Goal: Task Accomplishment & Management: Complete application form

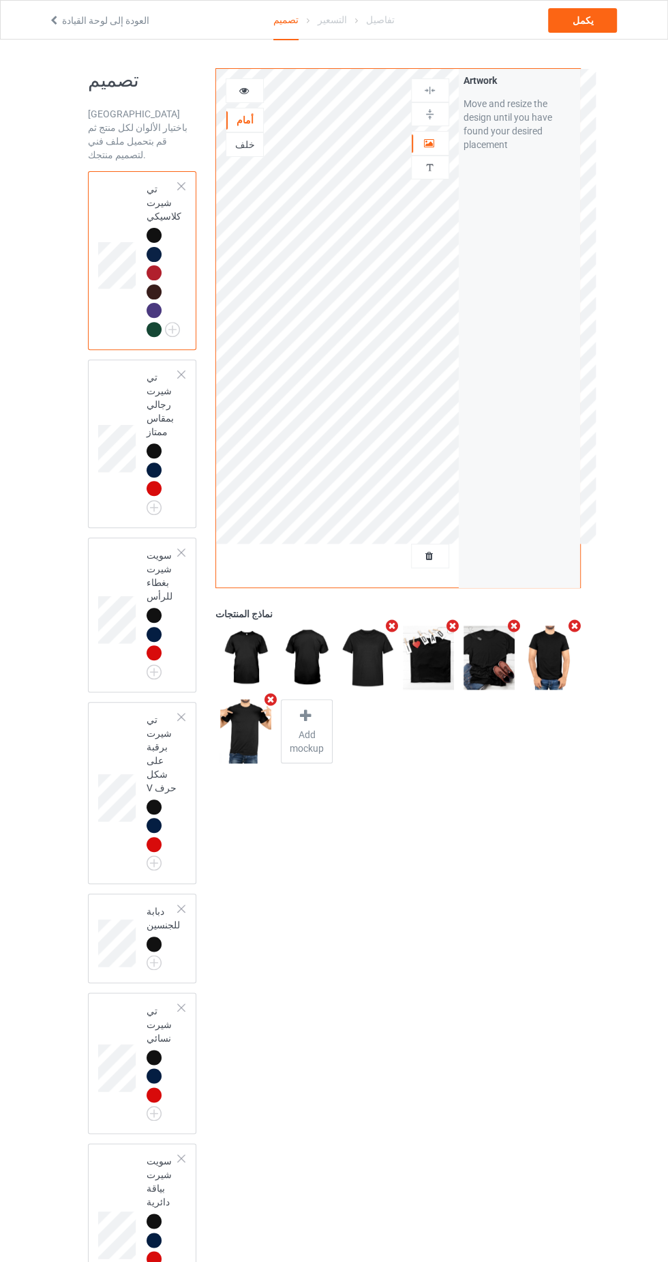
click at [443, 555] on div at bounding box center [430, 556] width 37 height 14
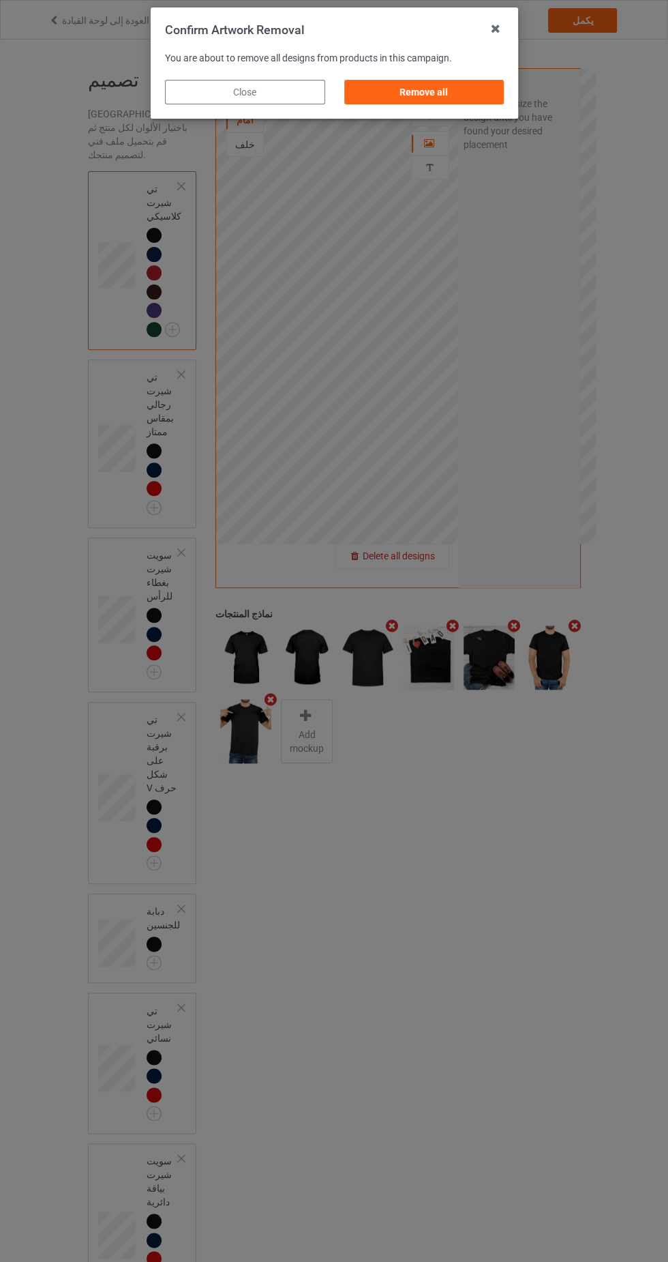
click at [479, 83] on div "Remove all" at bounding box center [424, 92] width 160 height 25
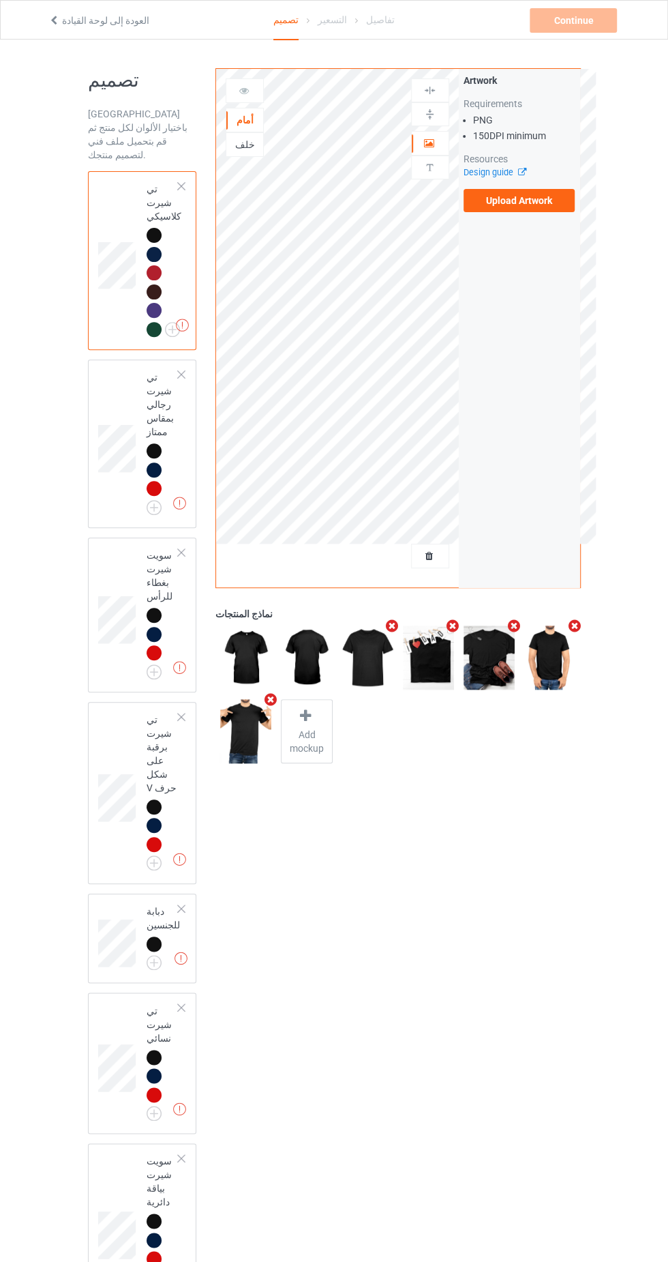
click at [160, 322] on div at bounding box center [154, 329] width 15 height 15
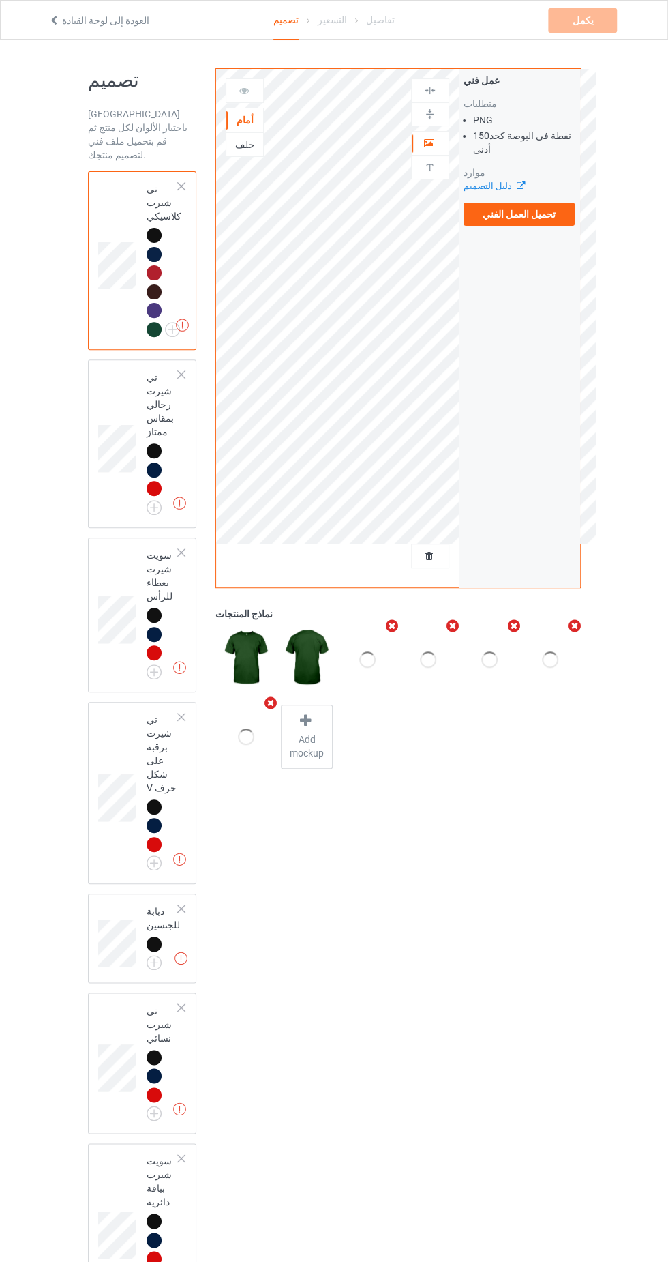
click at [0, 0] on img at bounding box center [0, 0] width 0 height 0
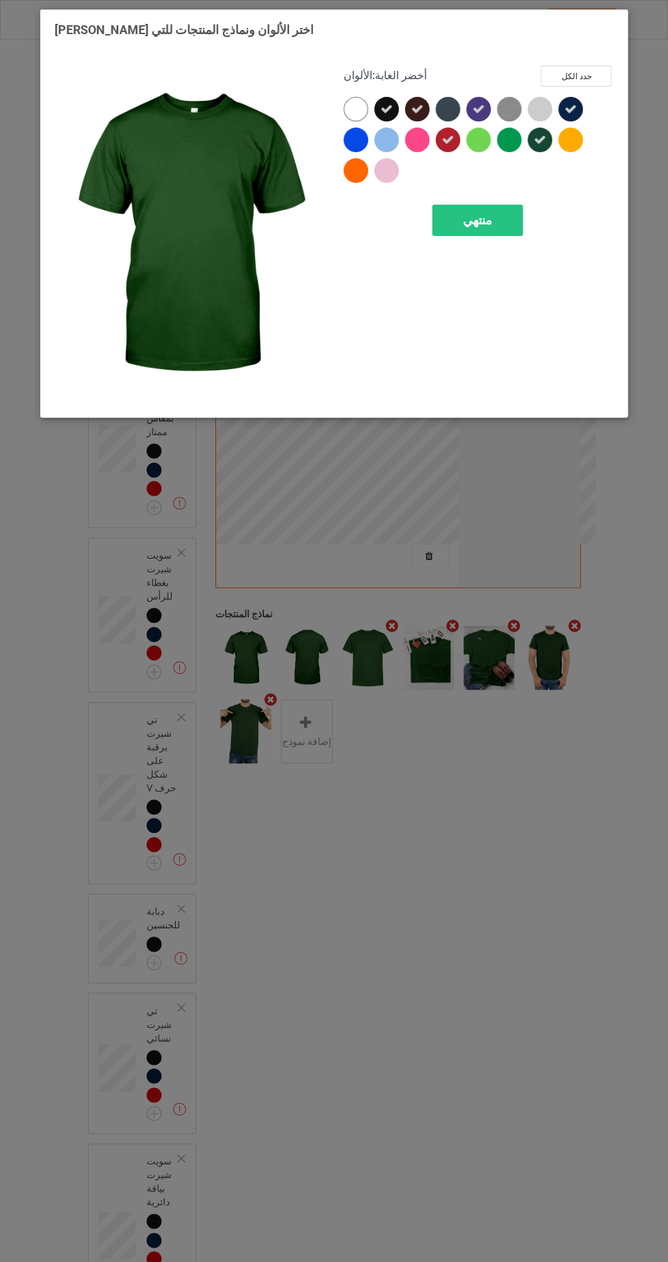
click at [447, 139] on icon at bounding box center [448, 140] width 12 height 12
click at [489, 224] on font "منتهي" at bounding box center [476, 220] width 29 height 14
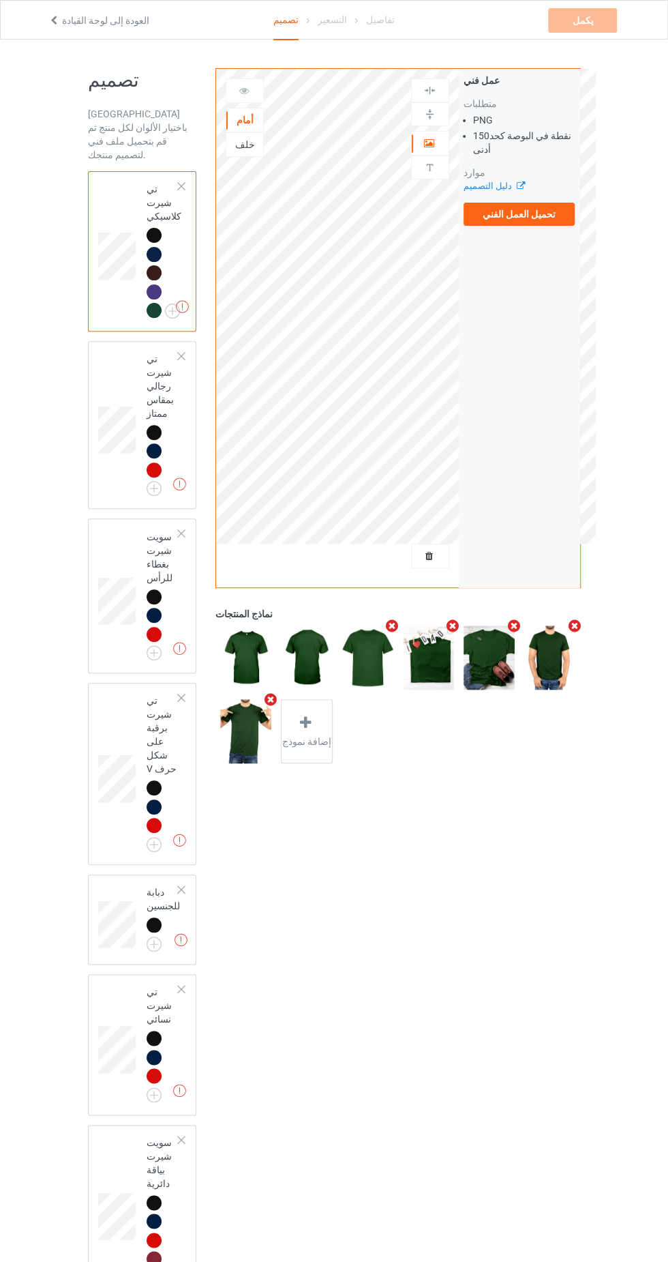
click at [0, 0] on img at bounding box center [0, 0] width 0 height 0
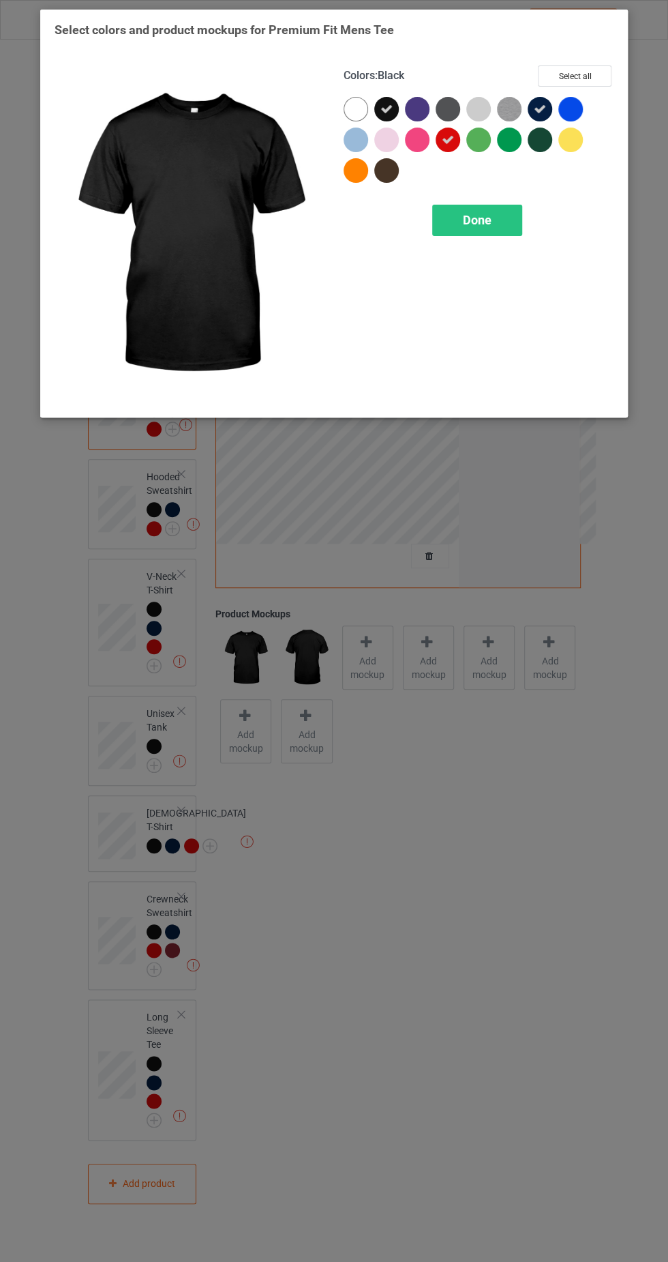
click at [442, 142] on icon at bounding box center [448, 140] width 12 height 12
click at [477, 216] on span "Done" at bounding box center [477, 220] width 29 height 14
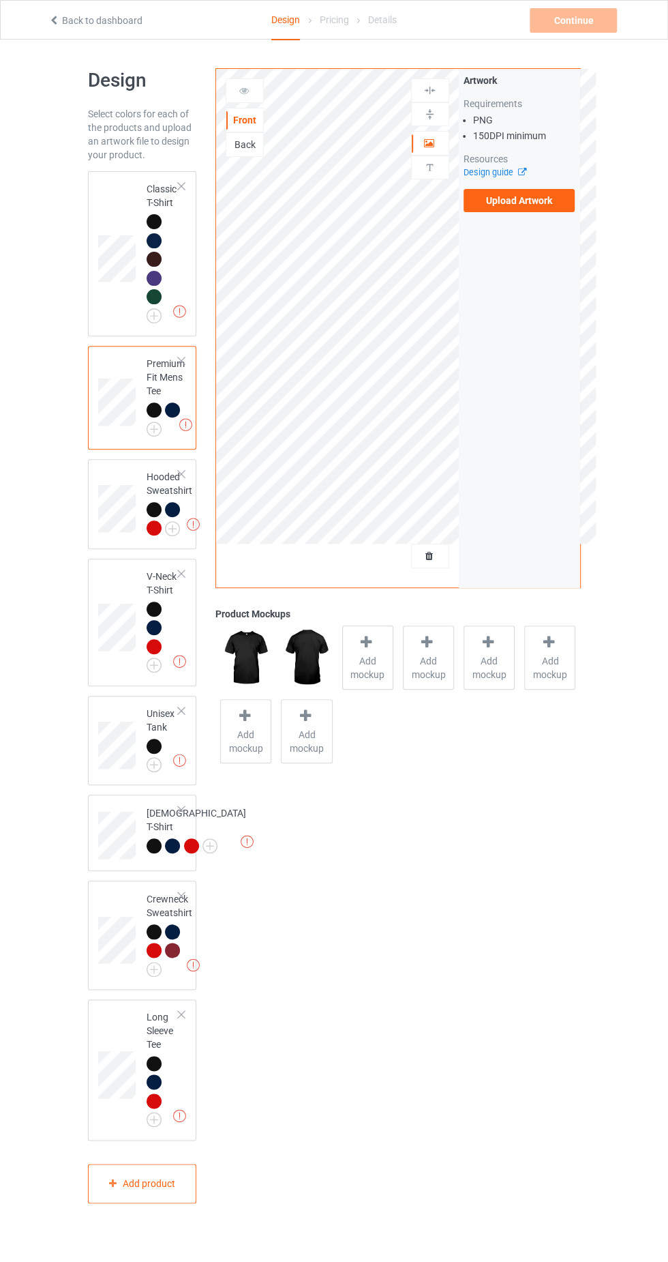
click at [0, 0] on img at bounding box center [0, 0] width 0 height 0
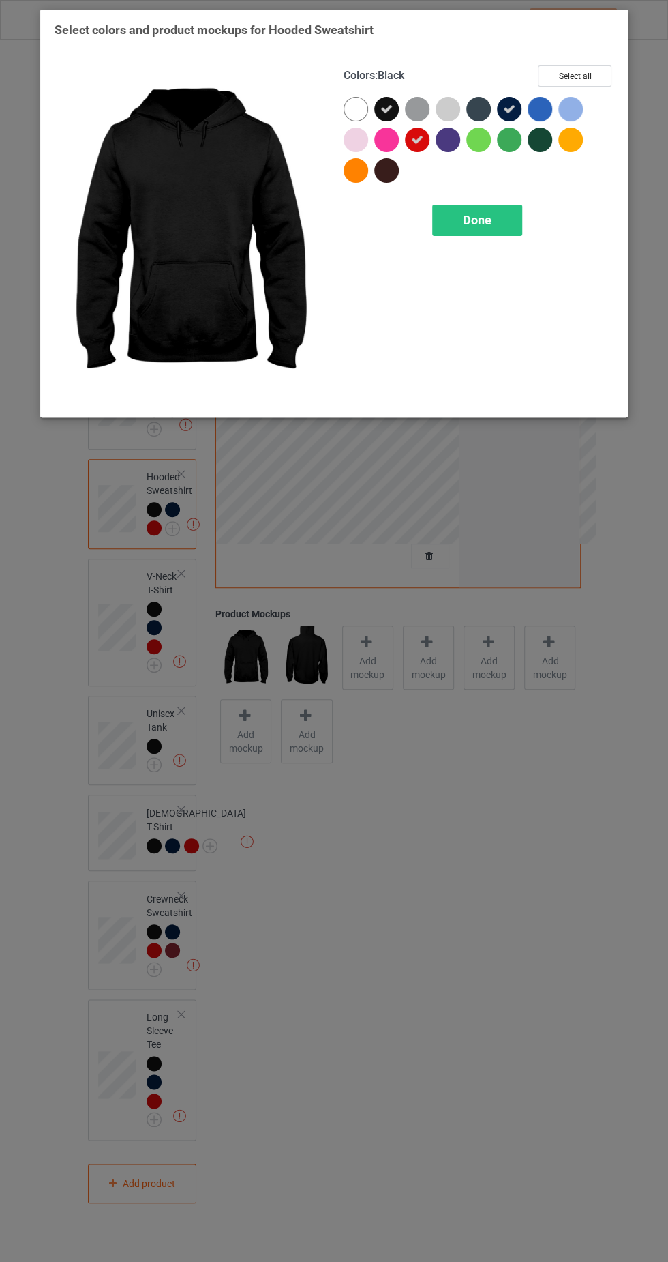
click at [415, 138] on icon at bounding box center [417, 140] width 12 height 12
click at [475, 223] on span "Done" at bounding box center [477, 220] width 29 height 14
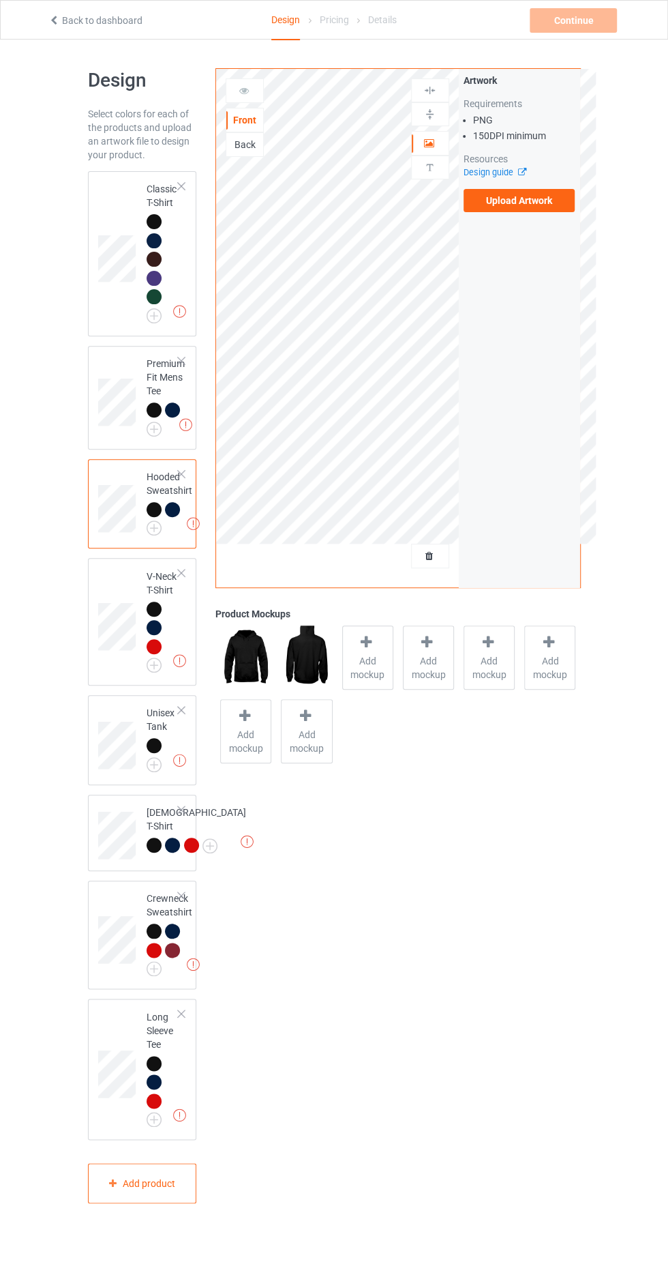
click at [0, 0] on img at bounding box center [0, 0] width 0 height 0
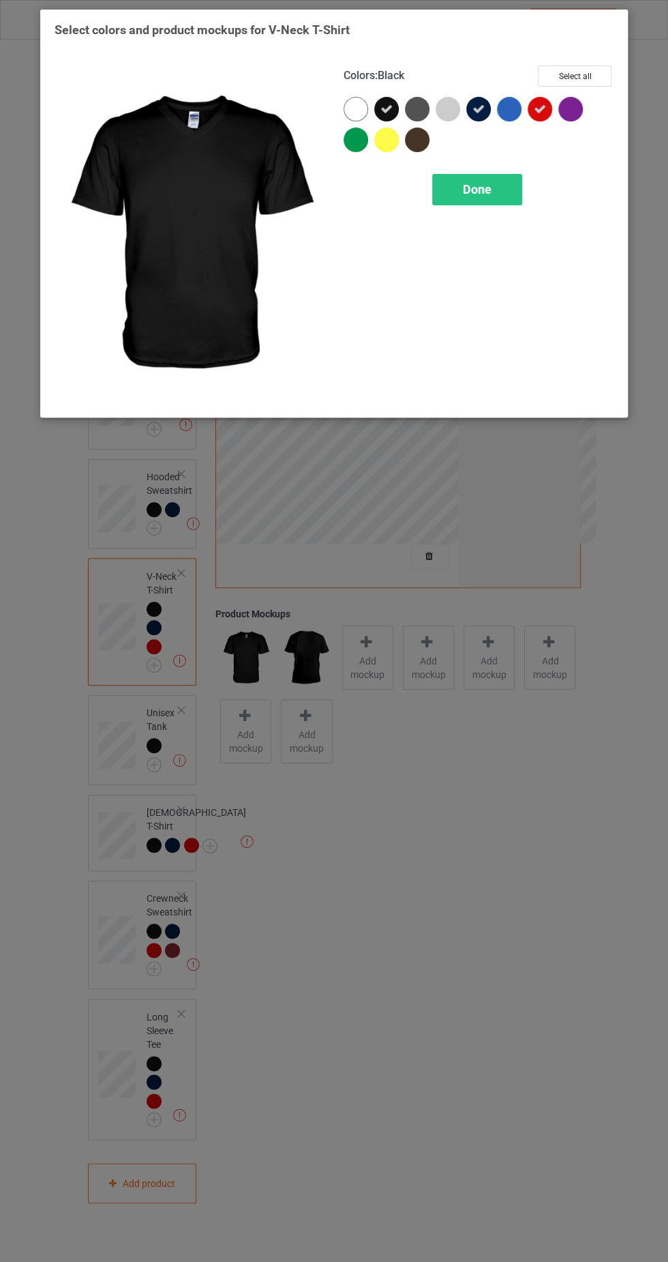
click at [563, 115] on div at bounding box center [571, 109] width 25 height 25
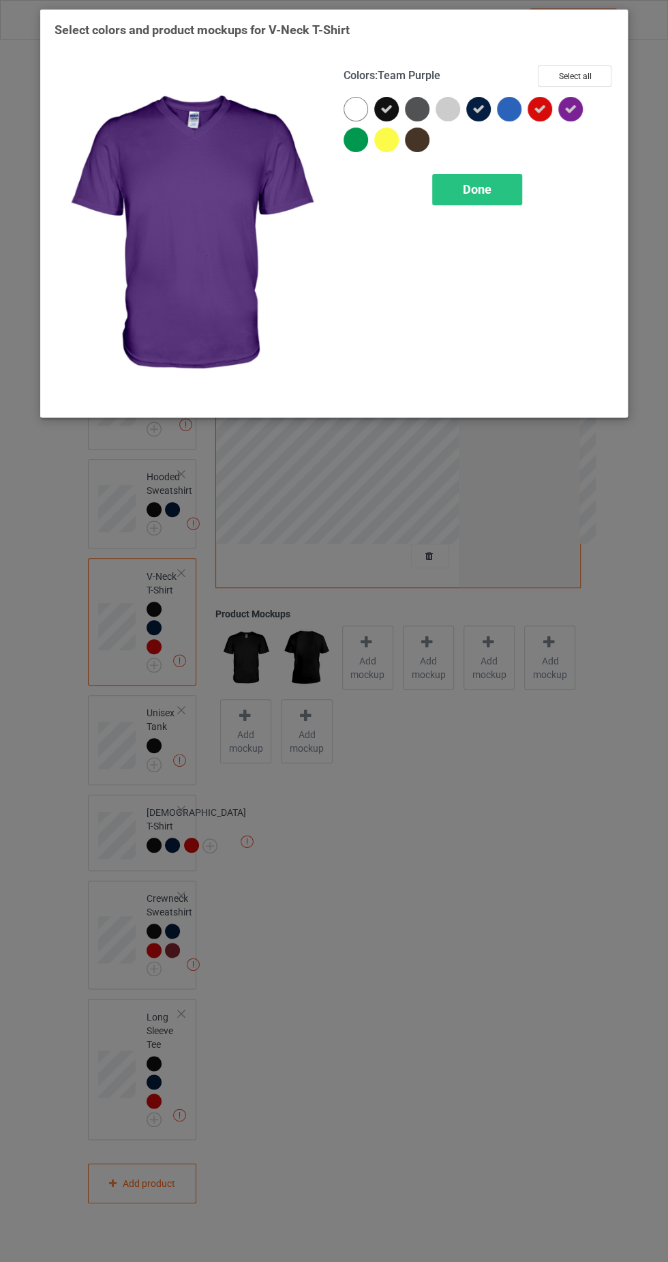
click at [570, 108] on icon at bounding box center [571, 109] width 12 height 12
click at [539, 108] on icon at bounding box center [540, 109] width 12 height 12
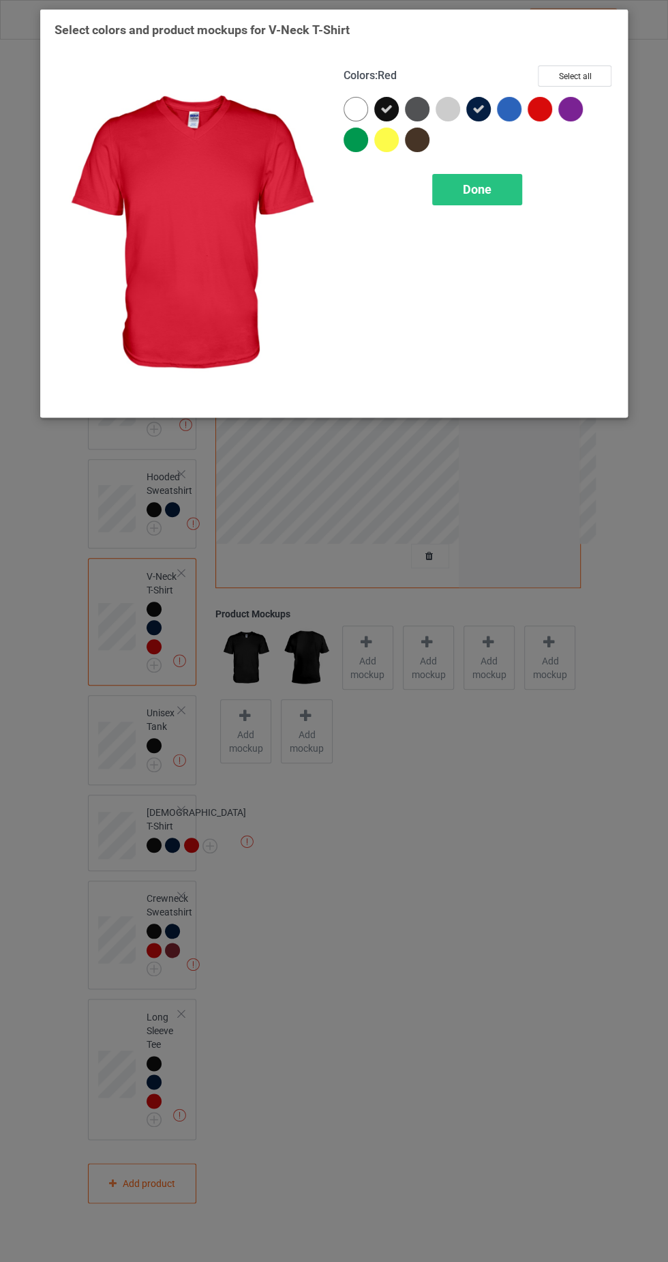
click at [478, 194] on span "Done" at bounding box center [477, 189] width 29 height 14
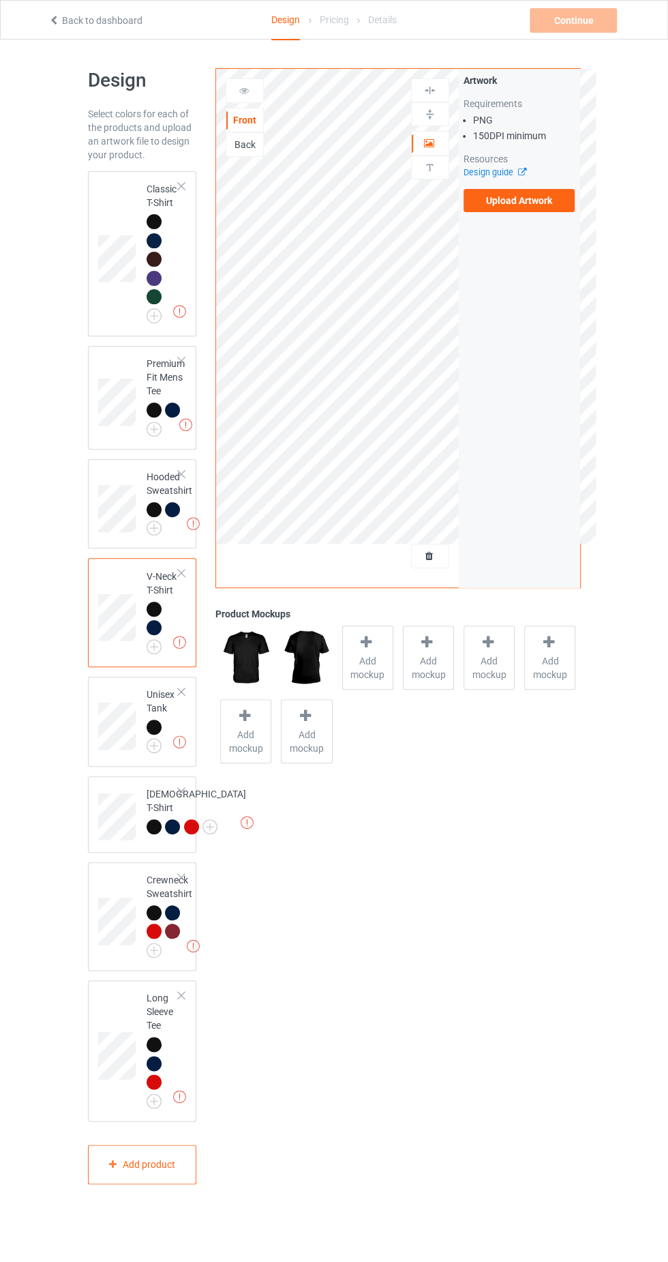
click at [0, 0] on img at bounding box center [0, 0] width 0 height 0
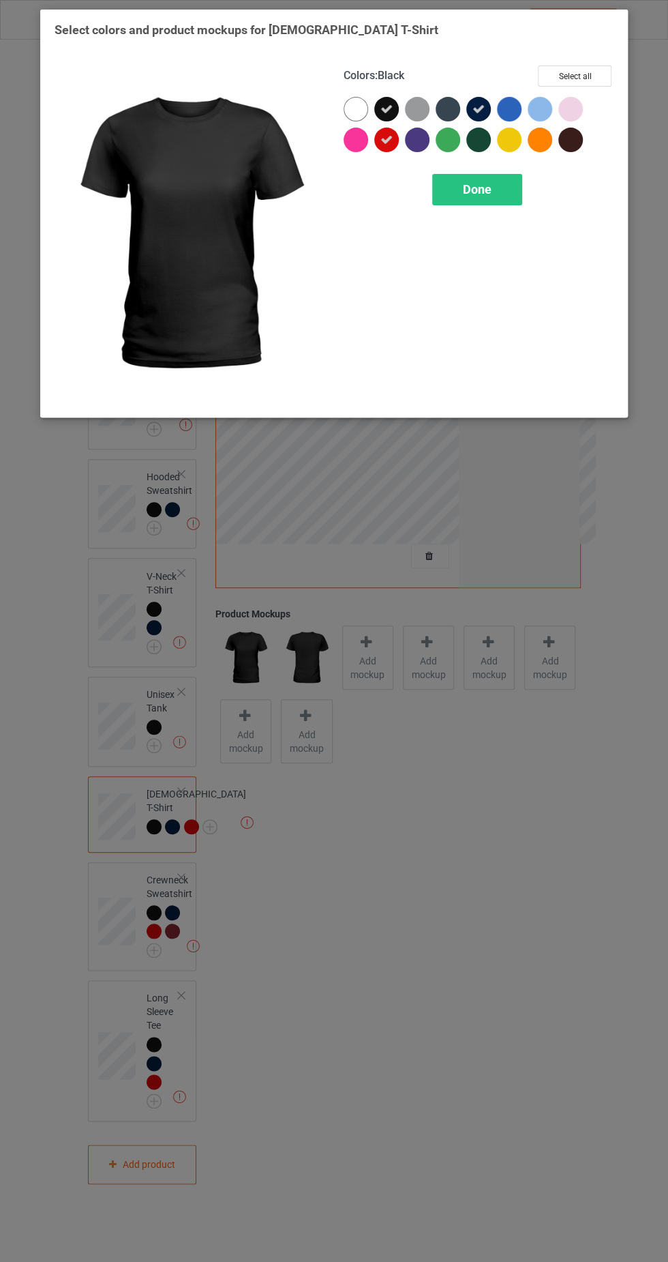
click at [386, 139] on icon at bounding box center [387, 140] width 12 height 12
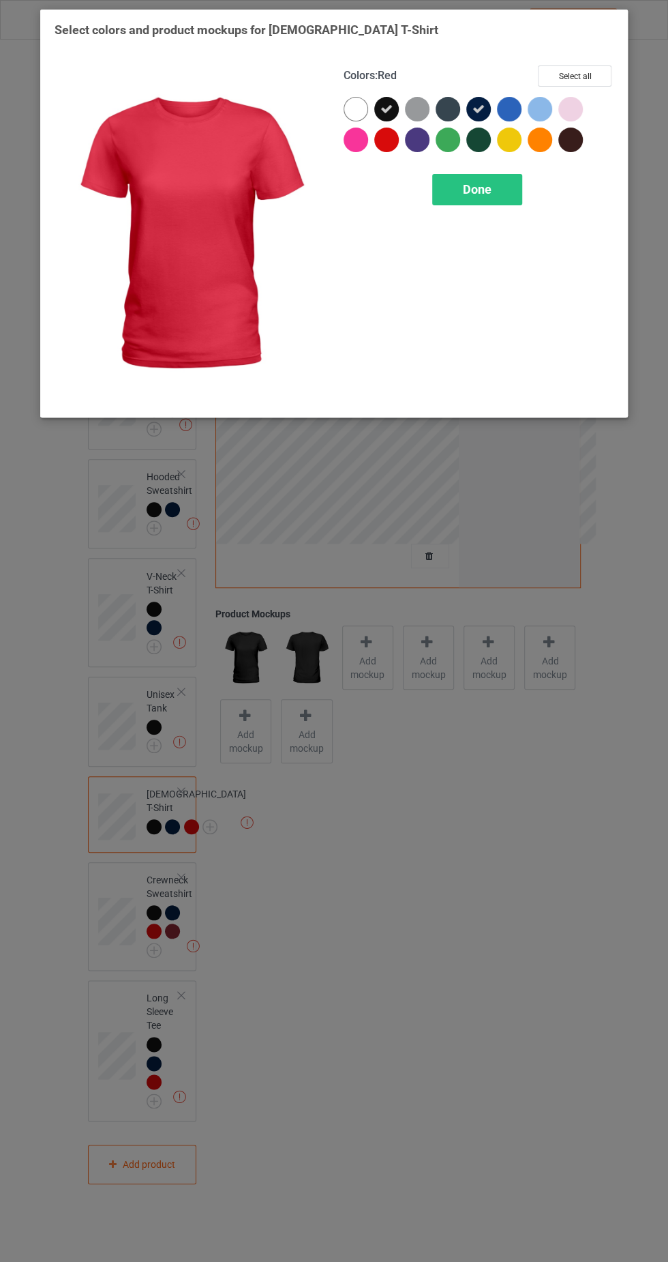
click at [458, 183] on div "Done" at bounding box center [477, 189] width 90 height 31
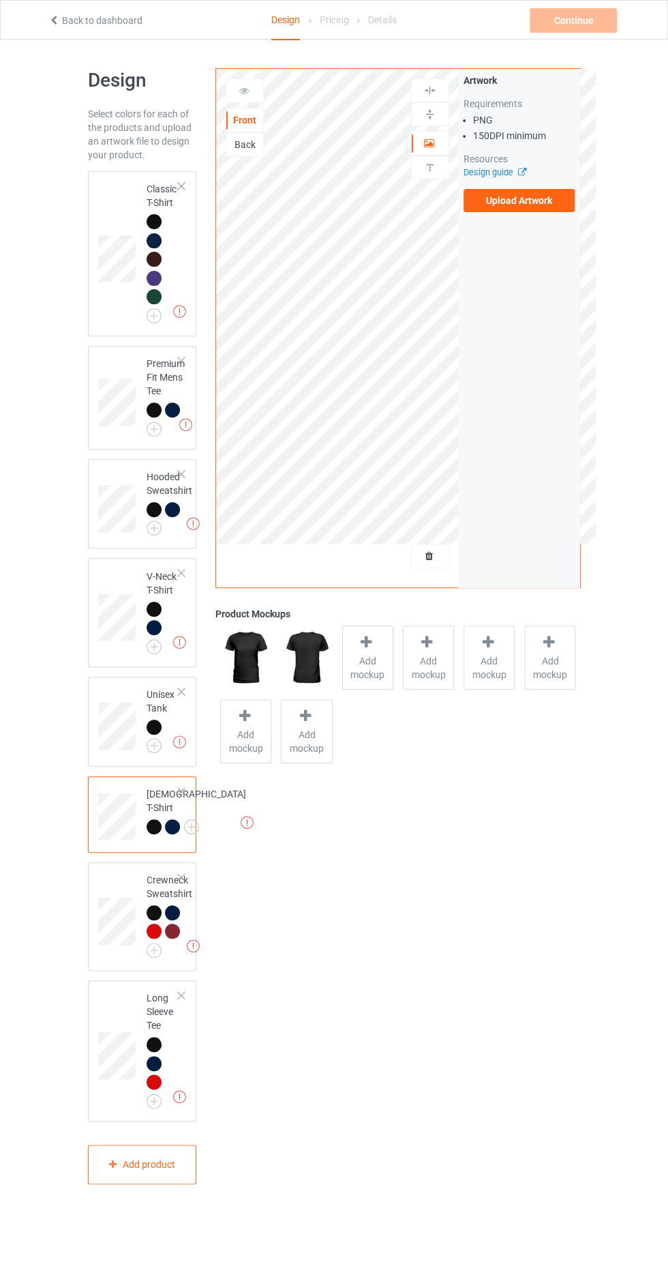
click at [0, 0] on img at bounding box center [0, 0] width 0 height 0
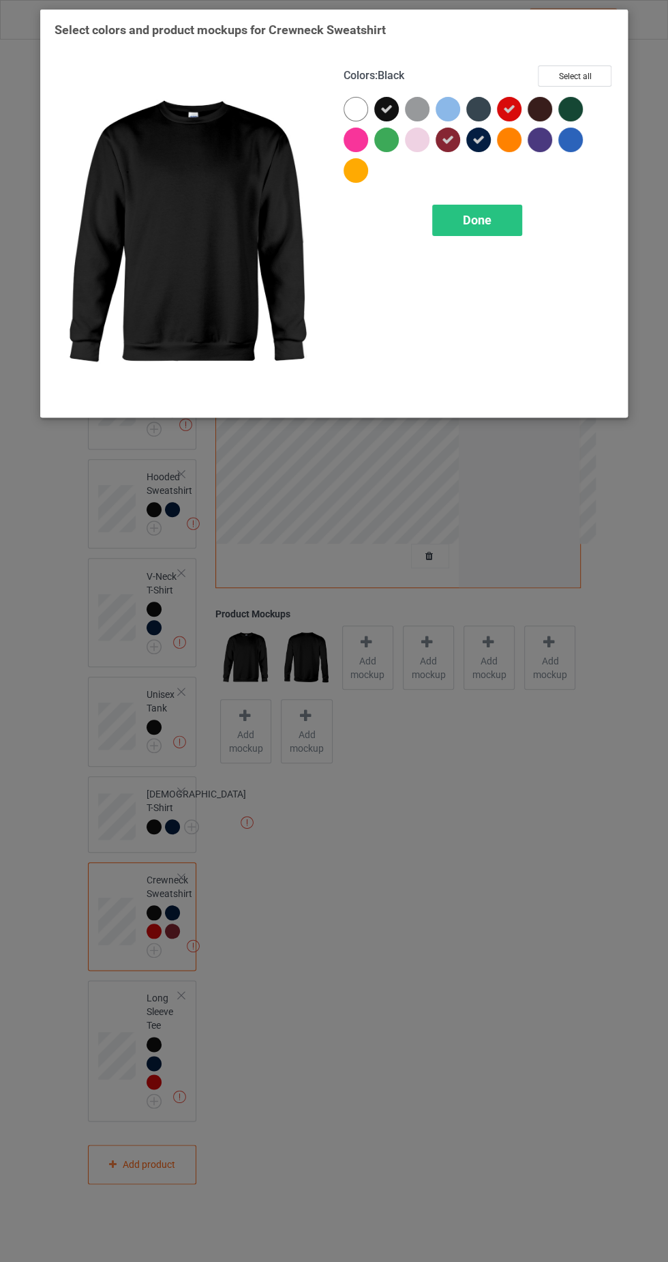
click at [509, 108] on icon at bounding box center [509, 109] width 12 height 12
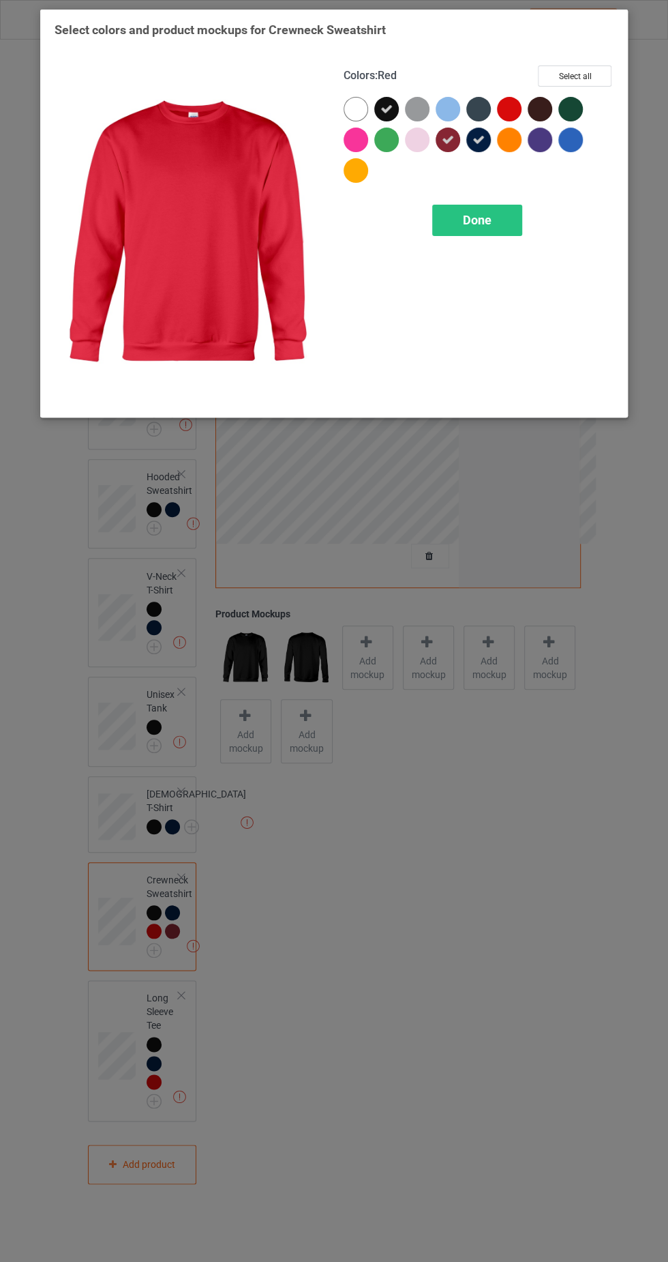
click at [465, 216] on span "Done" at bounding box center [477, 220] width 29 height 14
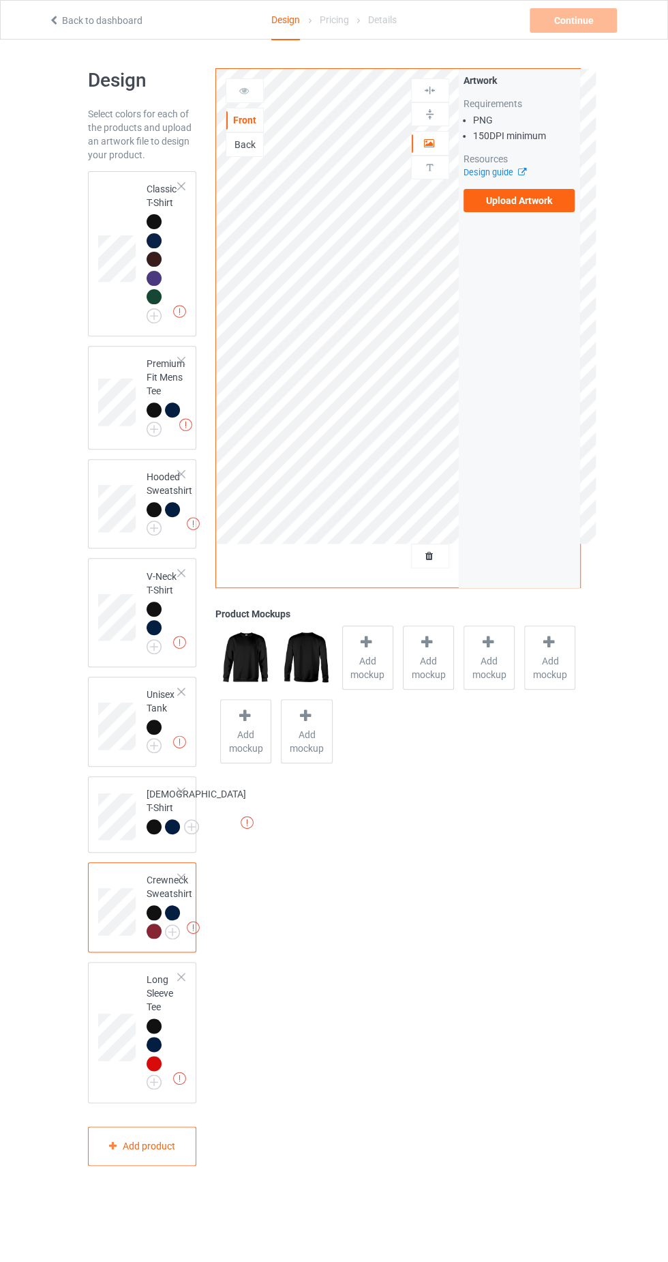
click at [0, 0] on img at bounding box center [0, 0] width 0 height 0
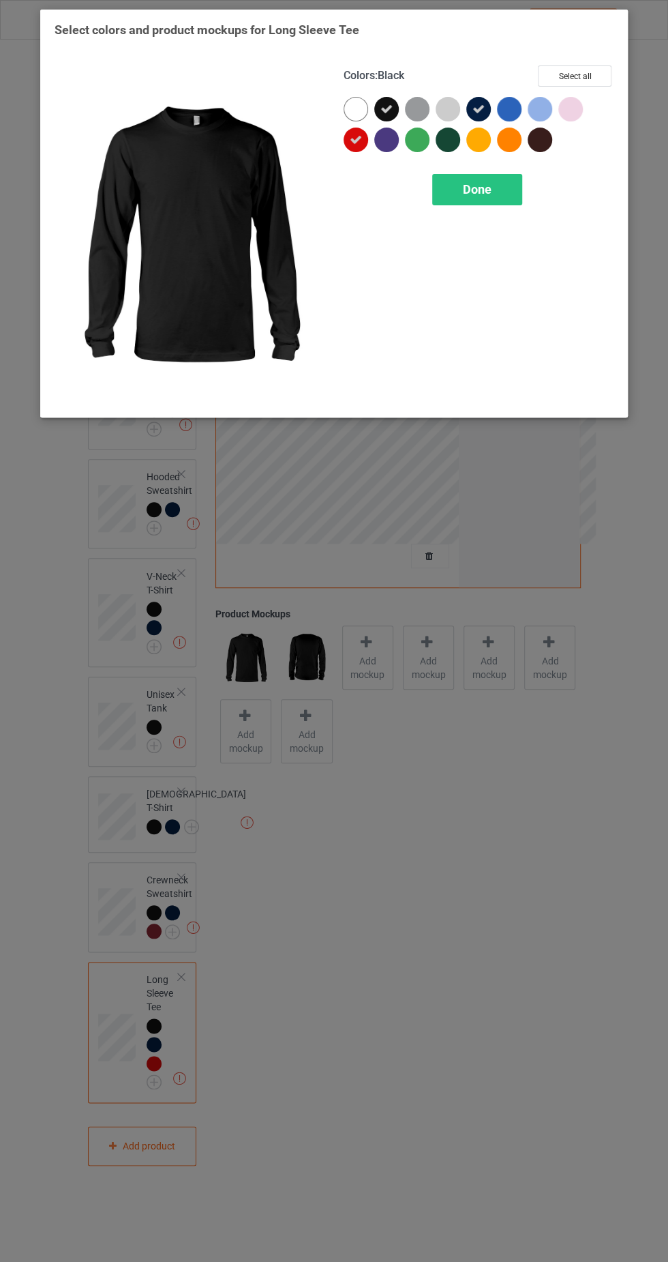
click at [355, 140] on icon at bounding box center [356, 140] width 12 height 12
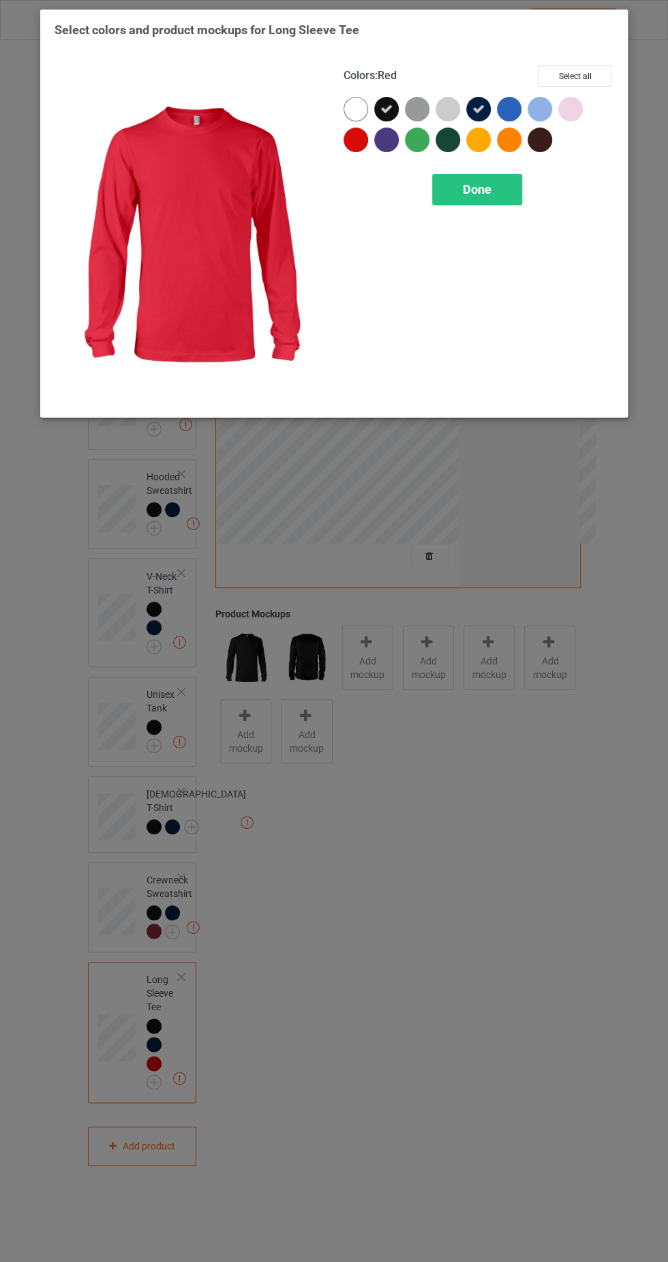
click at [489, 183] on span "Done" at bounding box center [477, 189] width 29 height 14
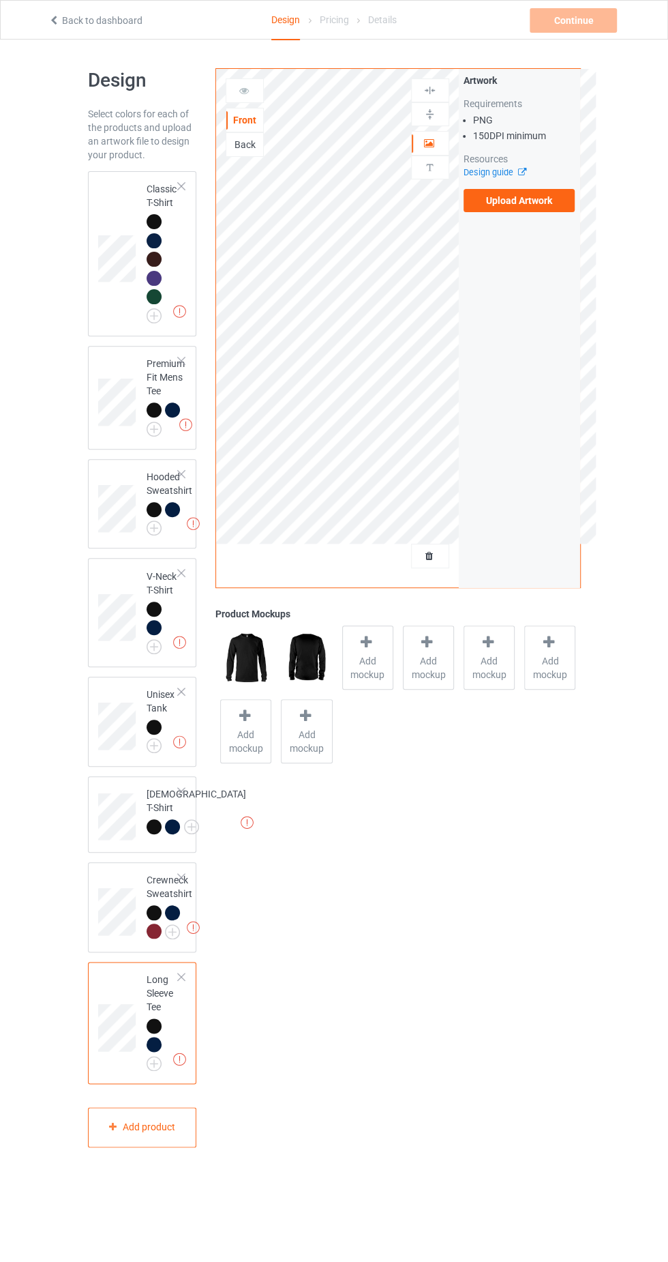
click at [157, 222] on div at bounding box center [154, 221] width 15 height 15
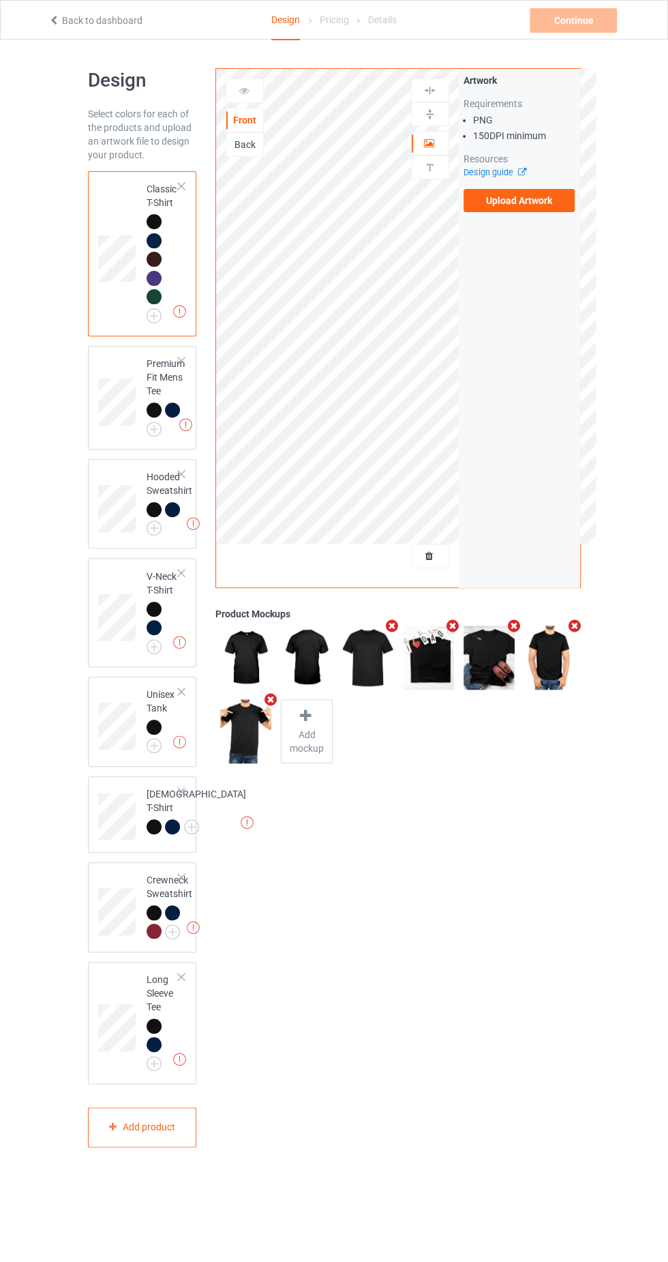
click at [520, 205] on label "Upload Artwork" at bounding box center [520, 200] width 112 height 23
click at [0, 0] on input "Upload Artwork" at bounding box center [0, 0] width 0 height 0
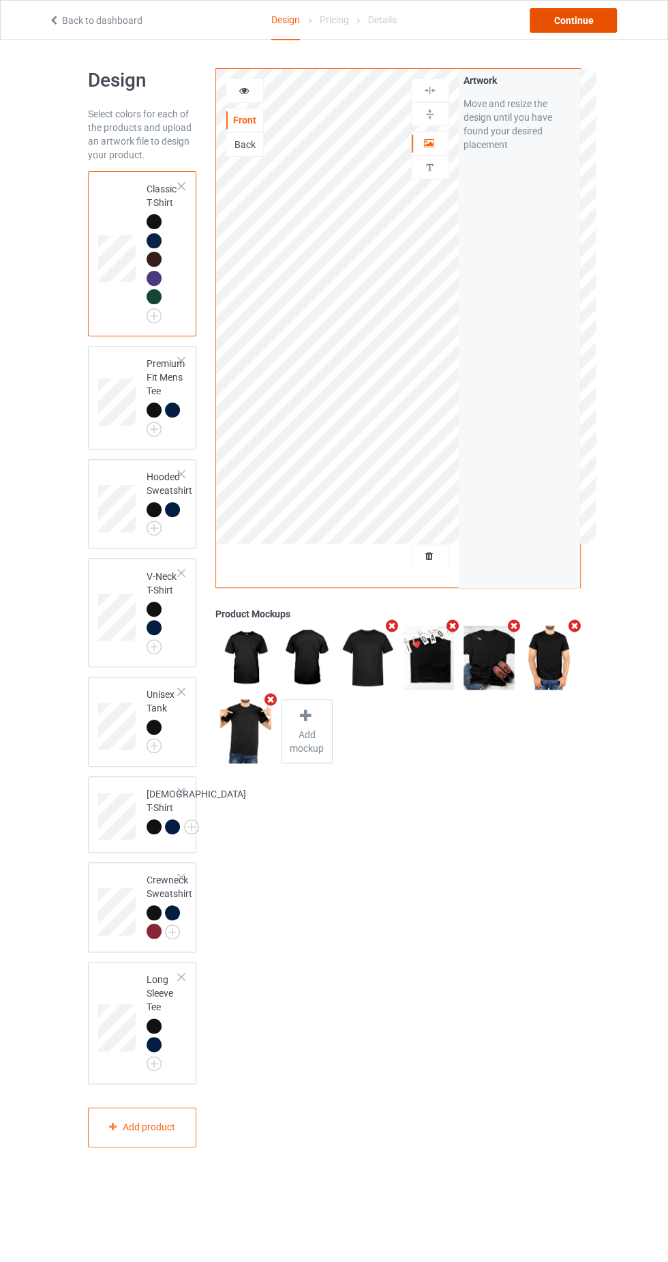
click at [574, 20] on div "Continue" at bounding box center [573, 20] width 87 height 25
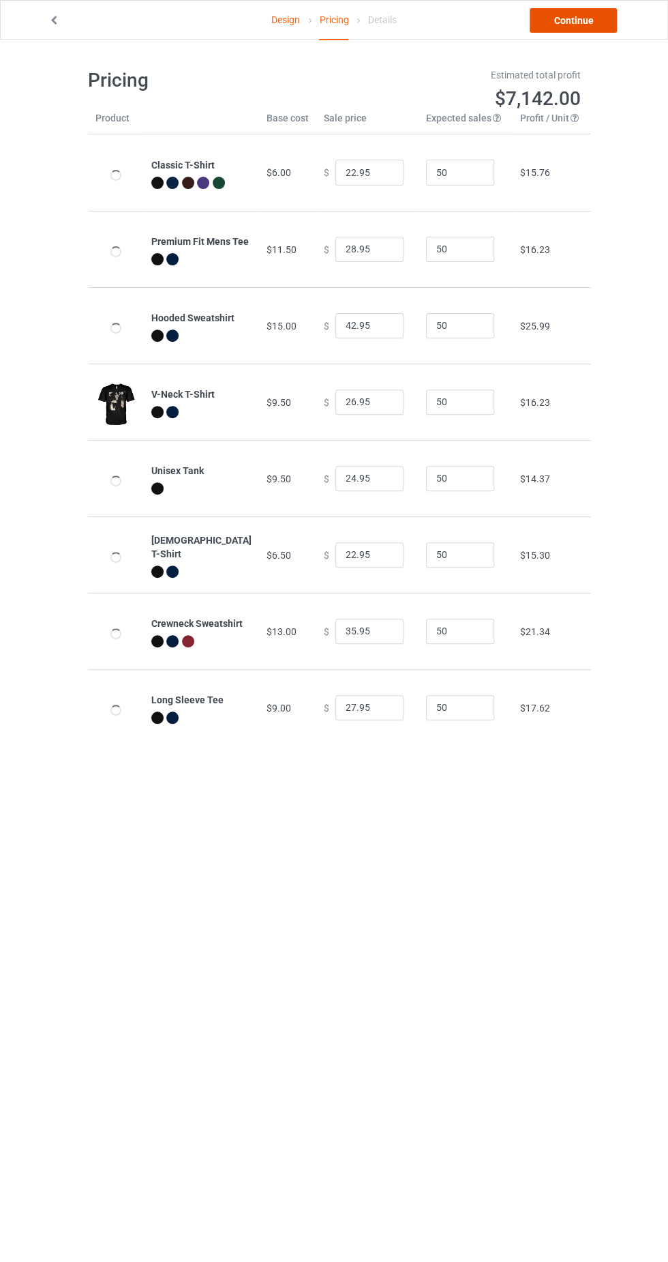
click at [574, 20] on link "Continue" at bounding box center [573, 20] width 87 height 25
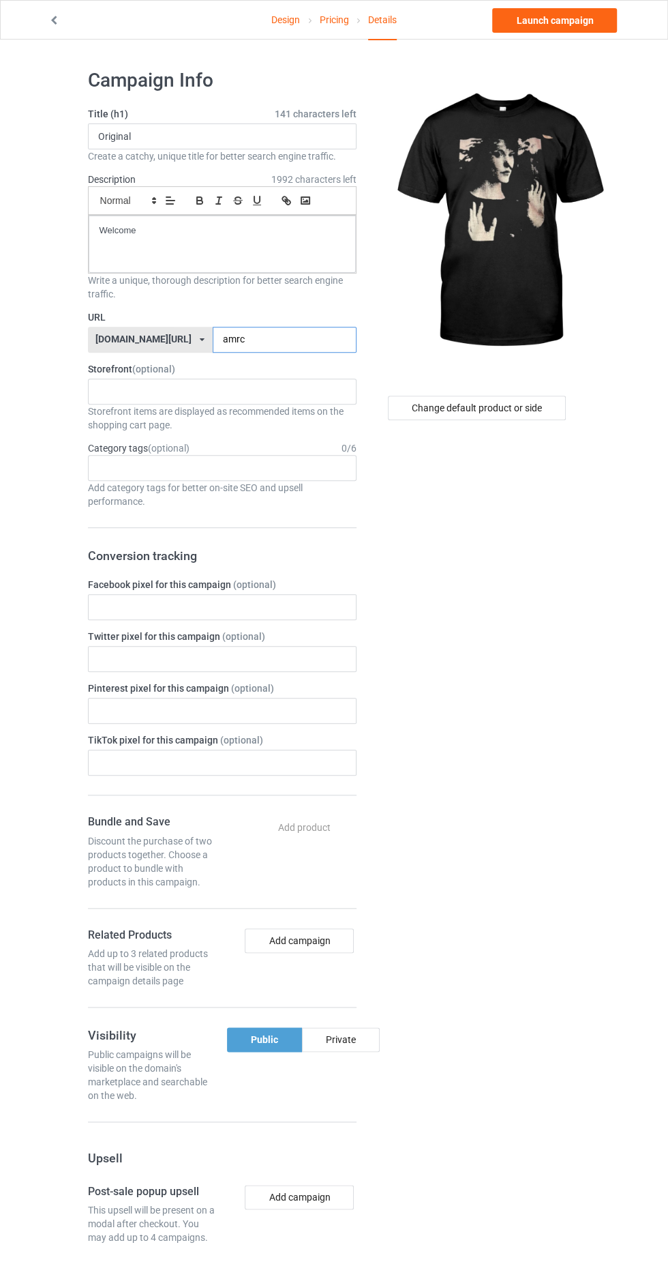
click at [285, 341] on input "amrc" at bounding box center [285, 340] width 144 height 26
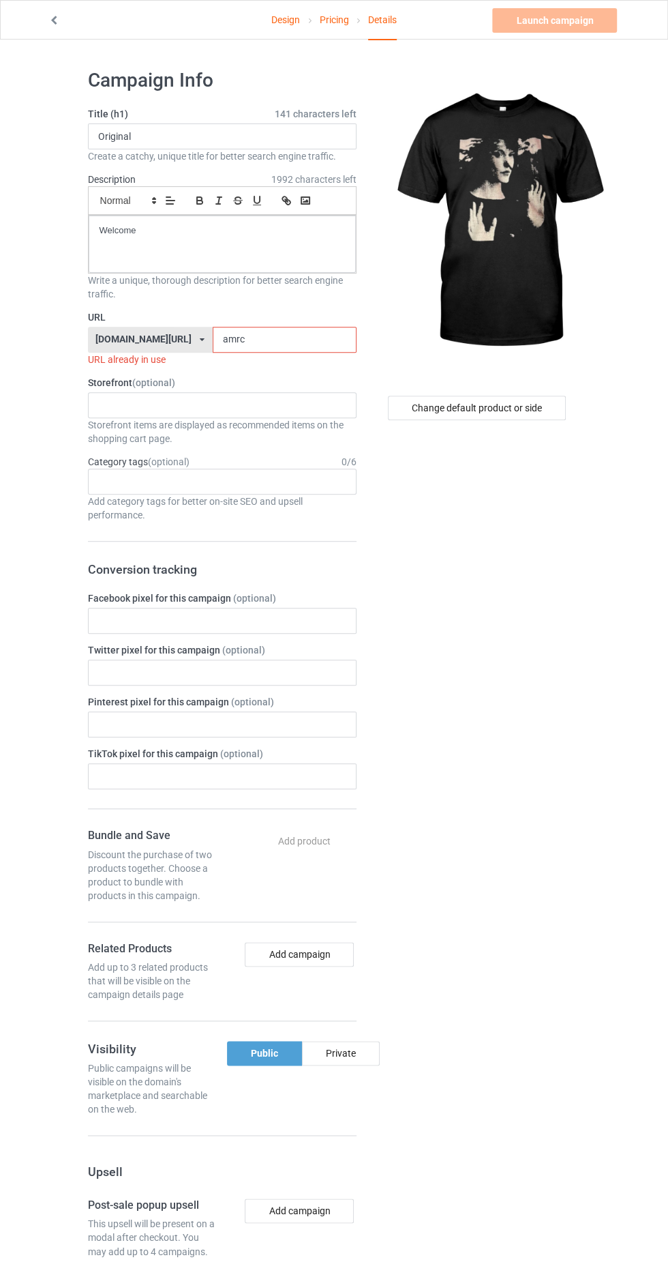
type input "amr"
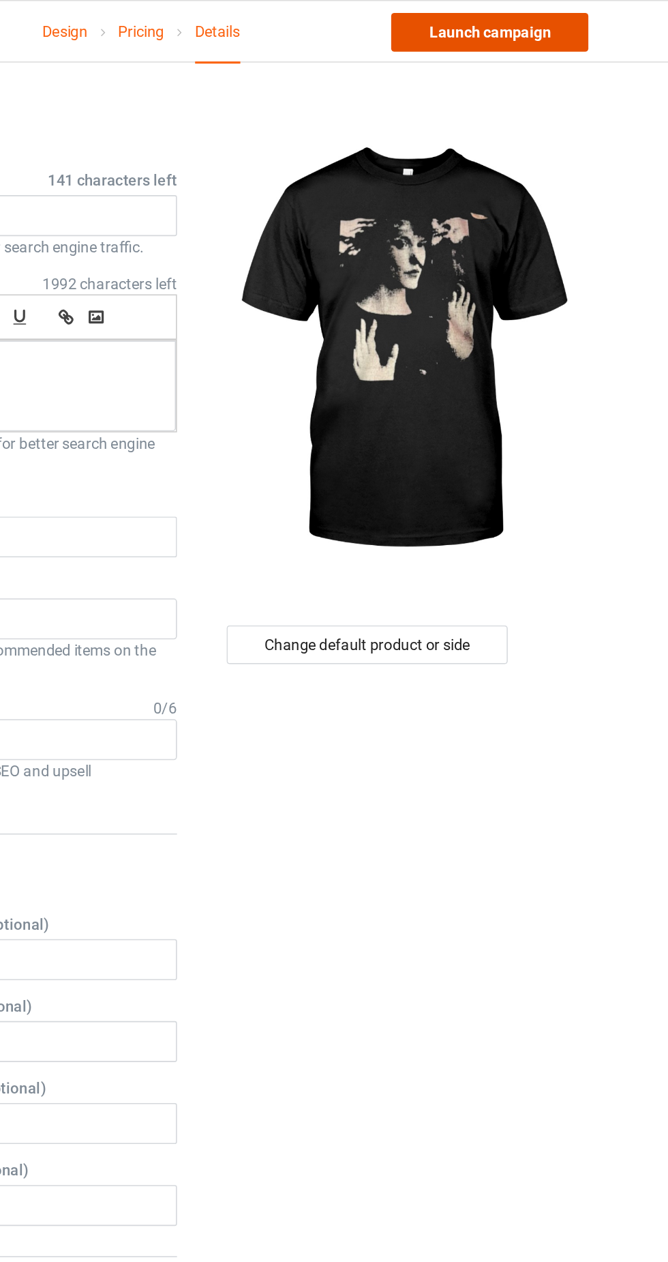
click at [566, 23] on link "Launch campaign" at bounding box center [554, 20] width 125 height 25
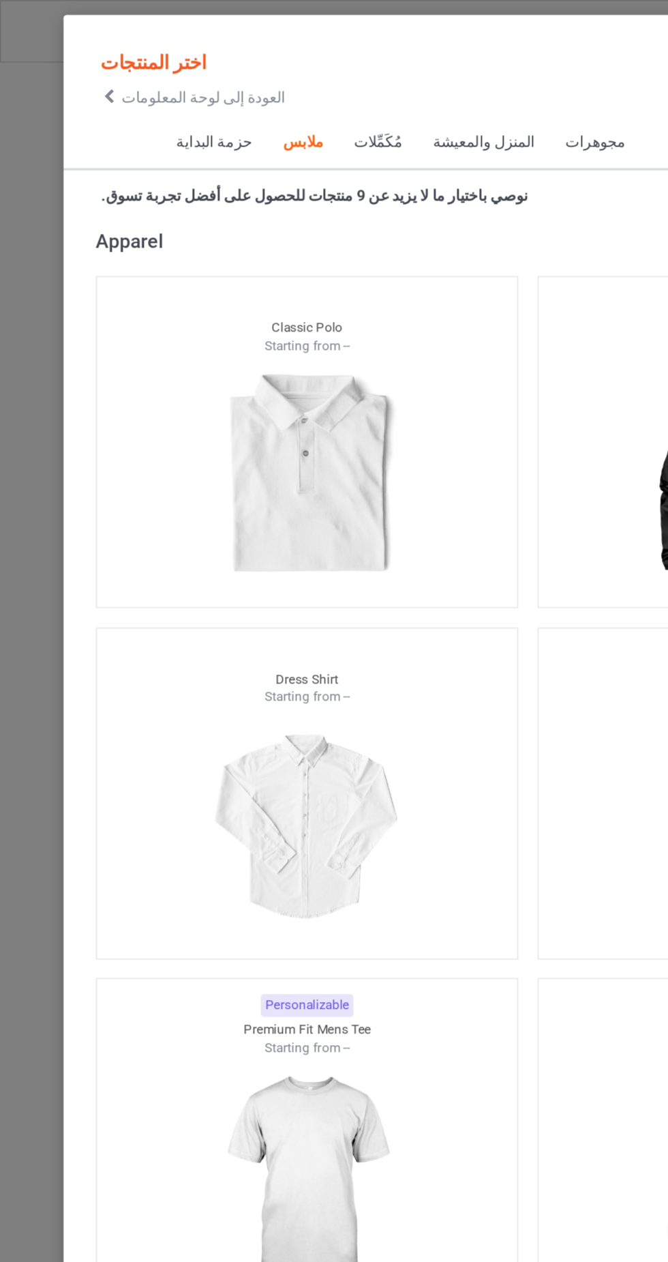
click at [68, 61] on icon at bounding box center [69, 62] width 12 height 10
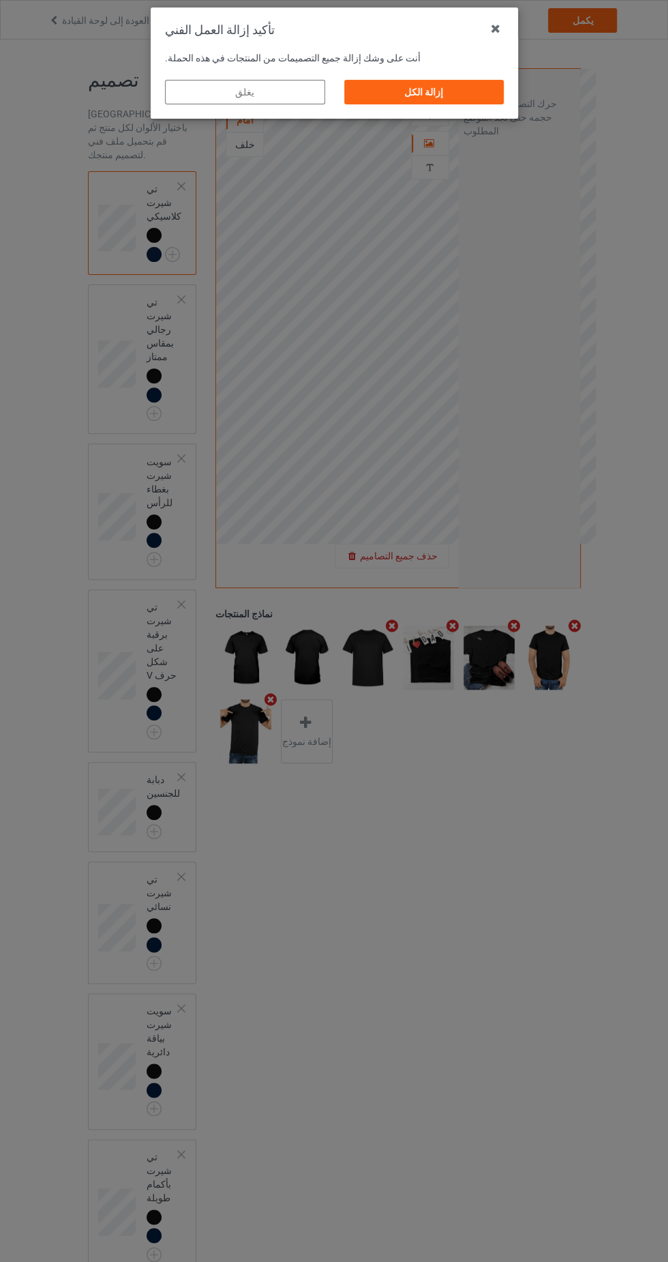
click at [486, 93] on div "إزالة الكل" at bounding box center [424, 92] width 160 height 25
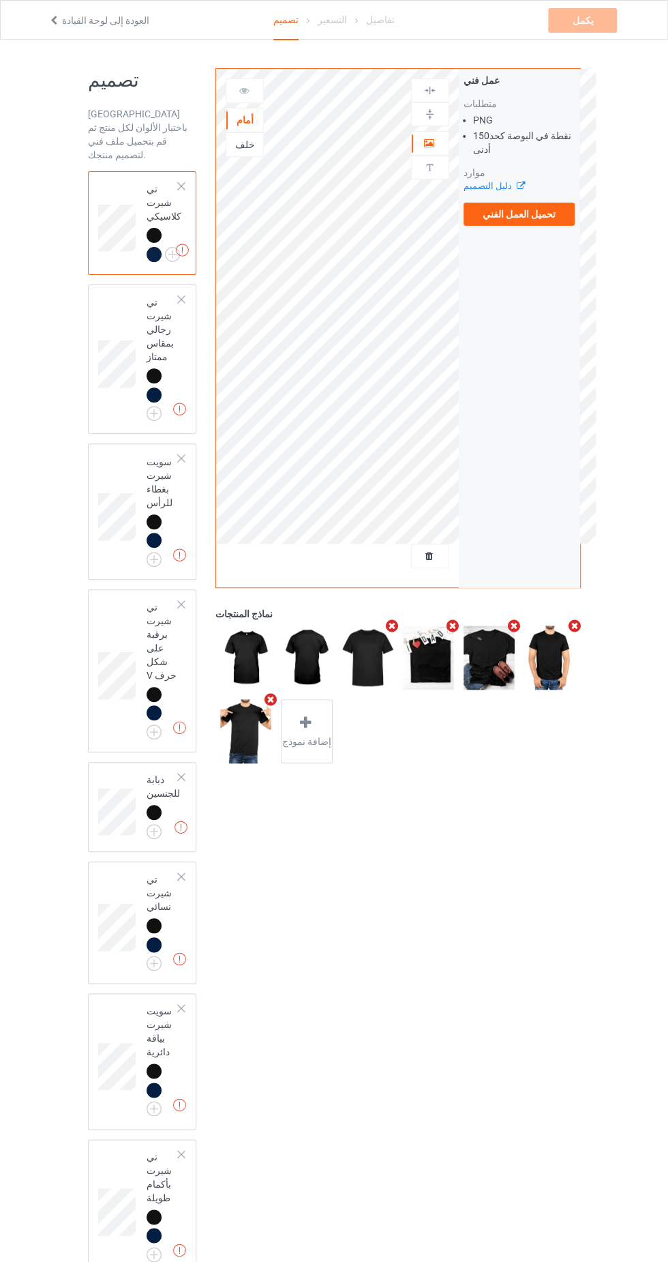
click at [565, 222] on label "تحميل العمل الفني" at bounding box center [520, 214] width 112 height 23
click at [0, 0] on input "تحميل العمل الفني" at bounding box center [0, 0] width 0 height 0
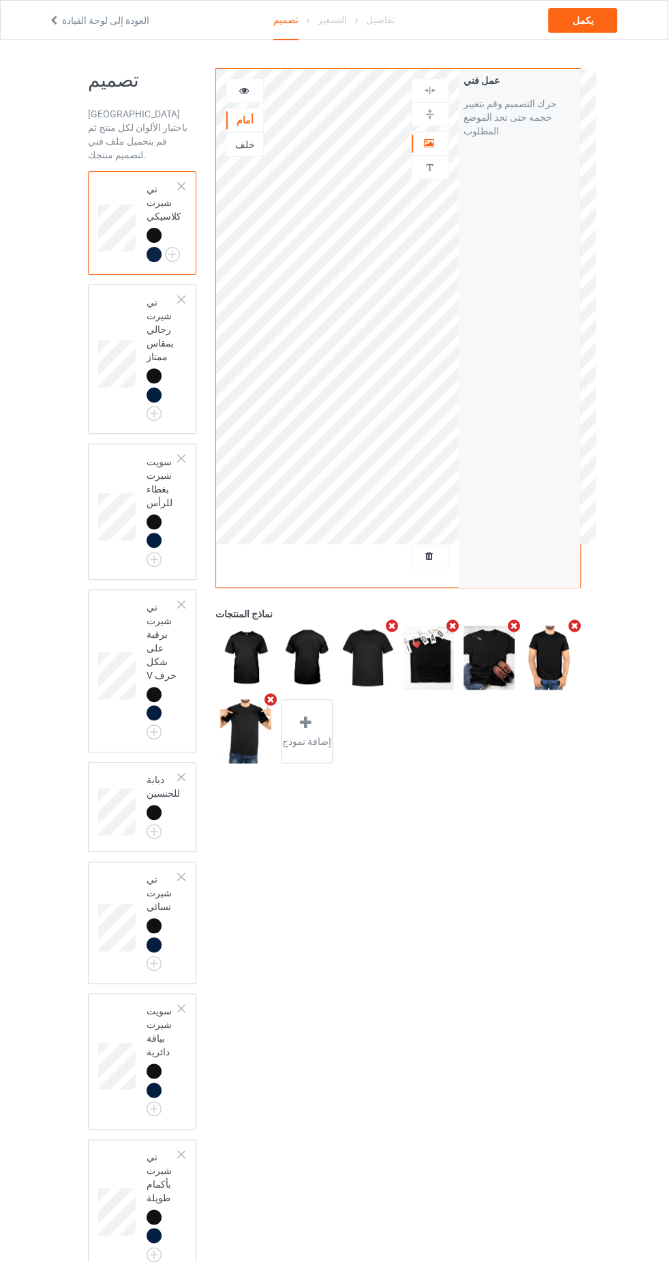
click at [435, 151] on div "عمل فني" at bounding box center [430, 143] width 38 height 25
click at [441, 153] on div "عمل فني" at bounding box center [430, 143] width 38 height 25
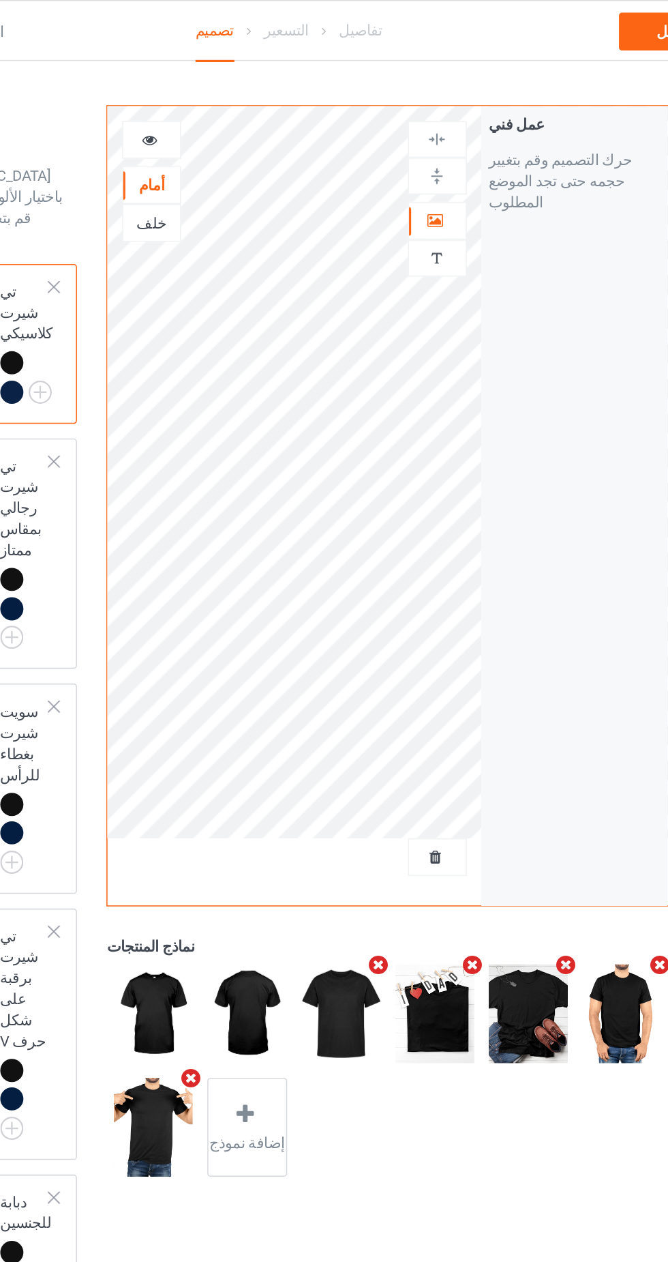
click at [439, 148] on div at bounding box center [430, 143] width 37 height 14
click at [430, 164] on img at bounding box center [430, 167] width 13 height 13
click at [426, 142] on icon at bounding box center [430, 141] width 12 height 10
click at [253, 97] on div at bounding box center [244, 91] width 37 height 14
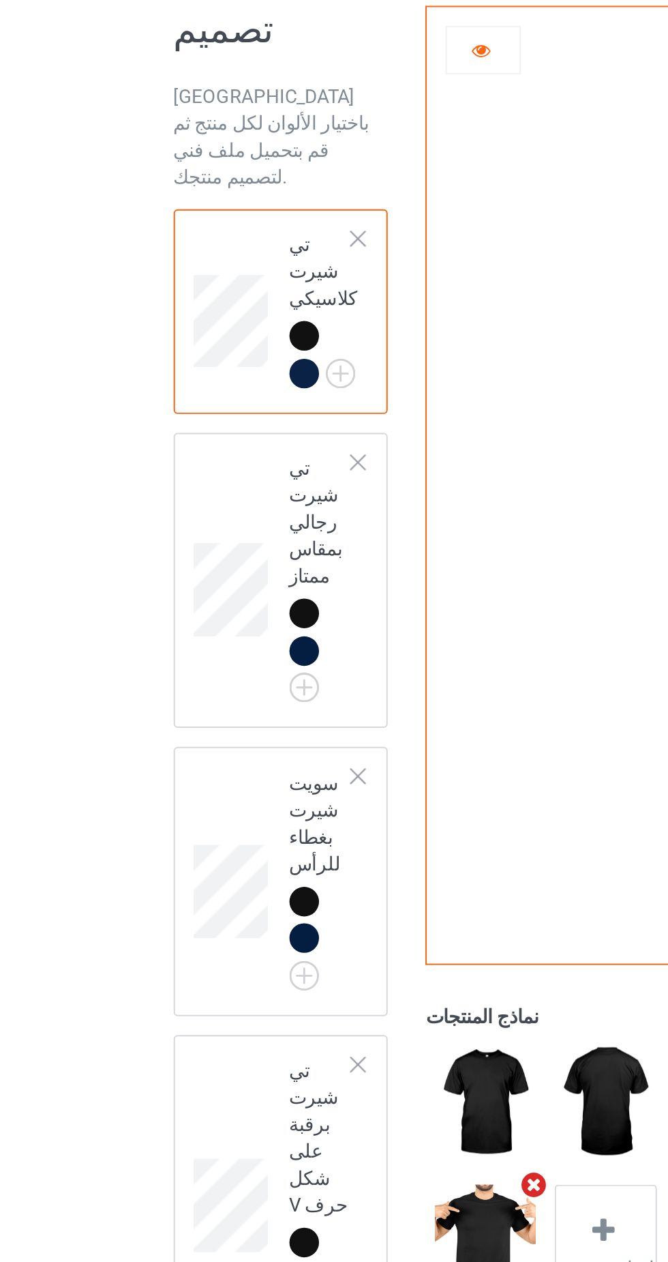
click at [0, 0] on img at bounding box center [0, 0] width 0 height 0
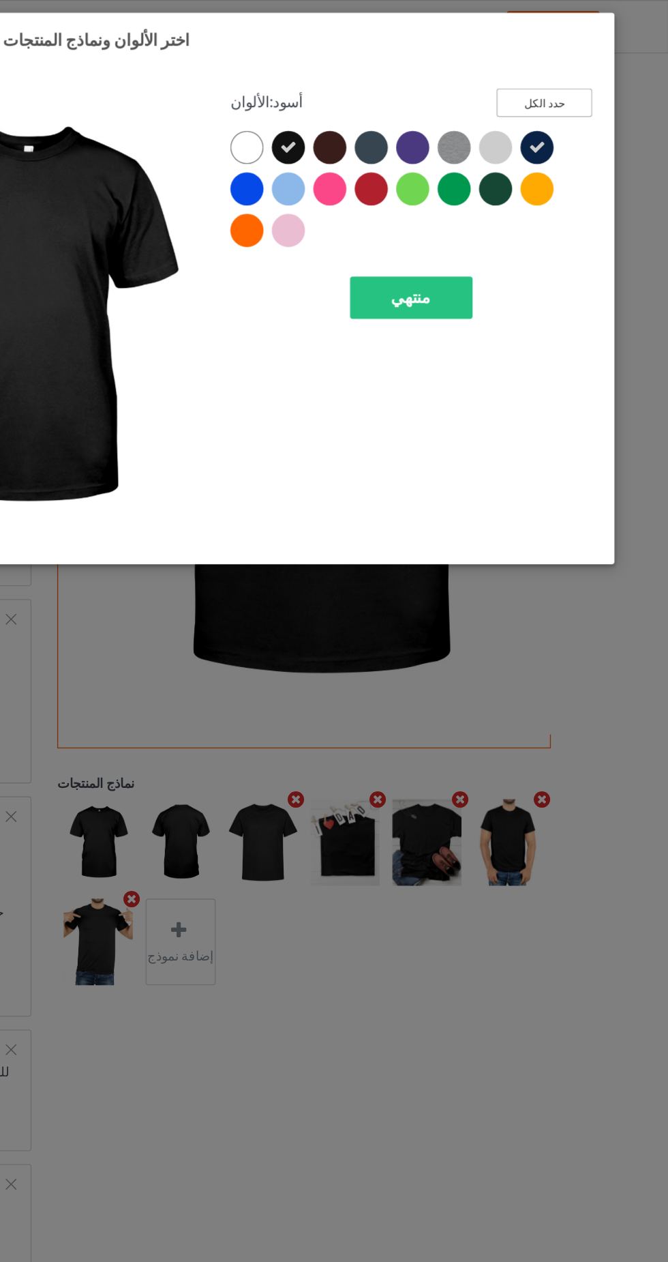
click at [565, 68] on button "حدد الكل" at bounding box center [576, 75] width 71 height 21
click at [484, 216] on font "منتهي" at bounding box center [476, 220] width 29 height 14
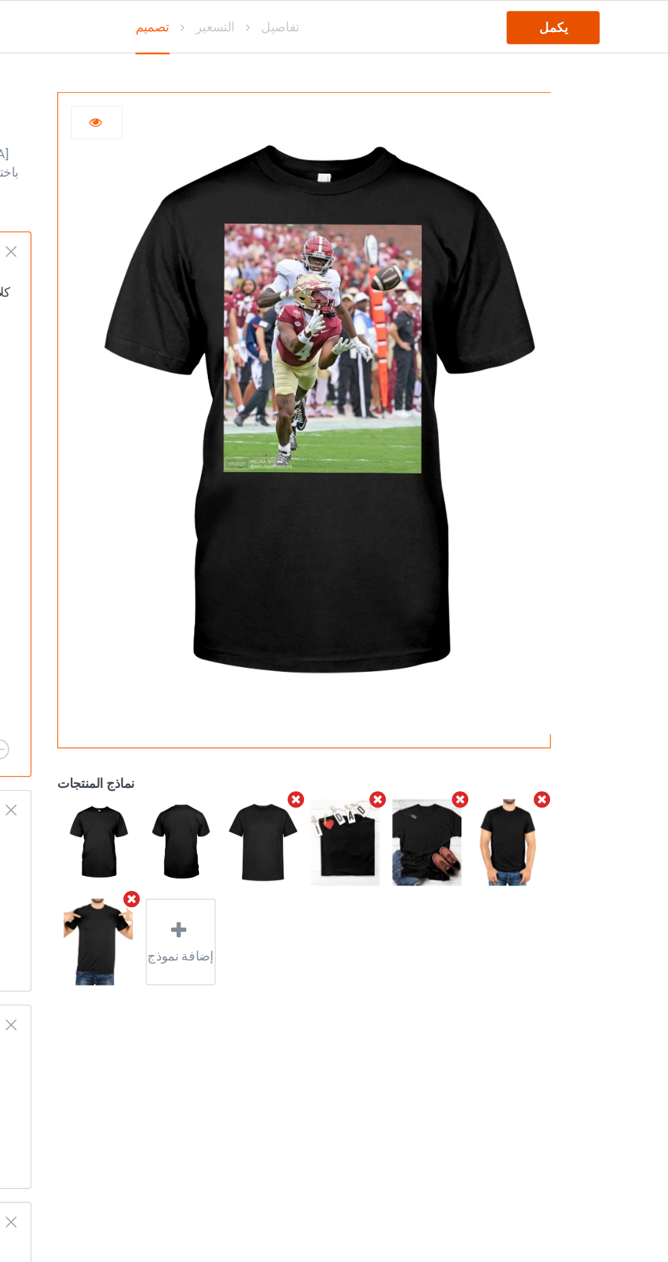
click at [586, 20] on font "يكمل" at bounding box center [582, 20] width 21 height 11
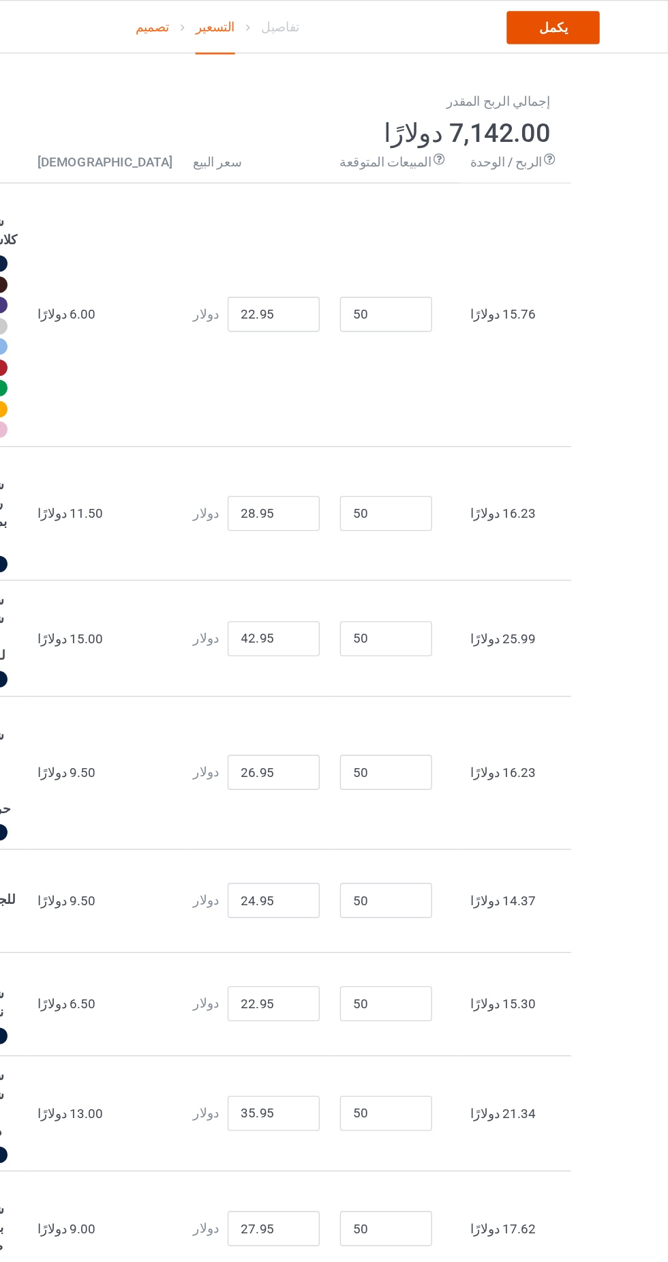
click at [586, 20] on font "يكمل" at bounding box center [582, 20] width 21 height 11
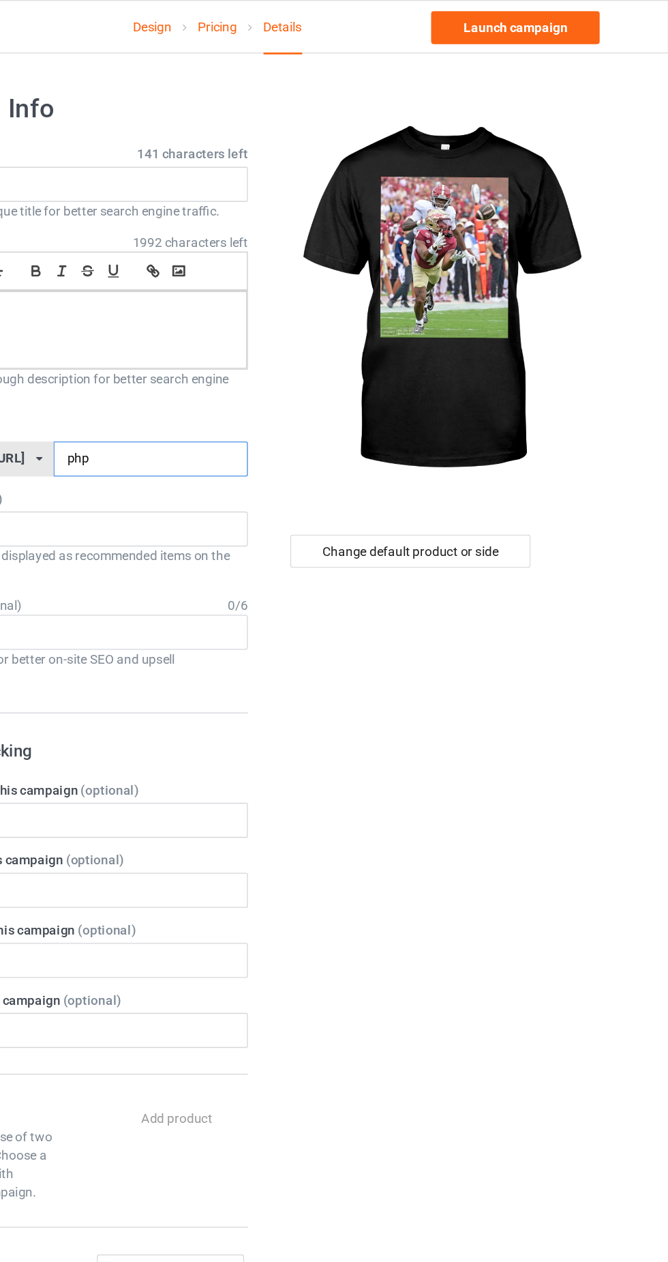
click at [283, 338] on input "php" at bounding box center [285, 340] width 144 height 26
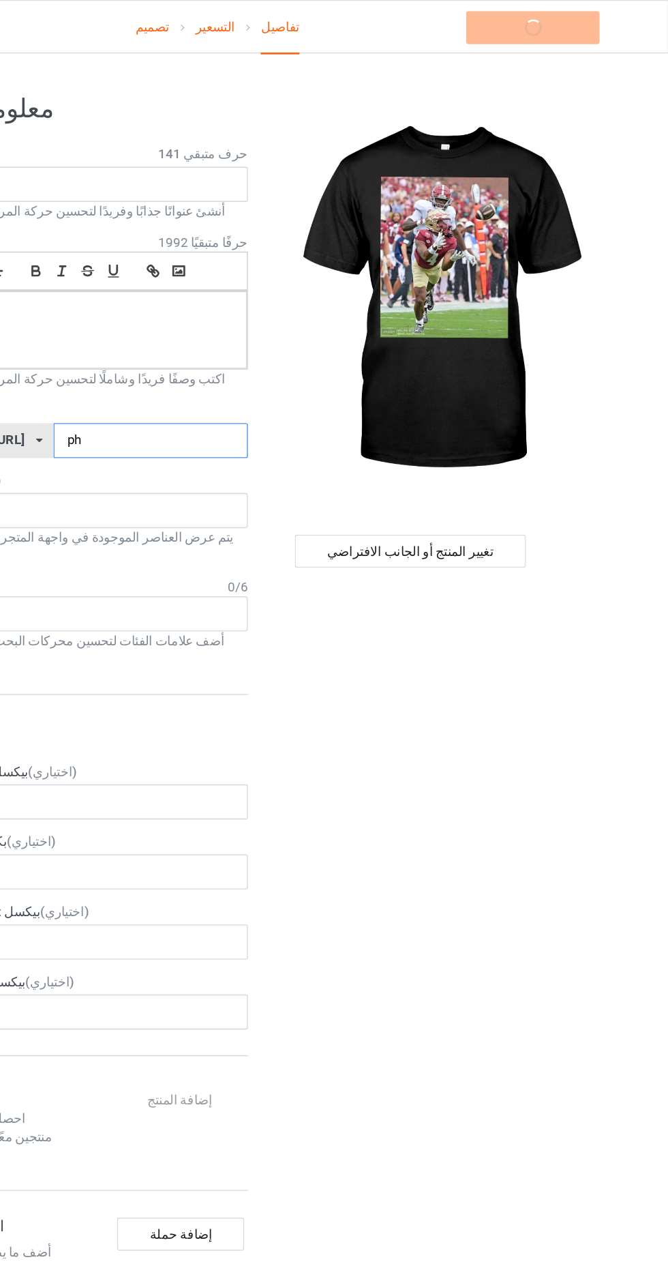
type input "phe"
click at [331, 14] on font "التسعير" at bounding box center [332, 19] width 29 height 11
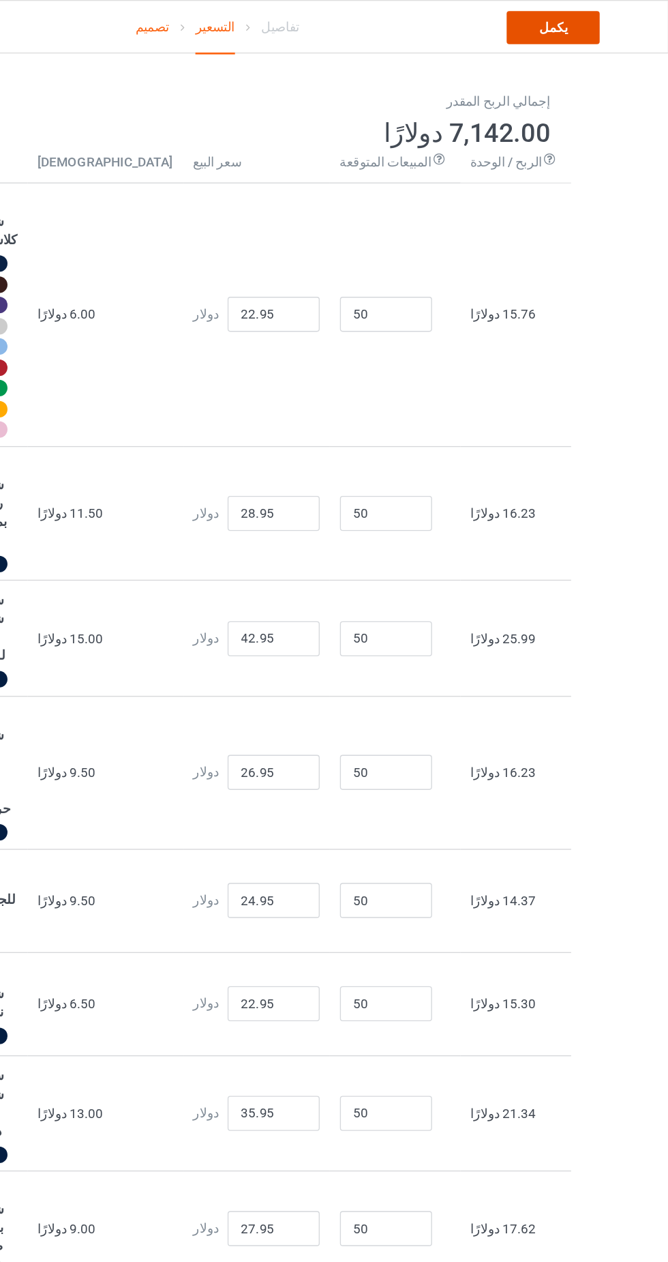
click at [570, 20] on link "يكمل" at bounding box center [582, 20] width 69 height 25
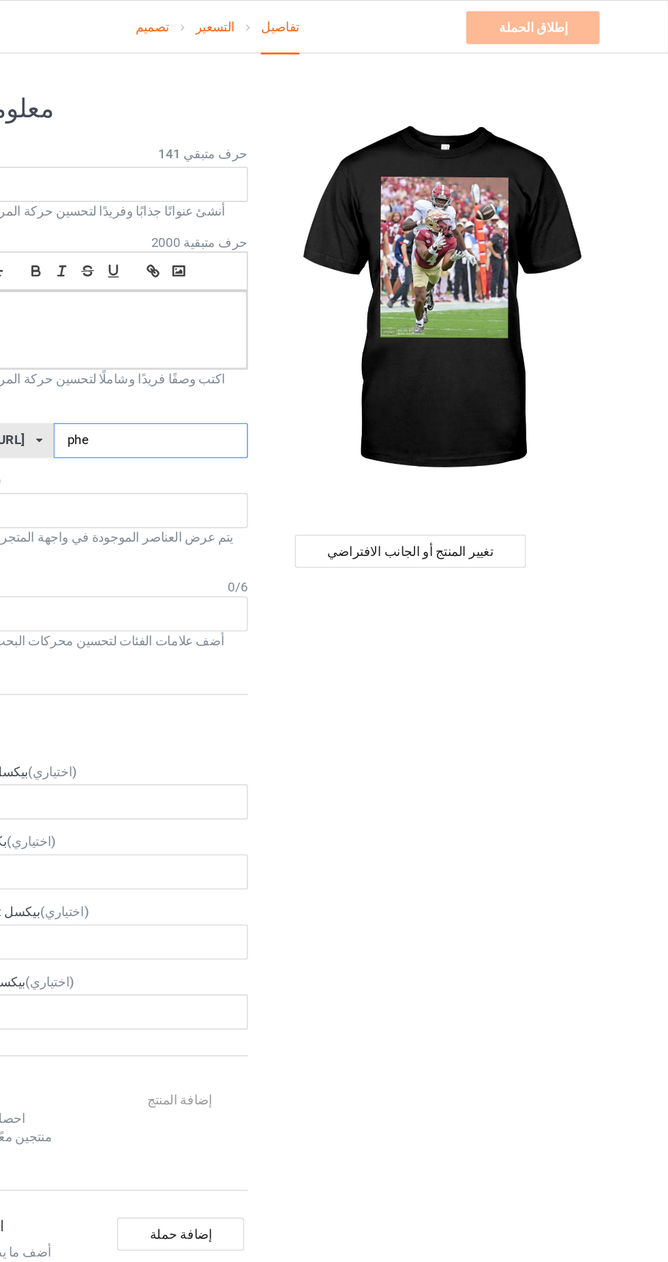
click at [278, 328] on input "phe" at bounding box center [285, 326] width 144 height 26
click at [269, 324] on input "phe" at bounding box center [285, 326] width 144 height 26
type input "p"
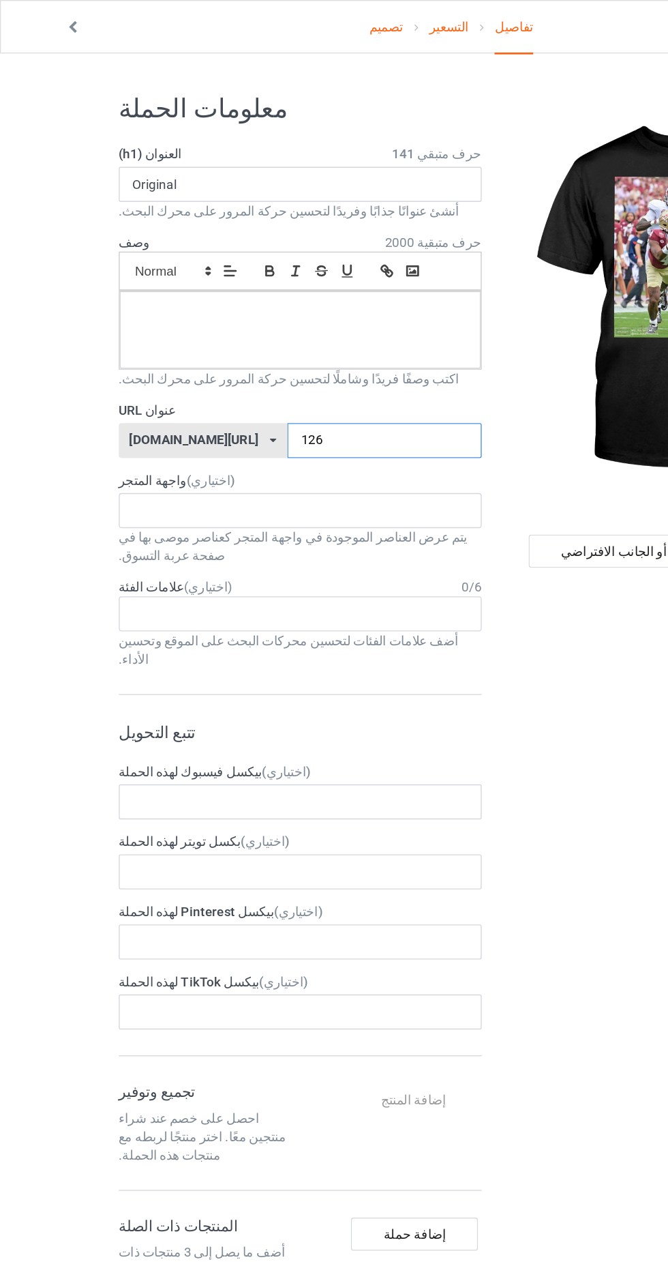
type input "126"
click at [235, 242] on div at bounding box center [222, 244] width 267 height 57
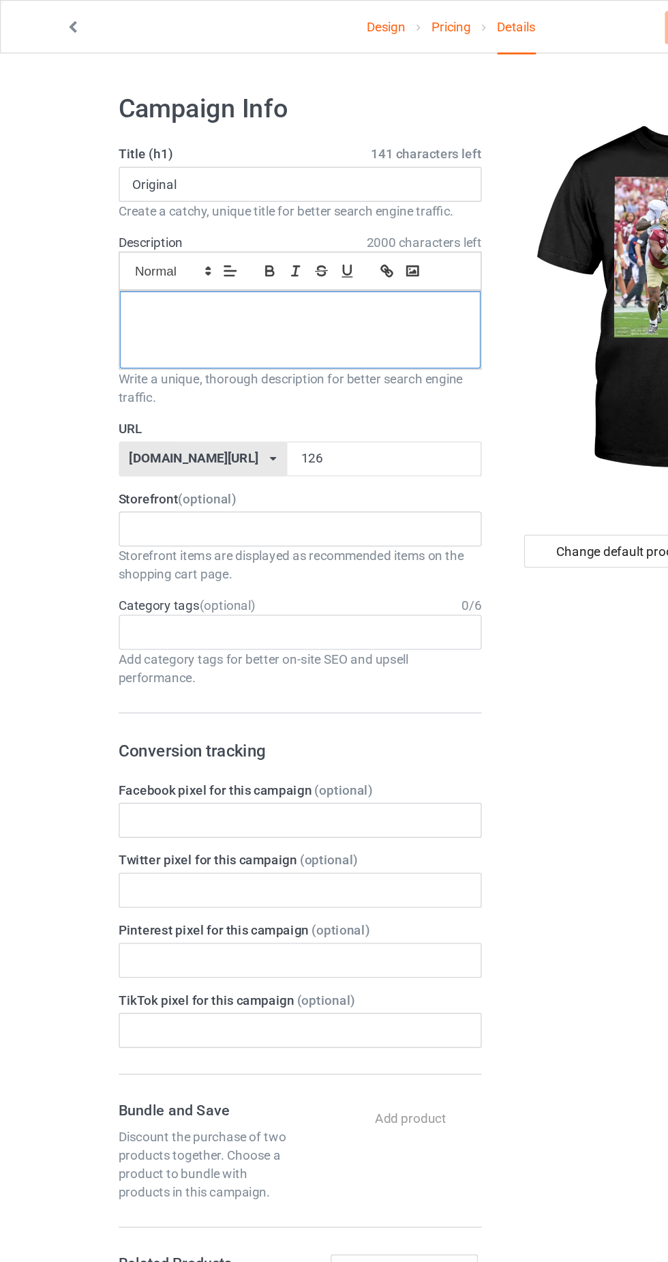
click at [274, 246] on div at bounding box center [222, 244] width 267 height 57
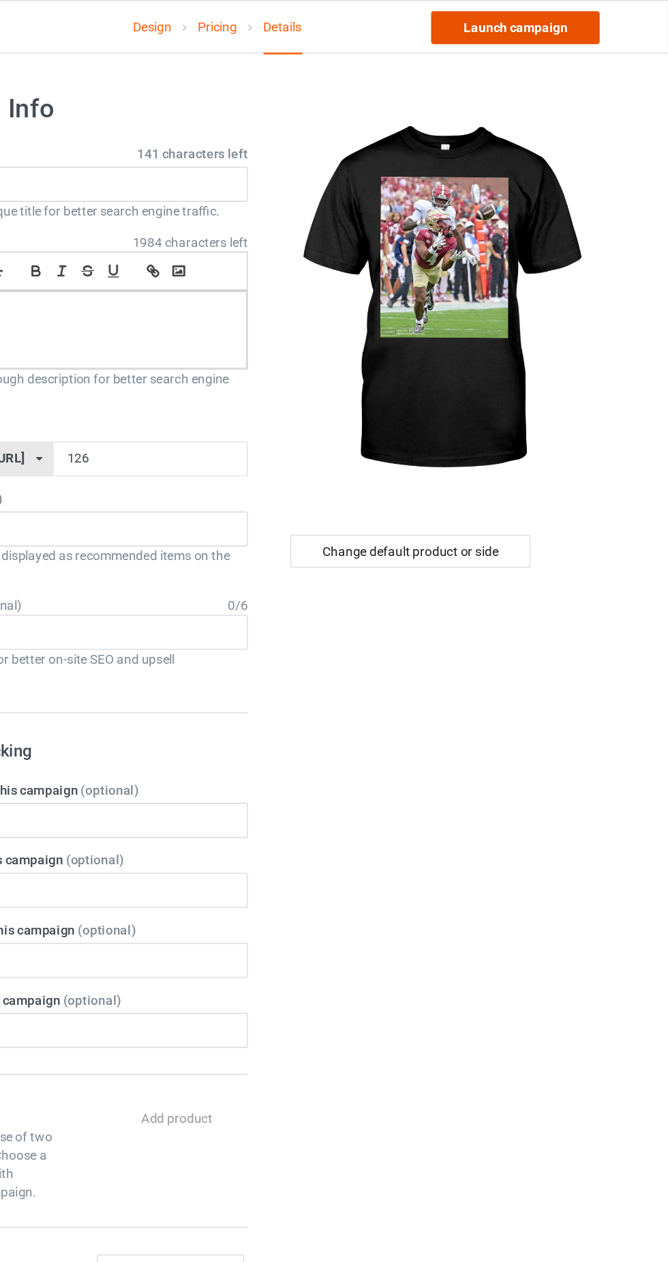
click at [578, 19] on link "Launch campaign" at bounding box center [554, 20] width 125 height 25
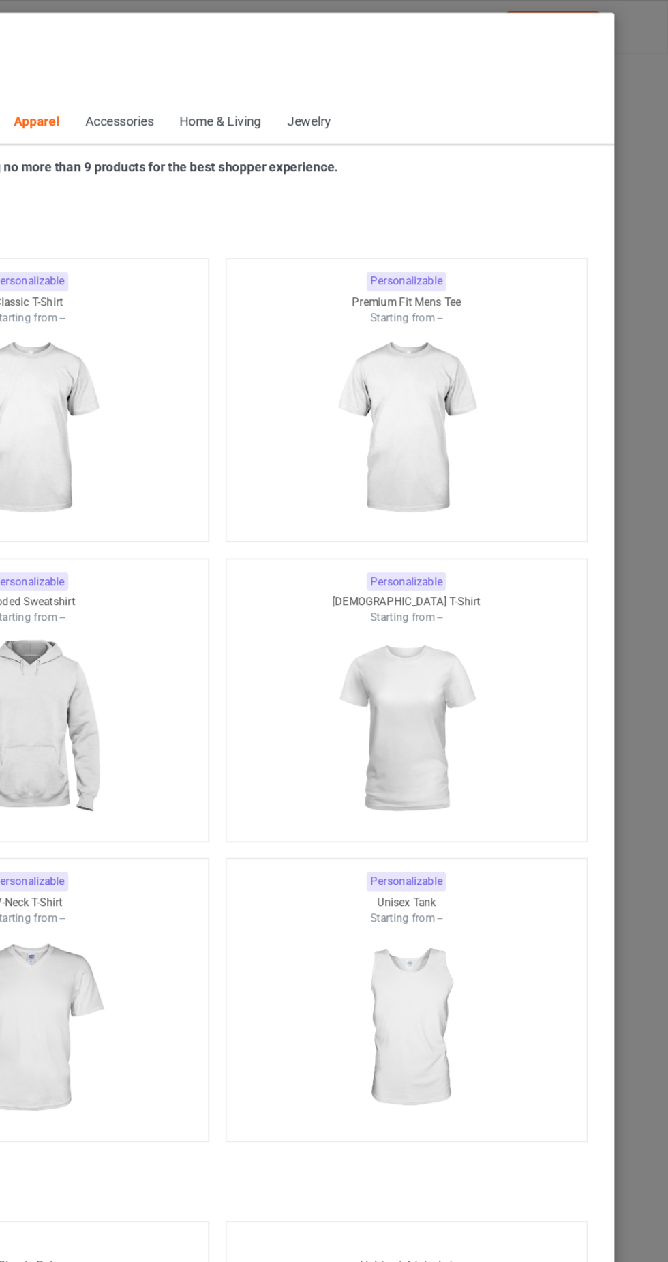
click at [71, 65] on icon at bounding box center [69, 62] width 12 height 10
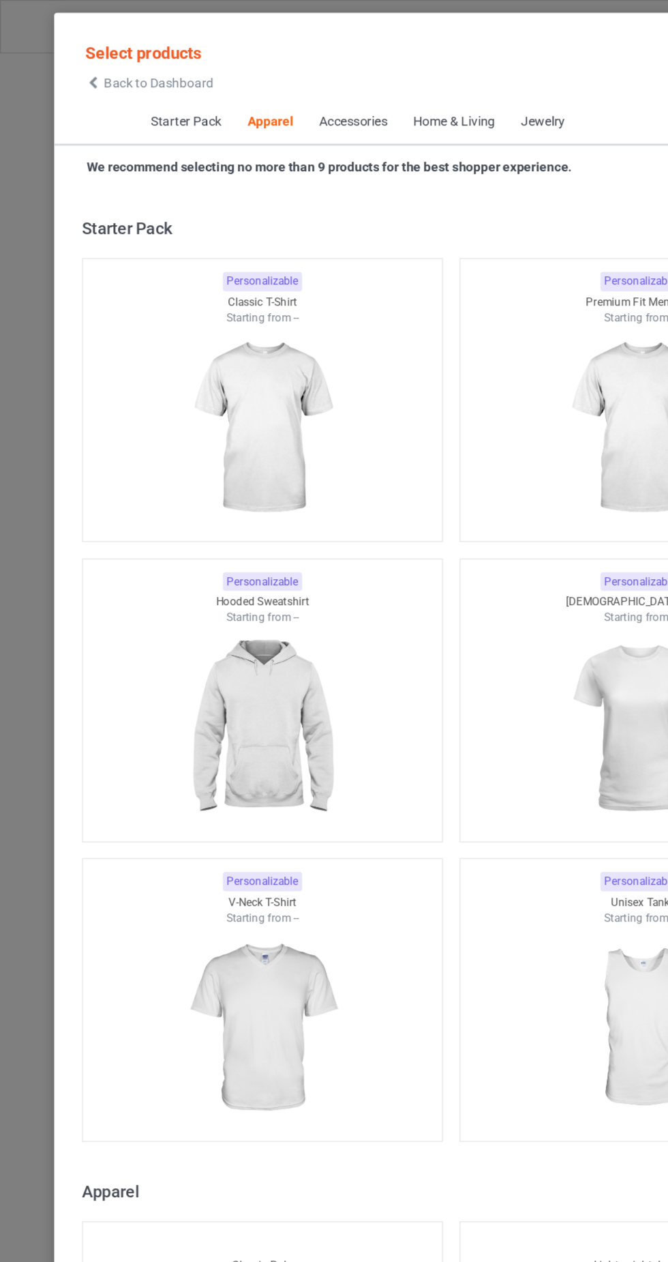
scroll to position [729, 0]
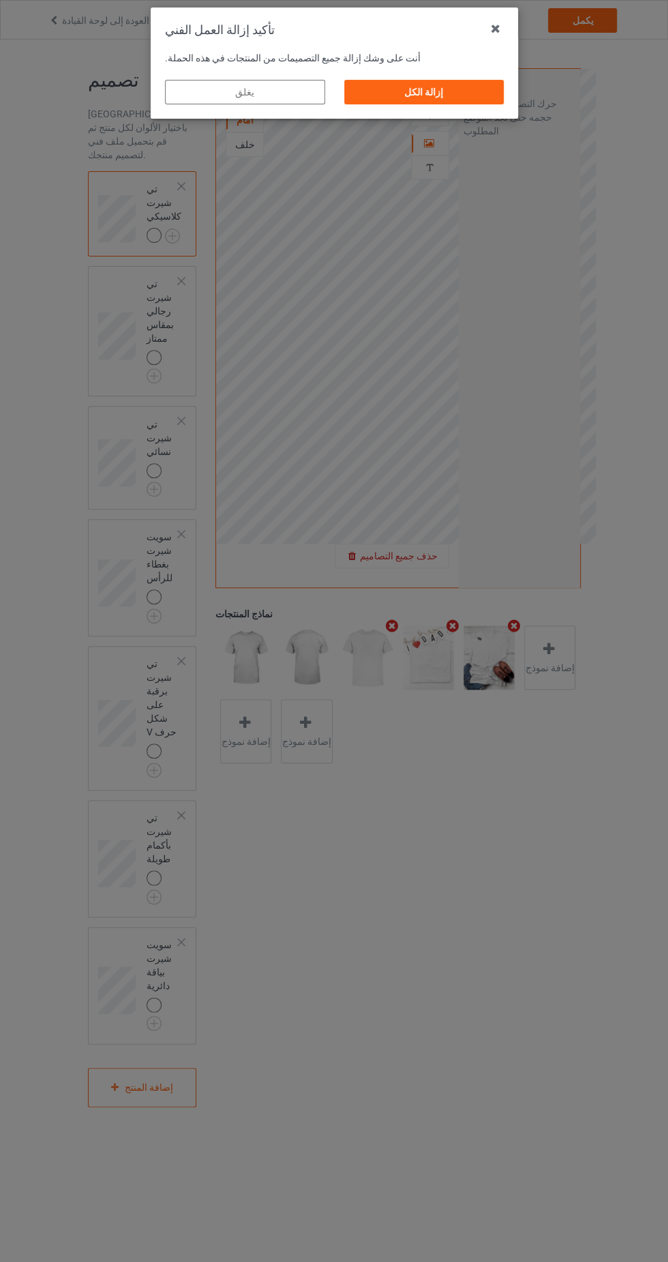
click at [442, 101] on div "إزالة الكل" at bounding box center [424, 92] width 160 height 25
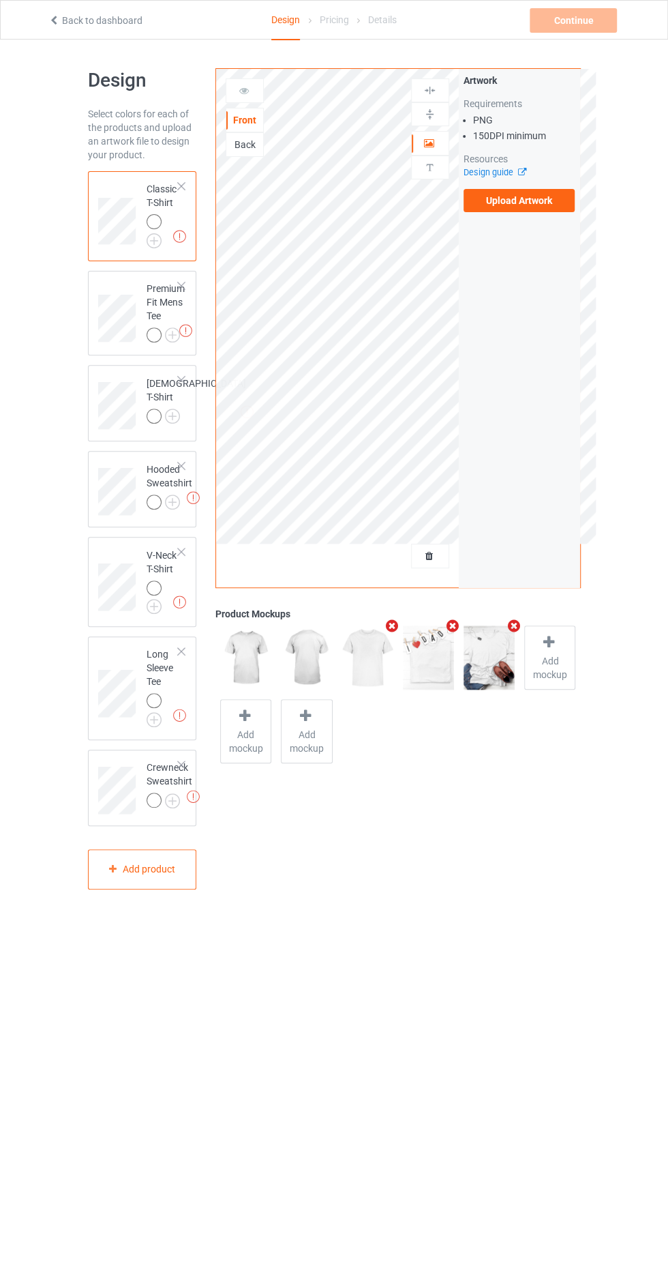
click at [526, 199] on label "Upload Artwork" at bounding box center [520, 200] width 112 height 23
click at [0, 0] on input "Upload Artwork" at bounding box center [0, 0] width 0 height 0
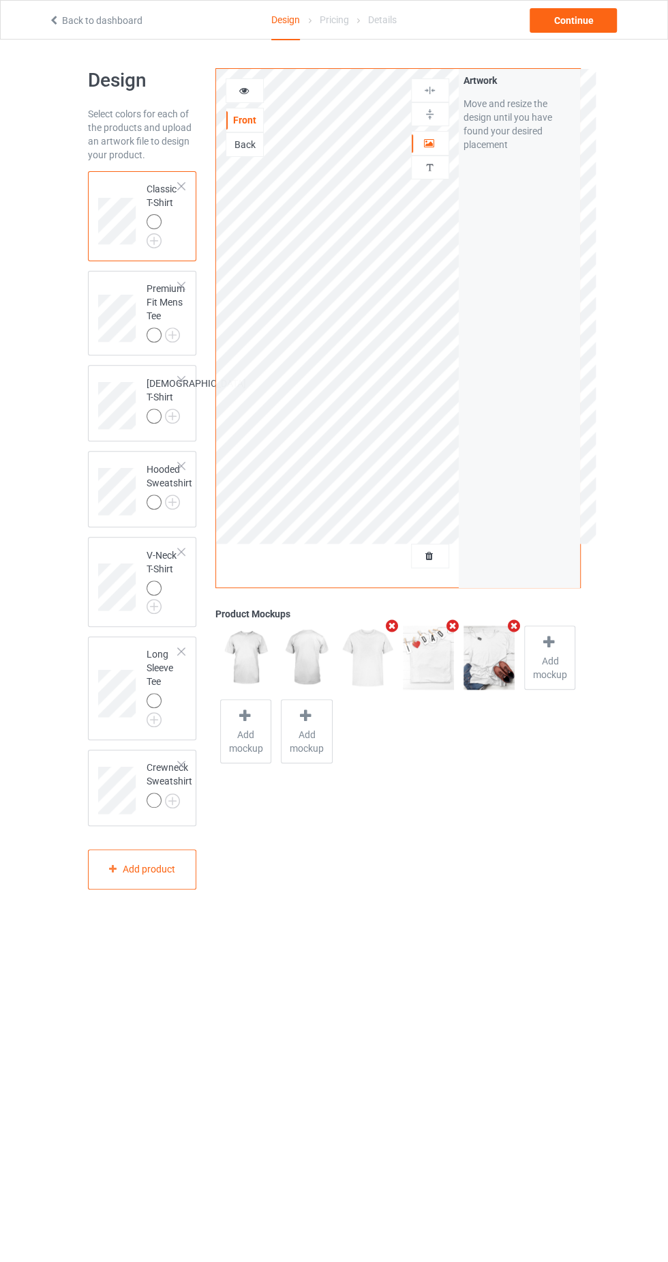
click at [440, 140] on div at bounding box center [430, 143] width 37 height 14
click at [0, 0] on img at bounding box center [0, 0] width 0 height 0
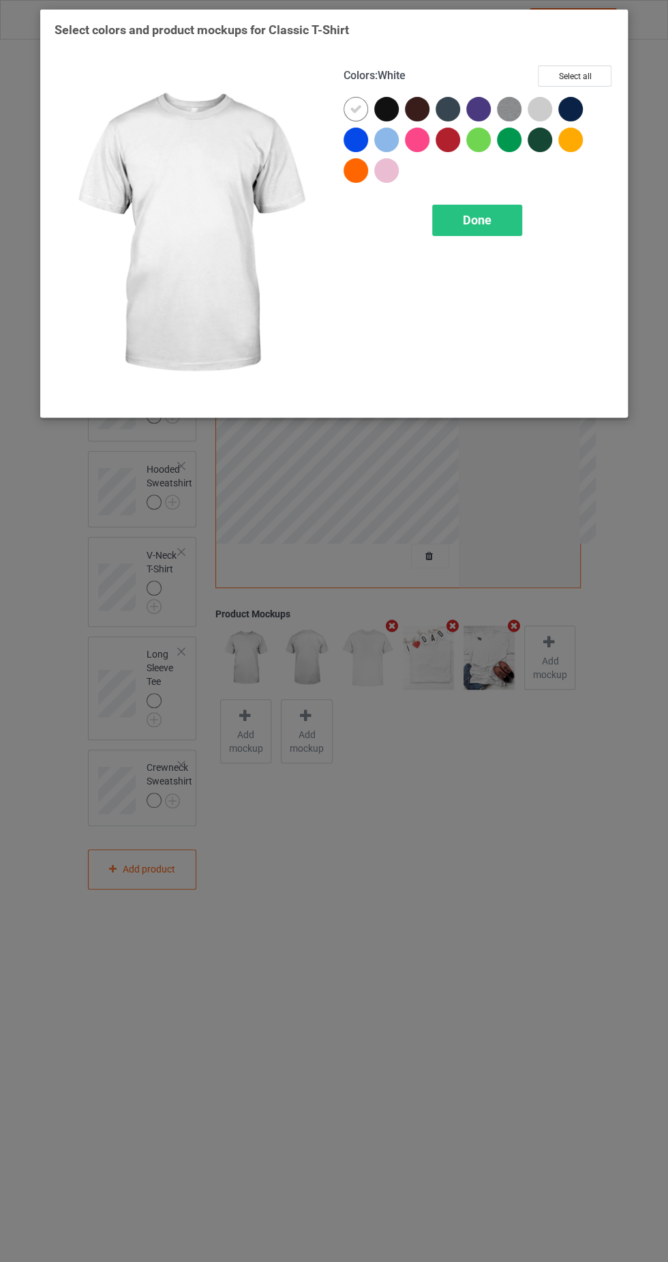
click at [540, 102] on div at bounding box center [540, 109] width 25 height 25
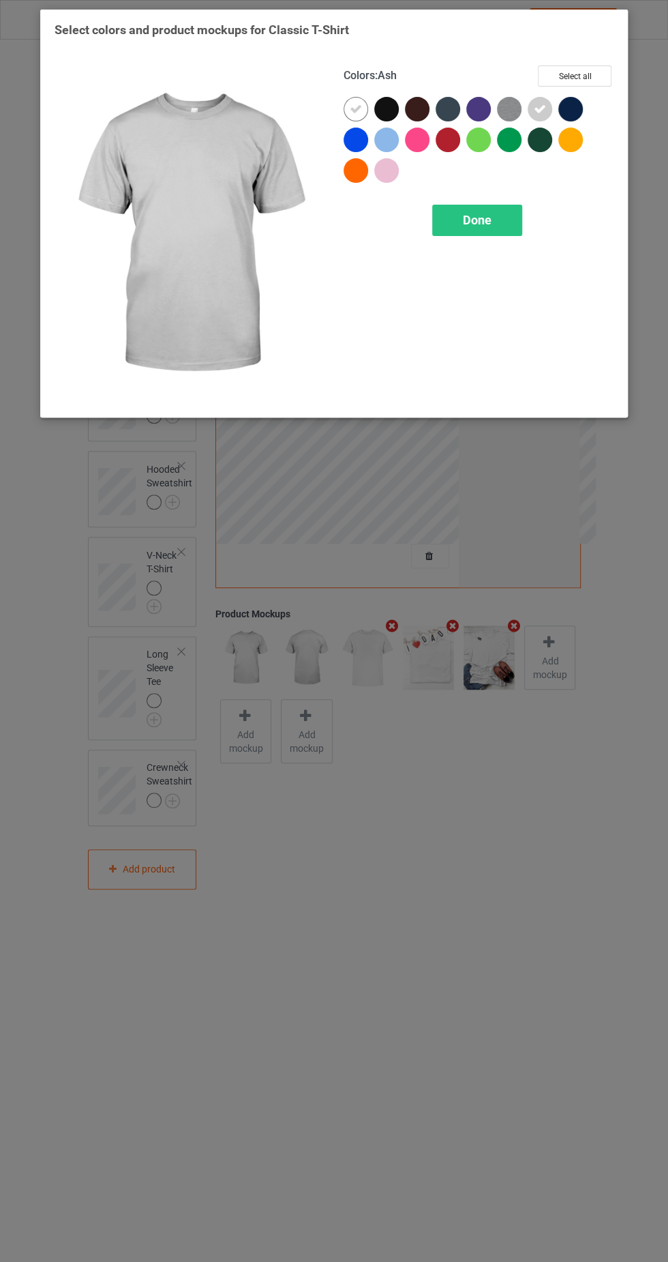
click at [492, 110] on div at bounding box center [481, 112] width 31 height 31
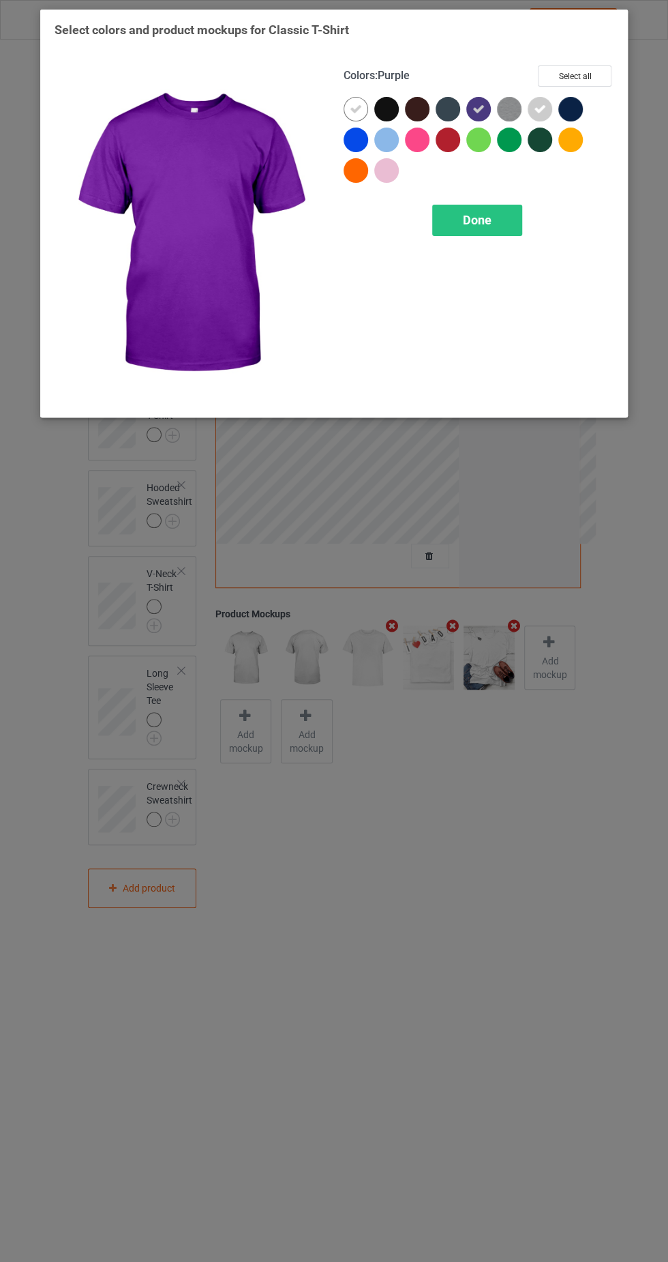
click at [505, 106] on img at bounding box center [509, 109] width 25 height 25
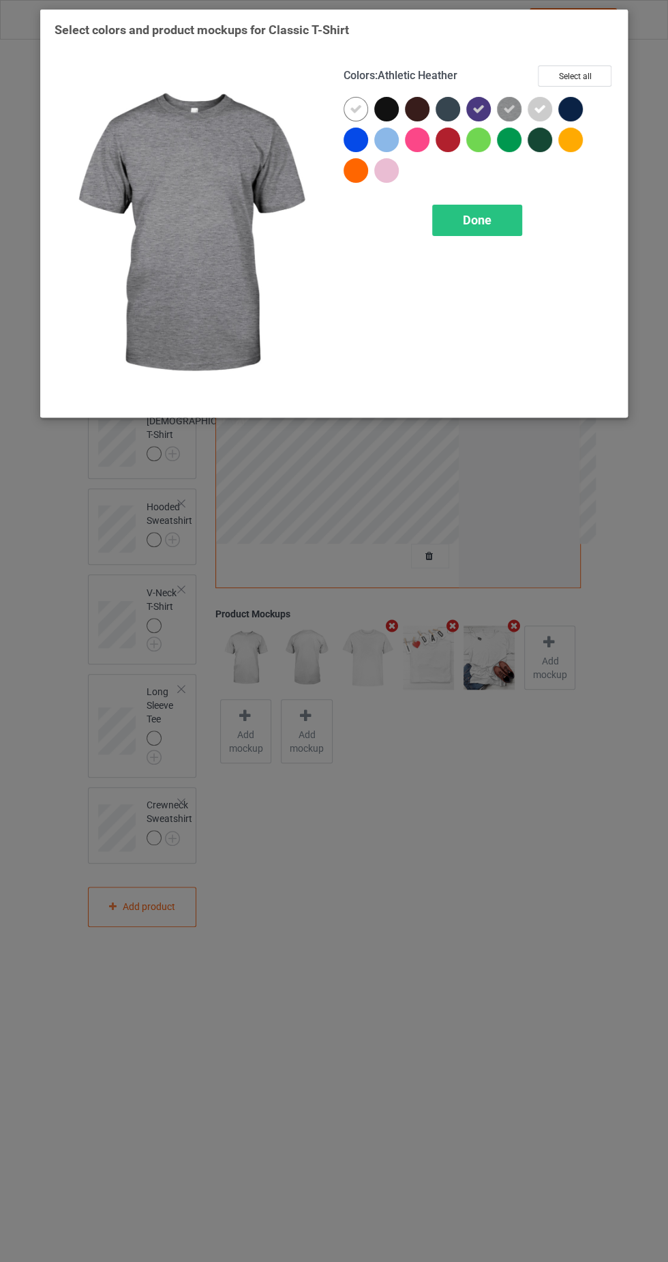
click at [478, 108] on icon at bounding box center [479, 109] width 12 height 12
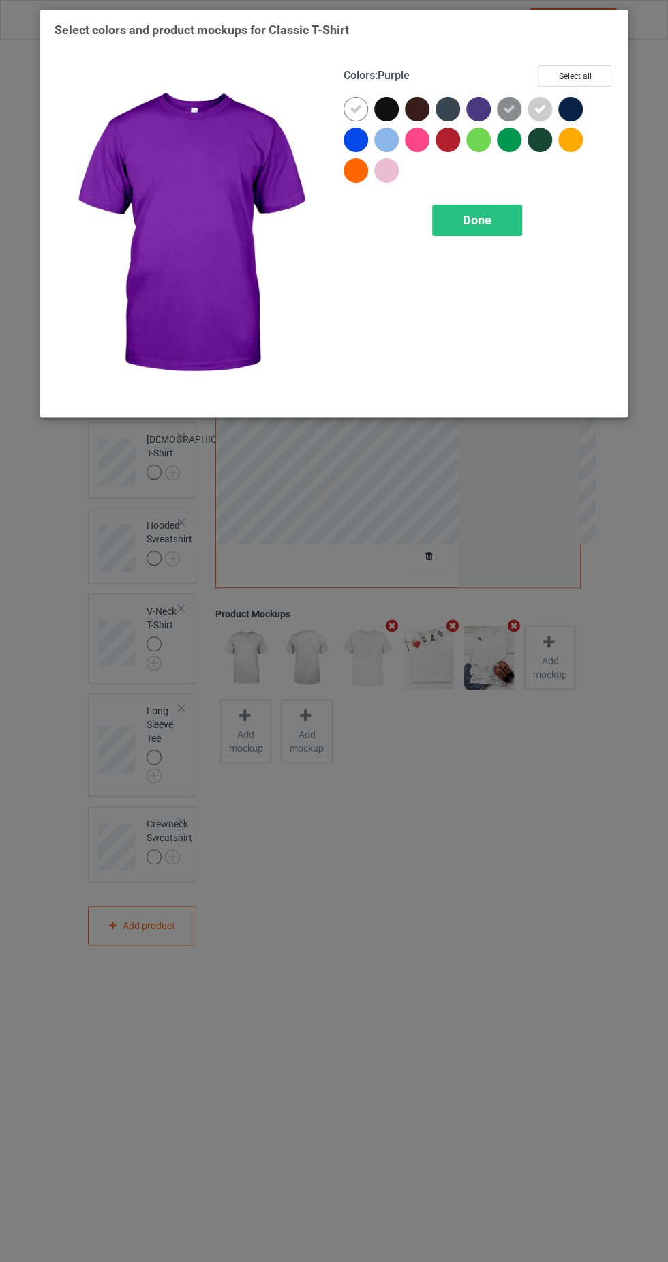
click at [489, 220] on span "Done" at bounding box center [477, 220] width 29 height 14
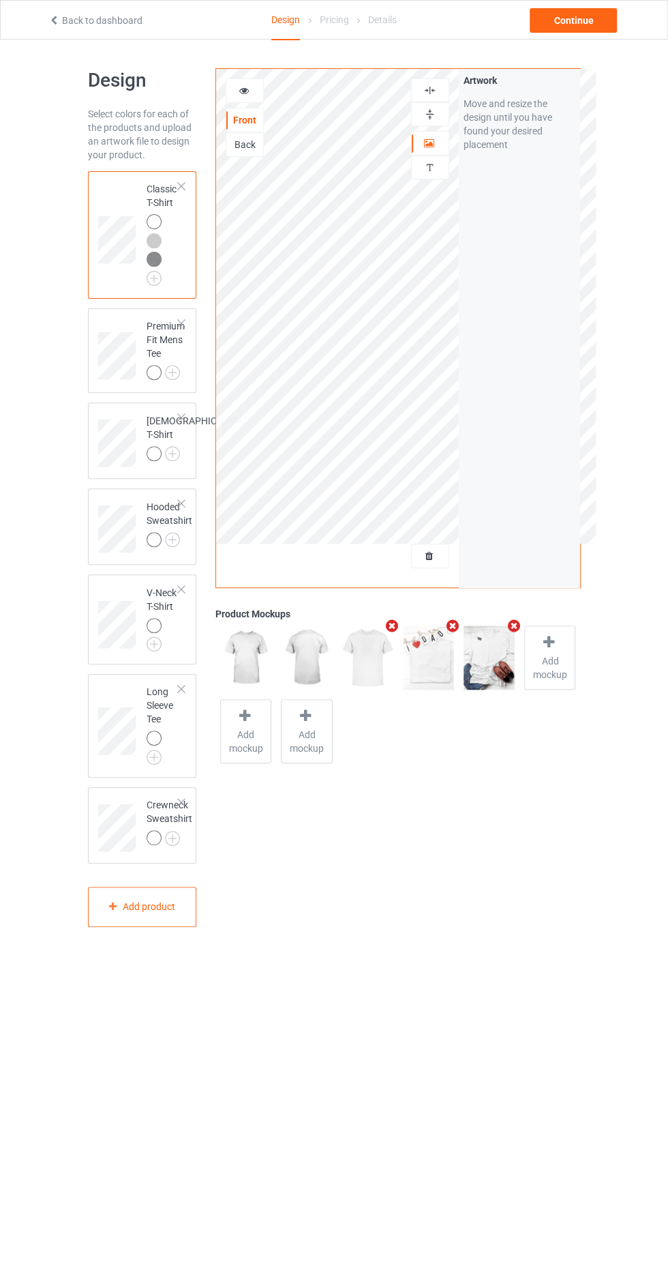
click at [0, 0] on img at bounding box center [0, 0] width 0 height 0
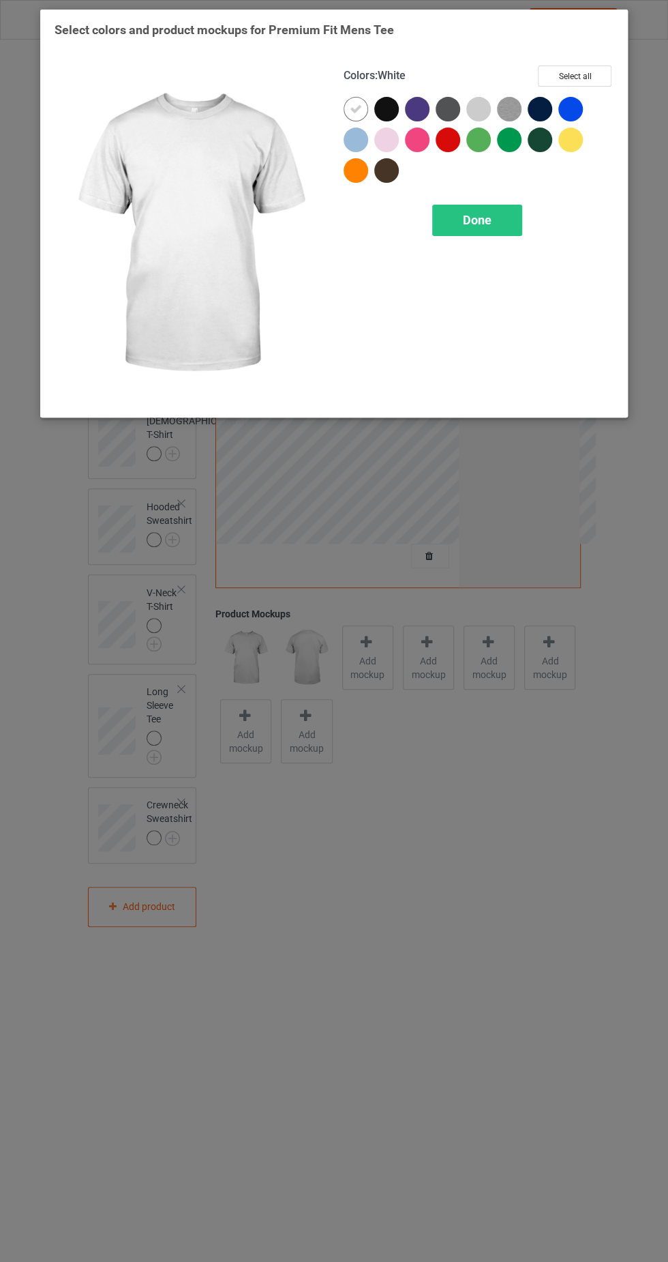
click at [471, 111] on div at bounding box center [478, 109] width 25 height 25
click at [511, 104] on img at bounding box center [509, 109] width 25 height 25
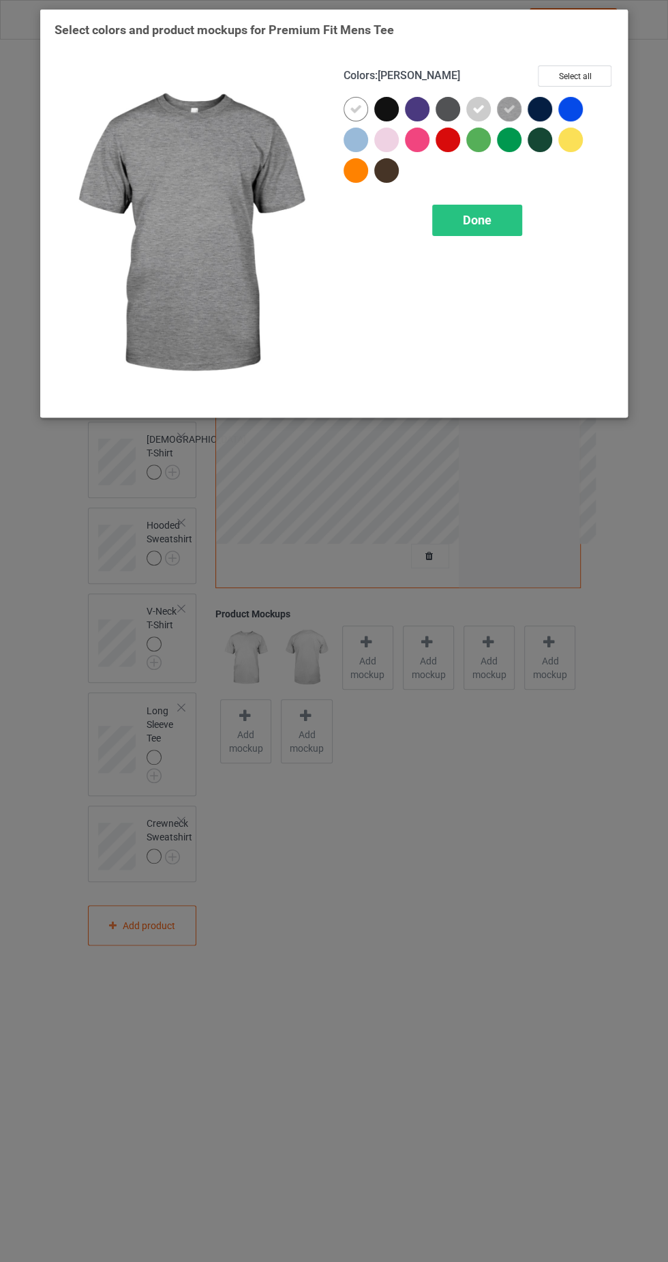
click at [479, 221] on font "Done" at bounding box center [477, 220] width 29 height 14
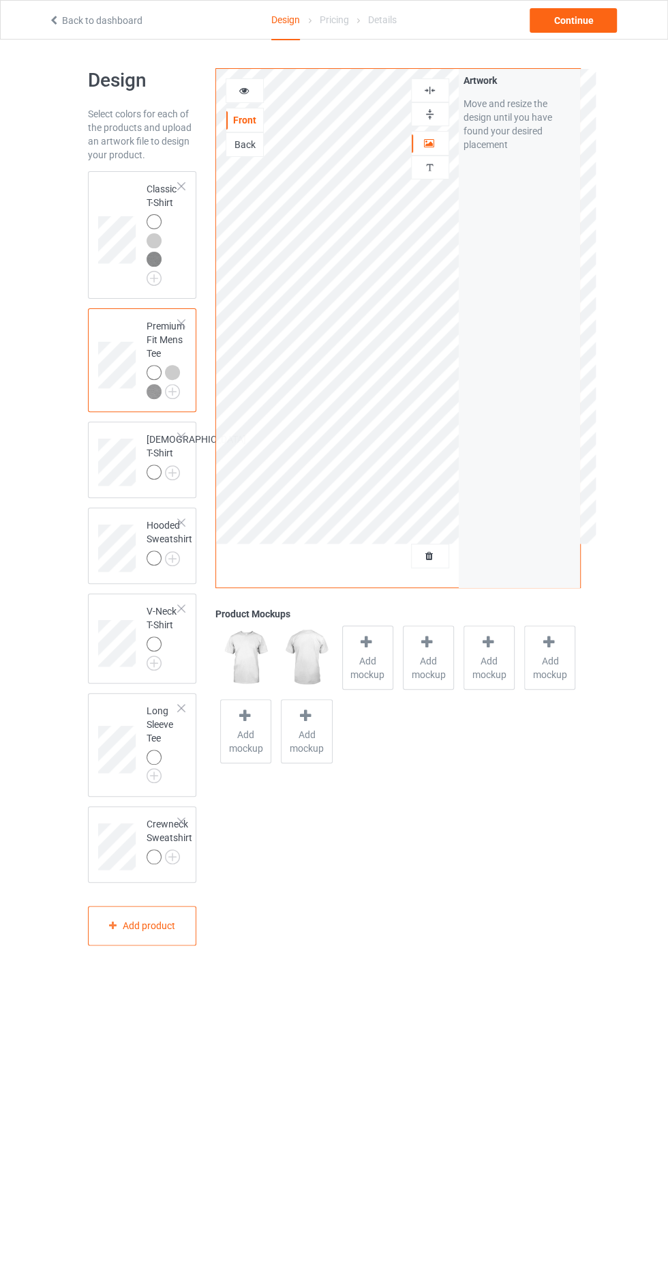
click at [0, 0] on img at bounding box center [0, 0] width 0 height 0
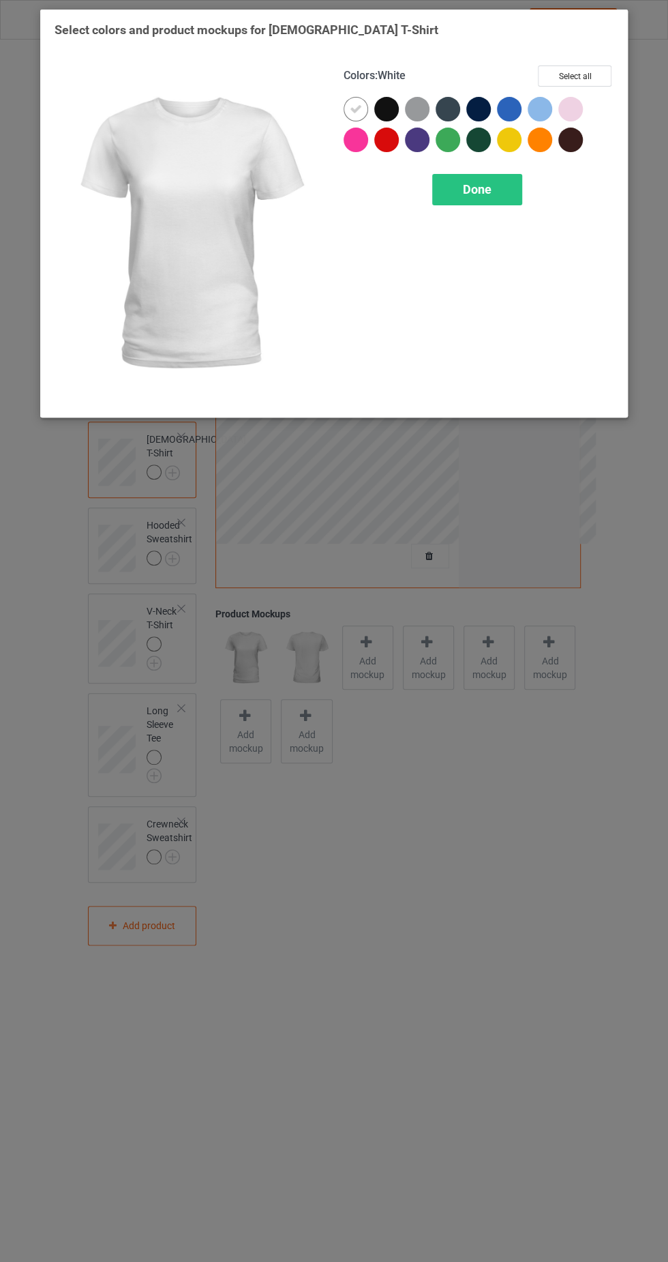
click at [417, 113] on div at bounding box center [417, 109] width 25 height 25
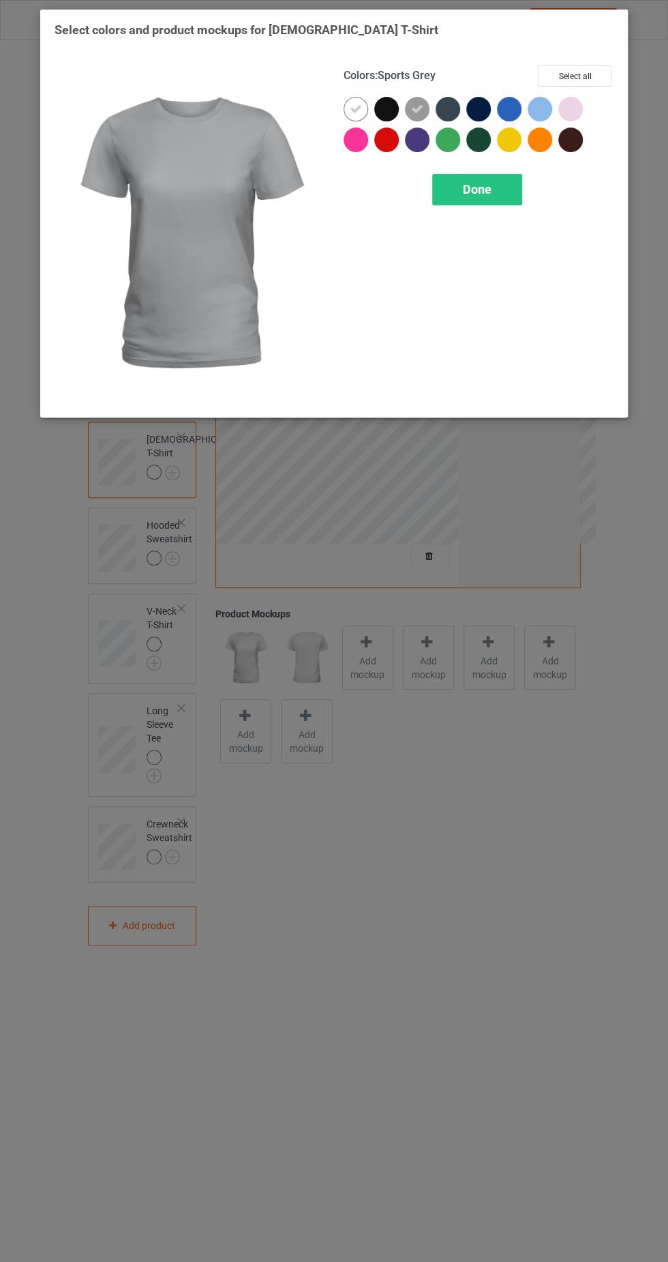
click at [574, 109] on div at bounding box center [571, 109] width 25 height 25
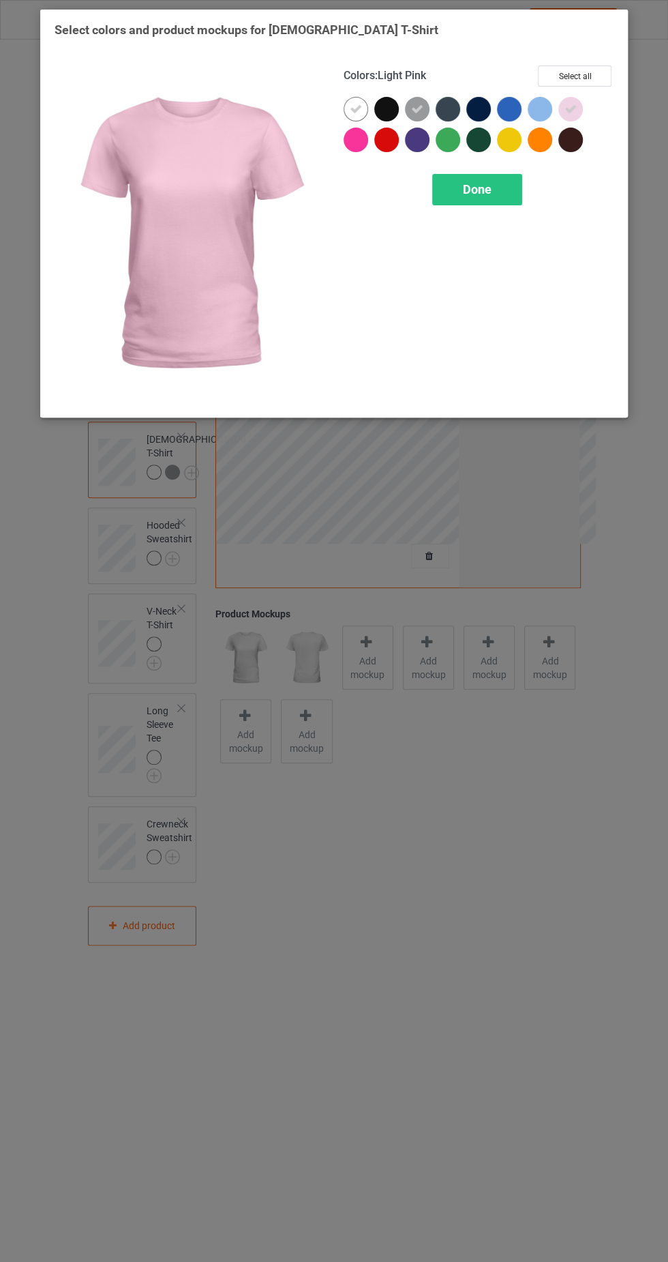
click at [574, 107] on icon at bounding box center [571, 109] width 12 height 12
click at [475, 191] on font "Done" at bounding box center [477, 189] width 29 height 14
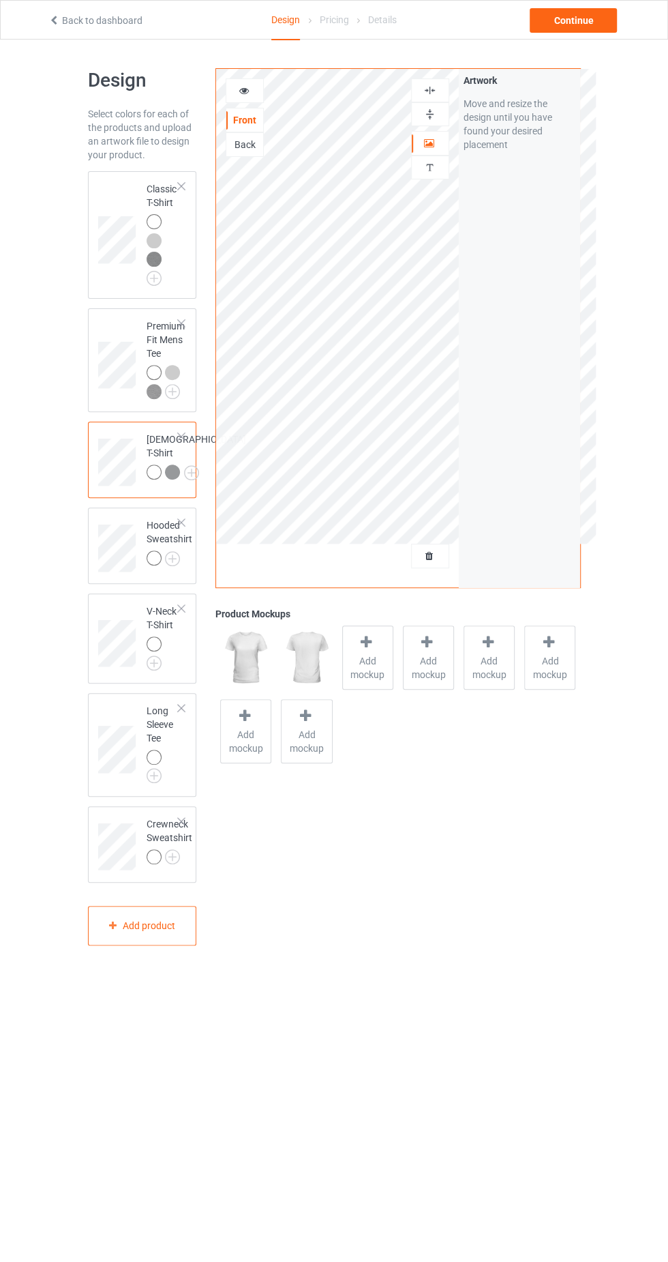
click at [0, 0] on img at bounding box center [0, 0] width 0 height 0
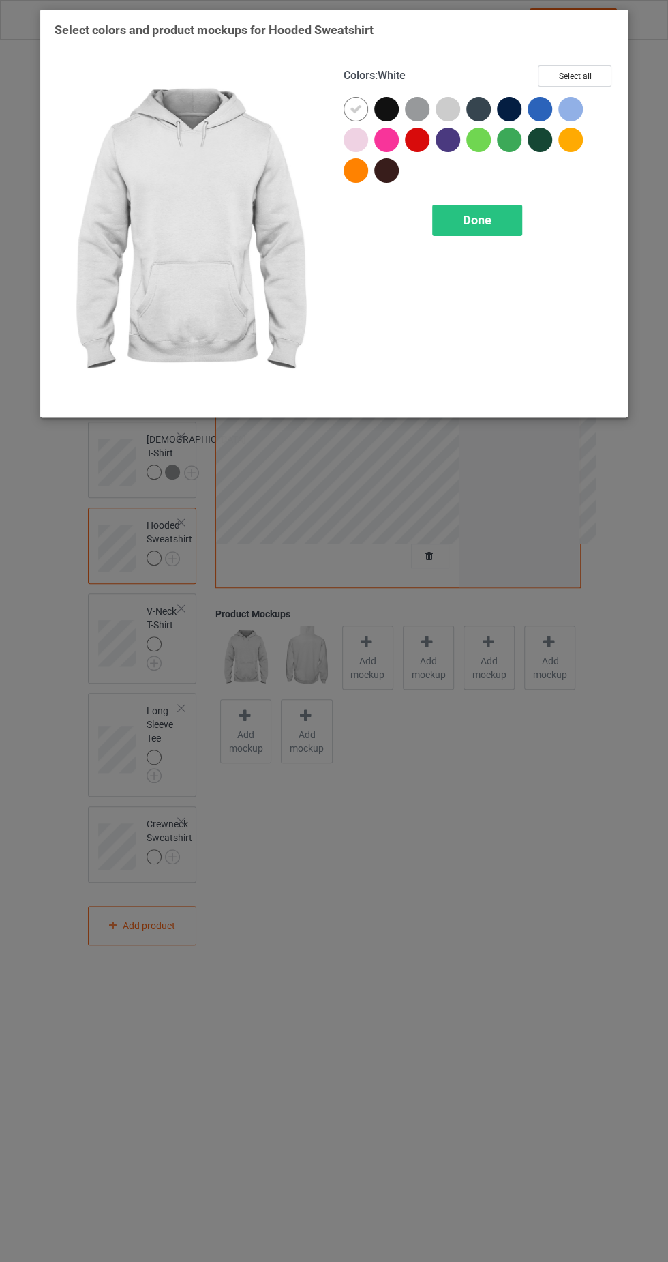
click at [436, 105] on div at bounding box center [448, 109] width 25 height 25
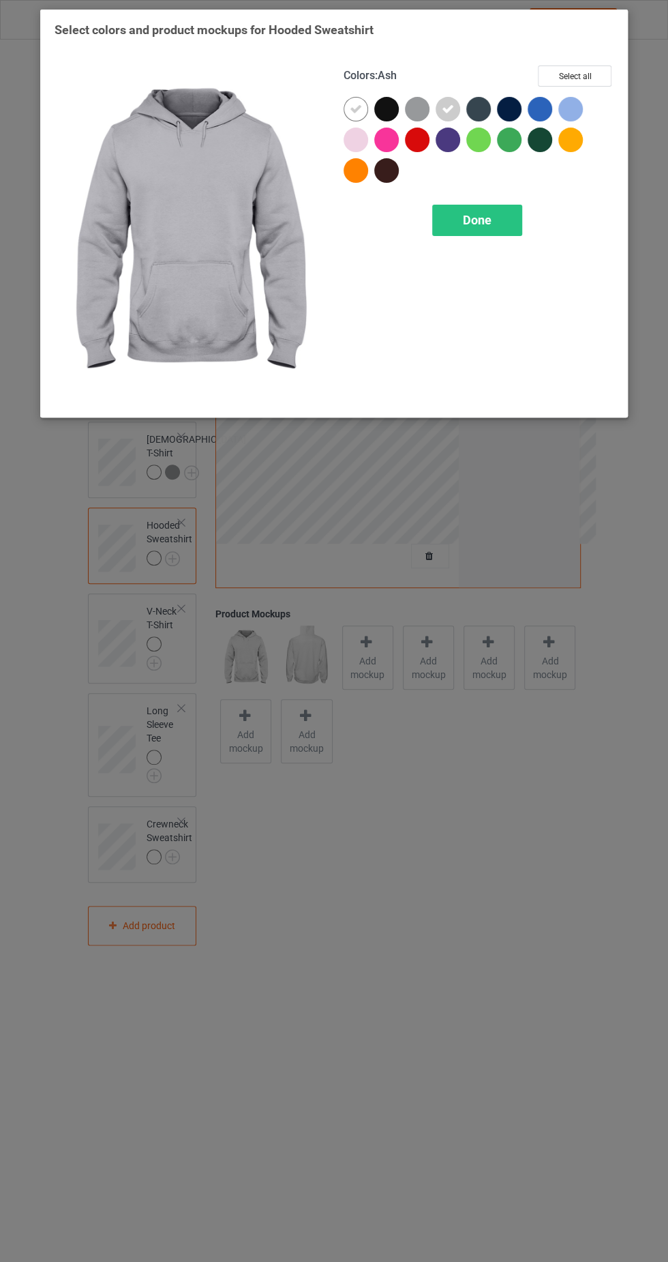
click at [408, 112] on div at bounding box center [417, 109] width 25 height 25
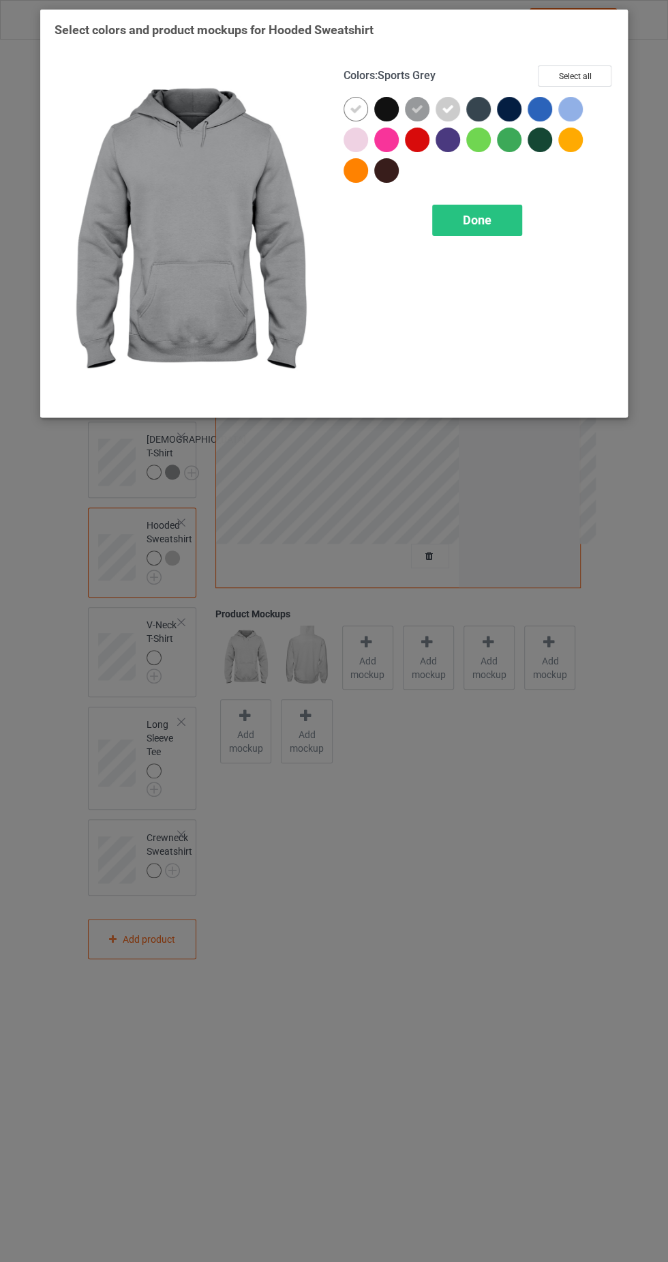
click at [487, 209] on div "Done" at bounding box center [477, 220] width 90 height 31
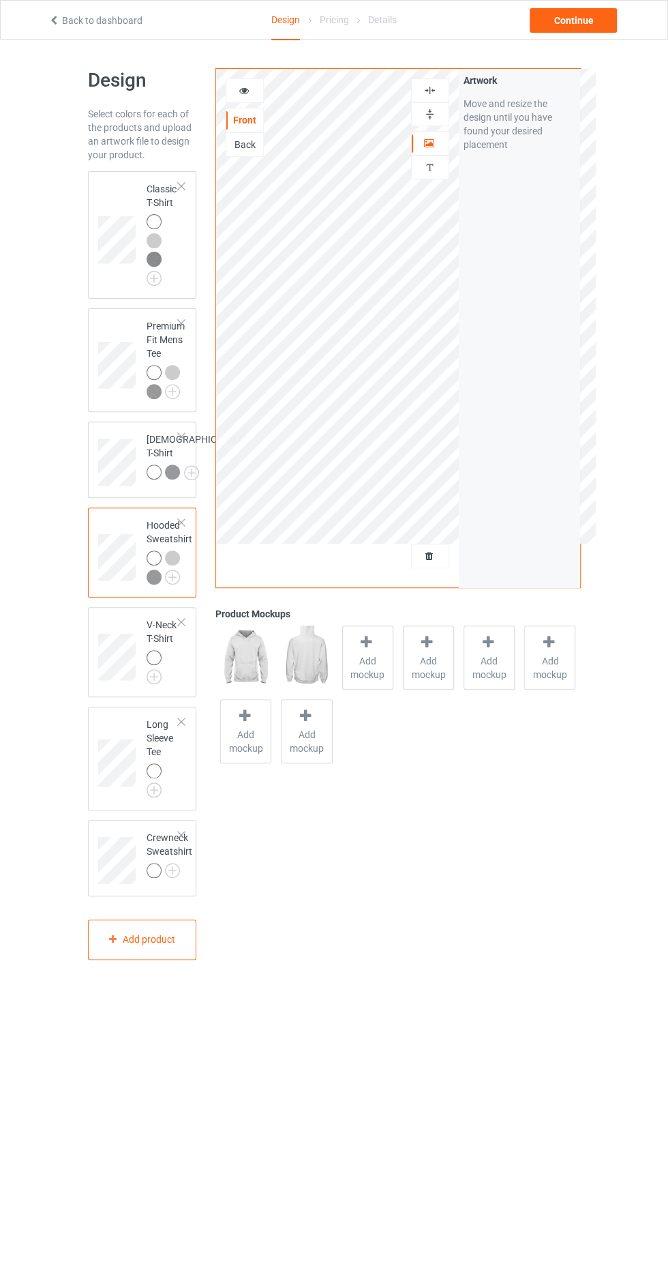
click at [0, 0] on img at bounding box center [0, 0] width 0 height 0
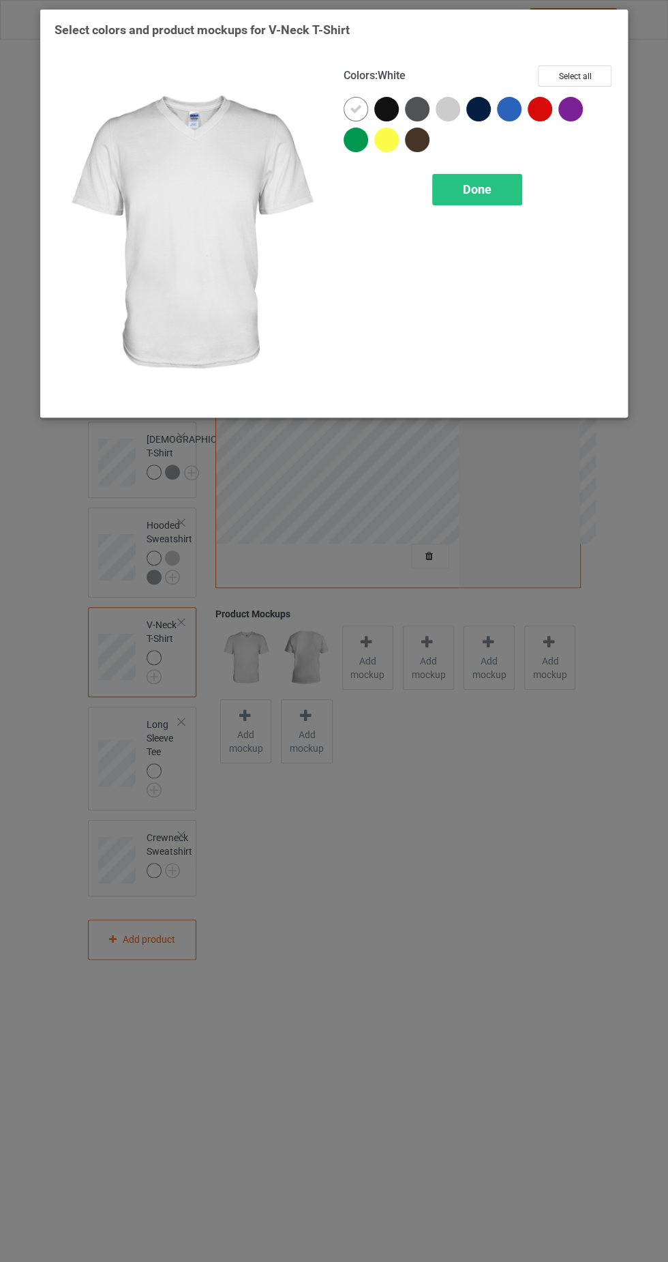
click at [433, 111] on div at bounding box center [420, 112] width 31 height 31
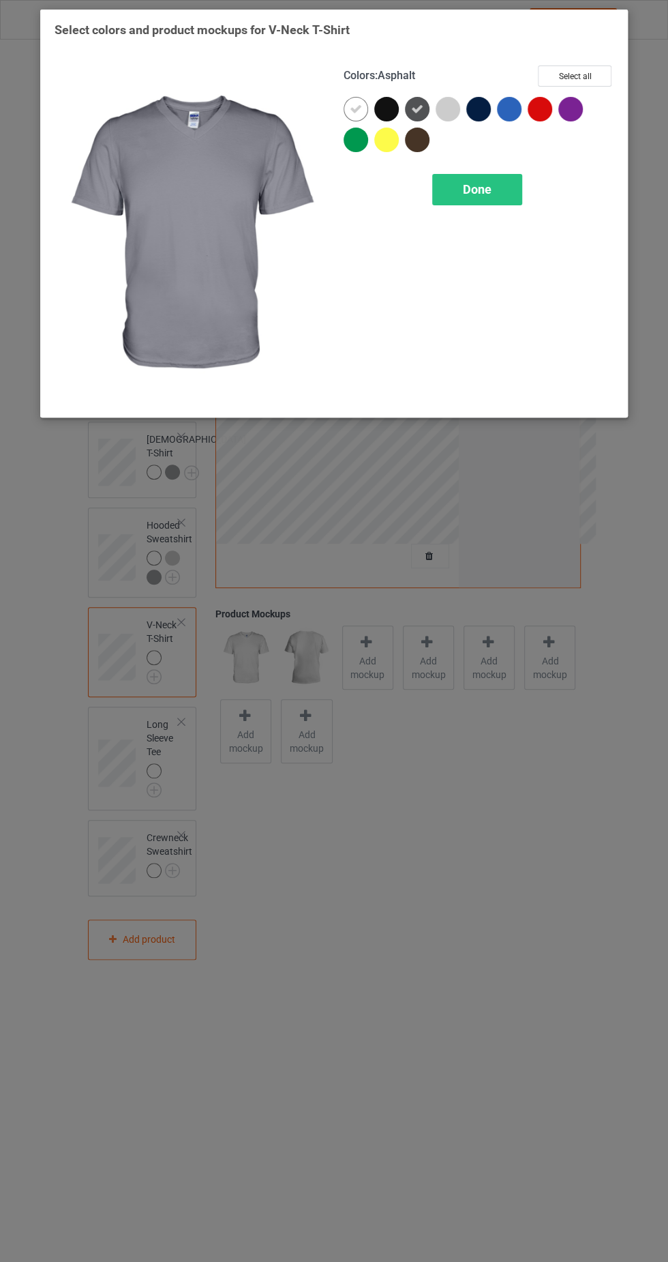
click at [417, 107] on icon at bounding box center [417, 109] width 12 height 12
click at [505, 185] on div "Done" at bounding box center [477, 189] width 90 height 31
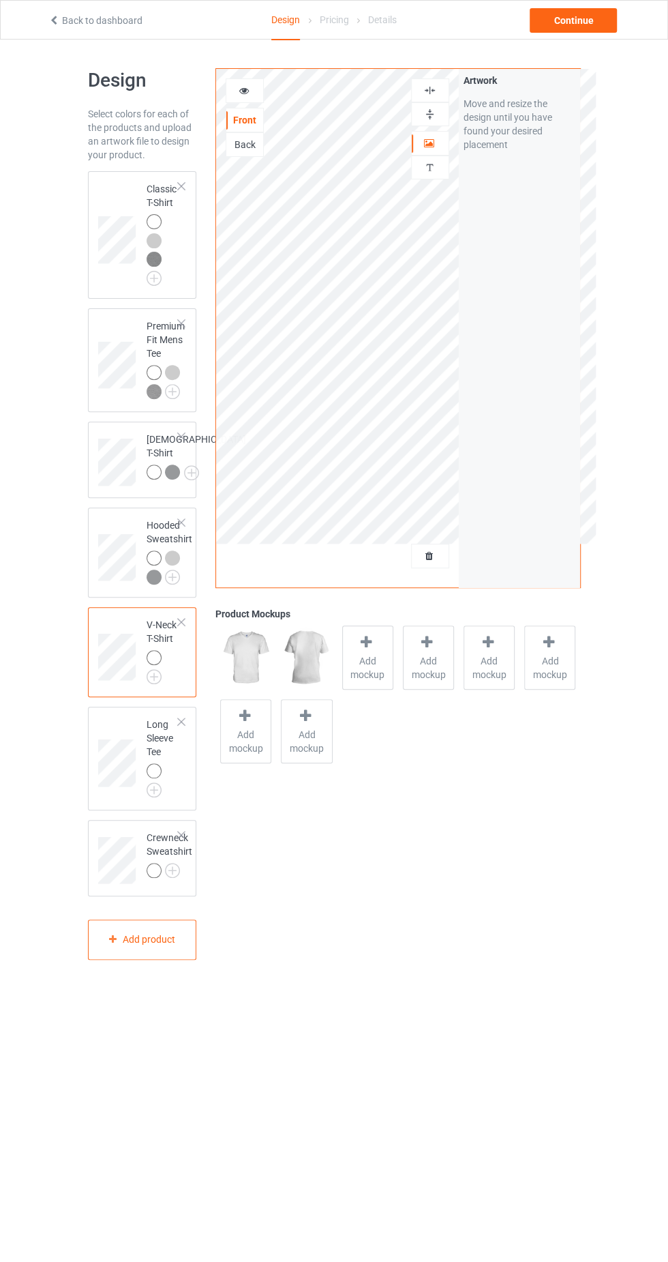
click at [0, 0] on img at bounding box center [0, 0] width 0 height 0
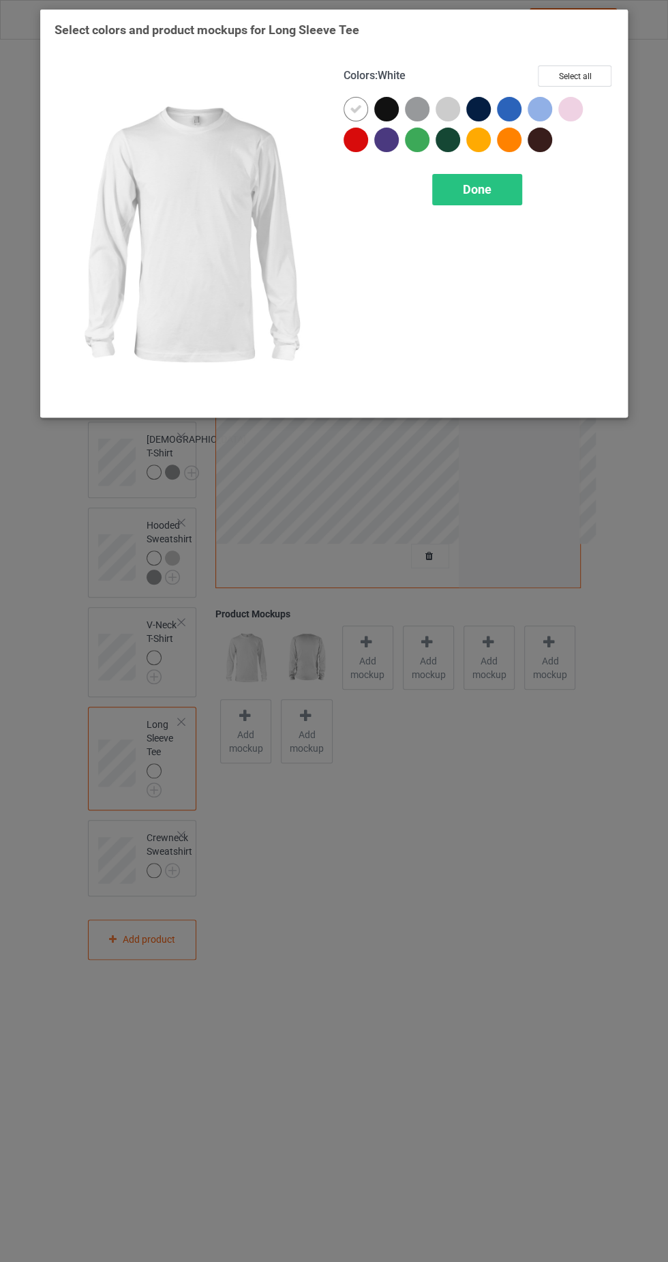
click at [442, 104] on div at bounding box center [448, 109] width 25 height 25
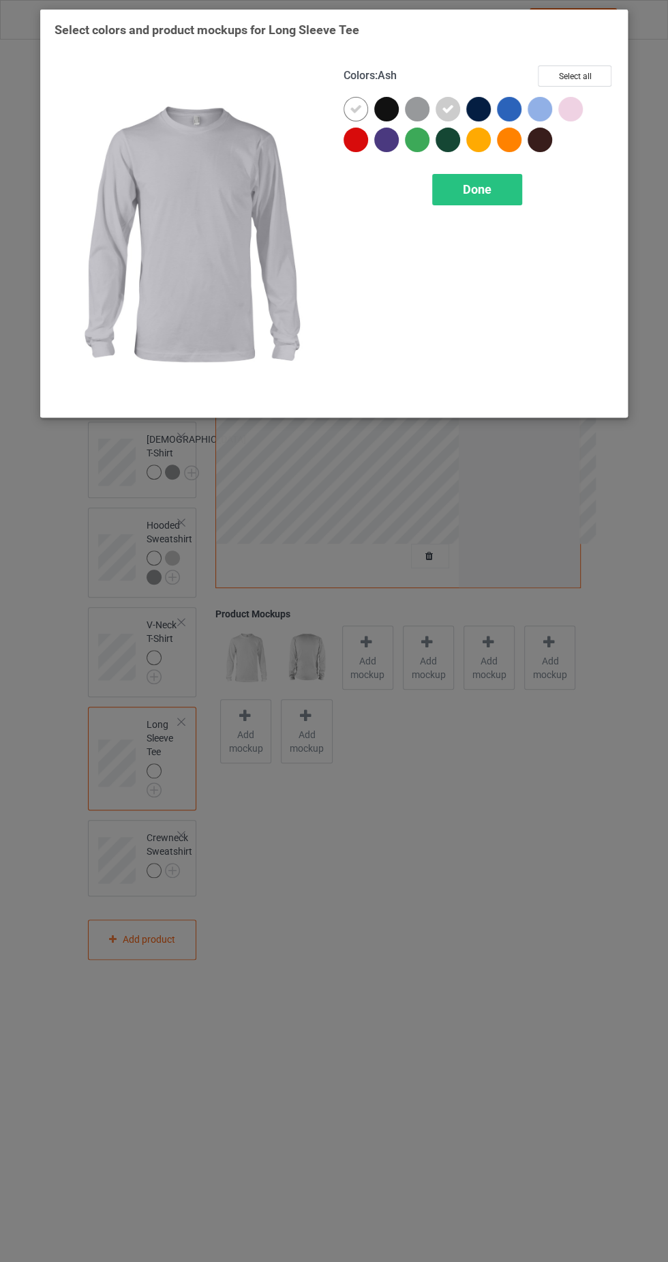
click at [408, 113] on div at bounding box center [417, 109] width 25 height 25
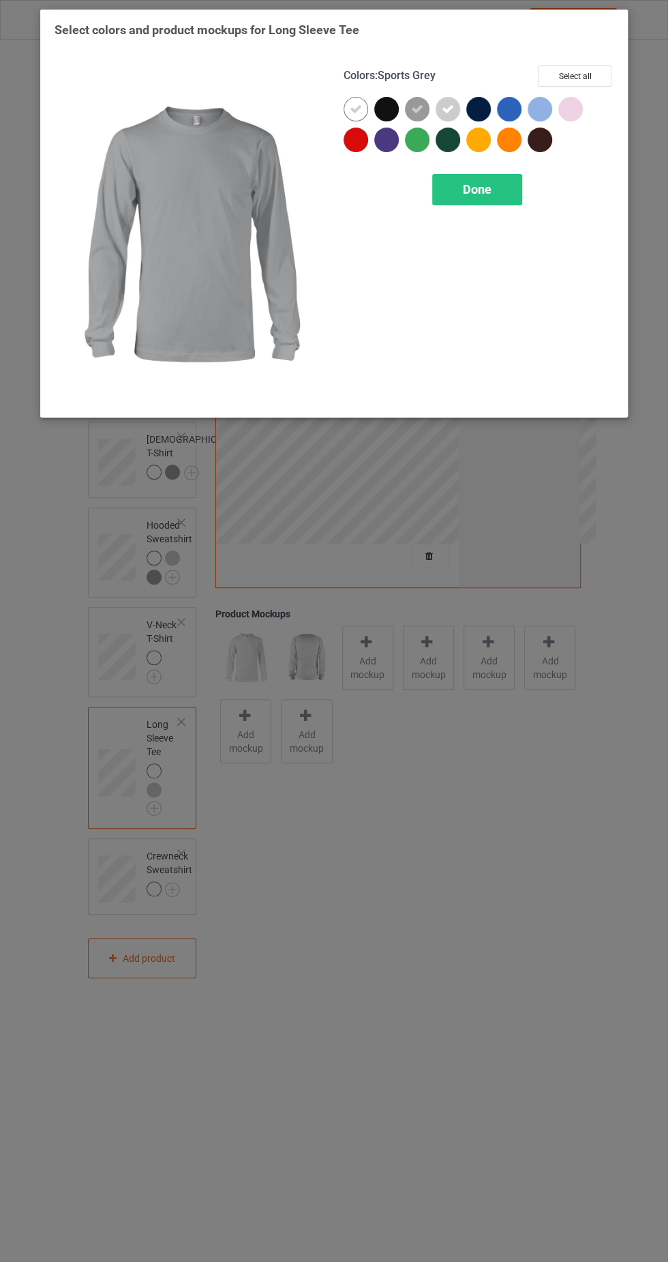
click at [487, 189] on font "Done" at bounding box center [477, 189] width 29 height 14
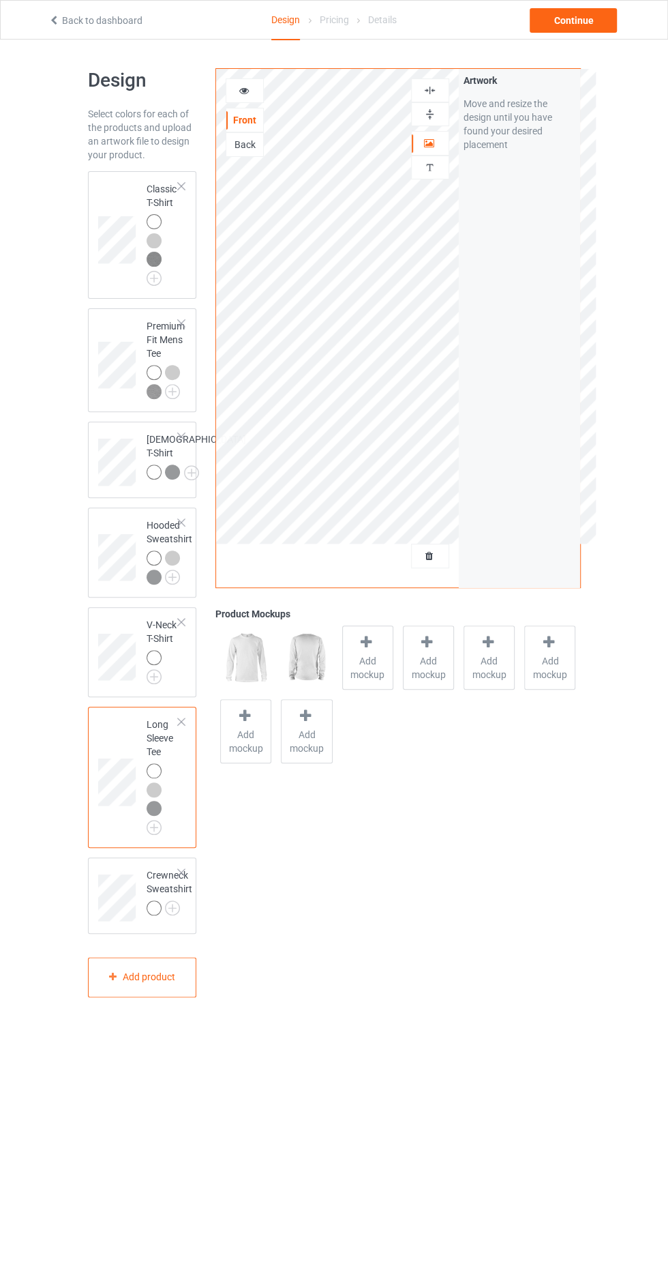
click at [155, 915] on div at bounding box center [154, 907] width 15 height 15
click at [0, 0] on img at bounding box center [0, 0] width 0 height 0
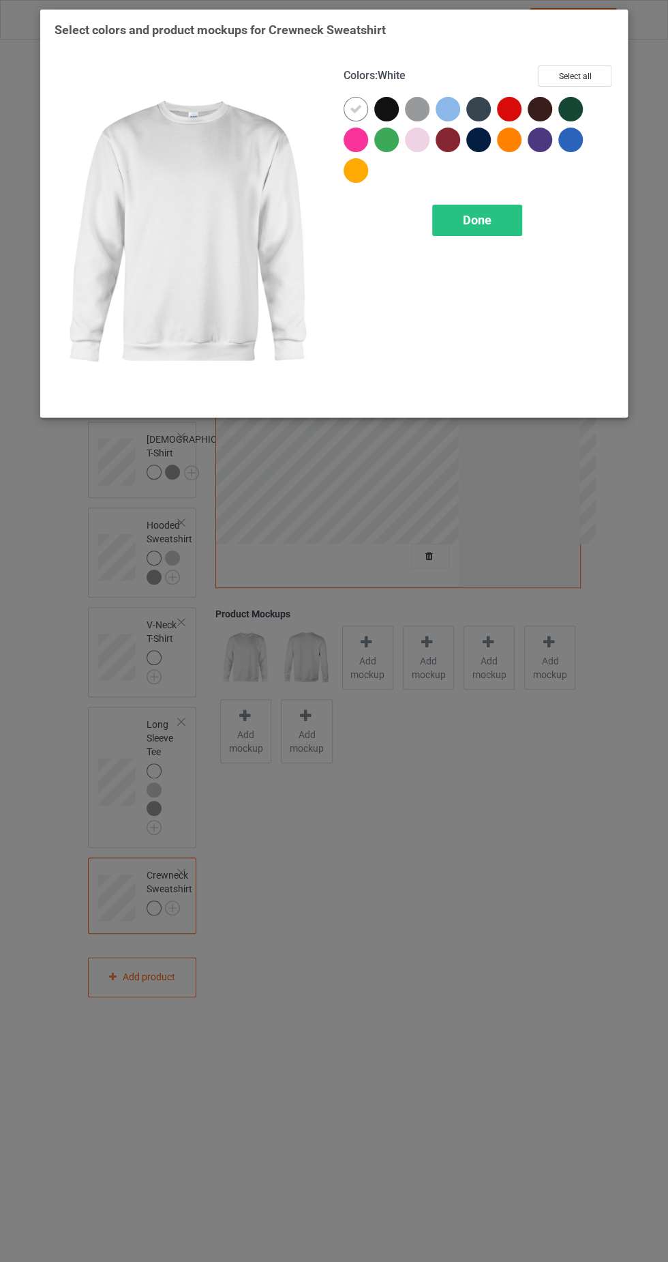
click at [417, 111] on div at bounding box center [417, 109] width 25 height 25
click at [468, 206] on div "Done" at bounding box center [477, 220] width 90 height 31
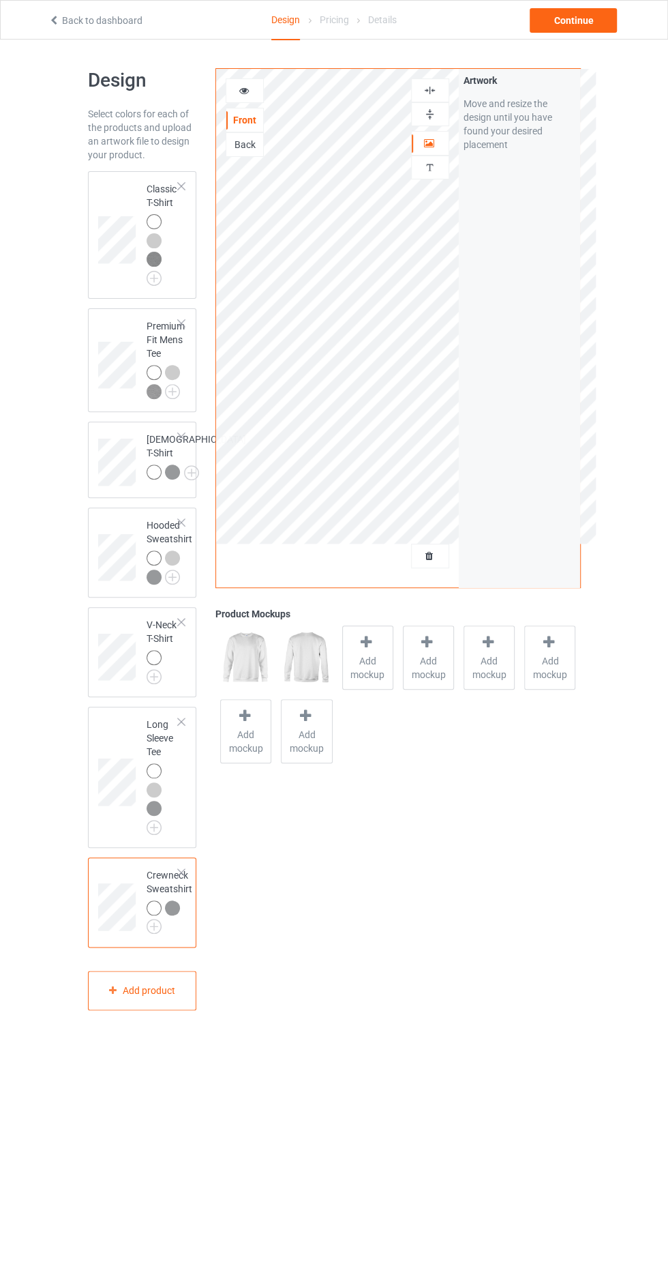
click at [151, 258] on img at bounding box center [154, 259] width 15 height 15
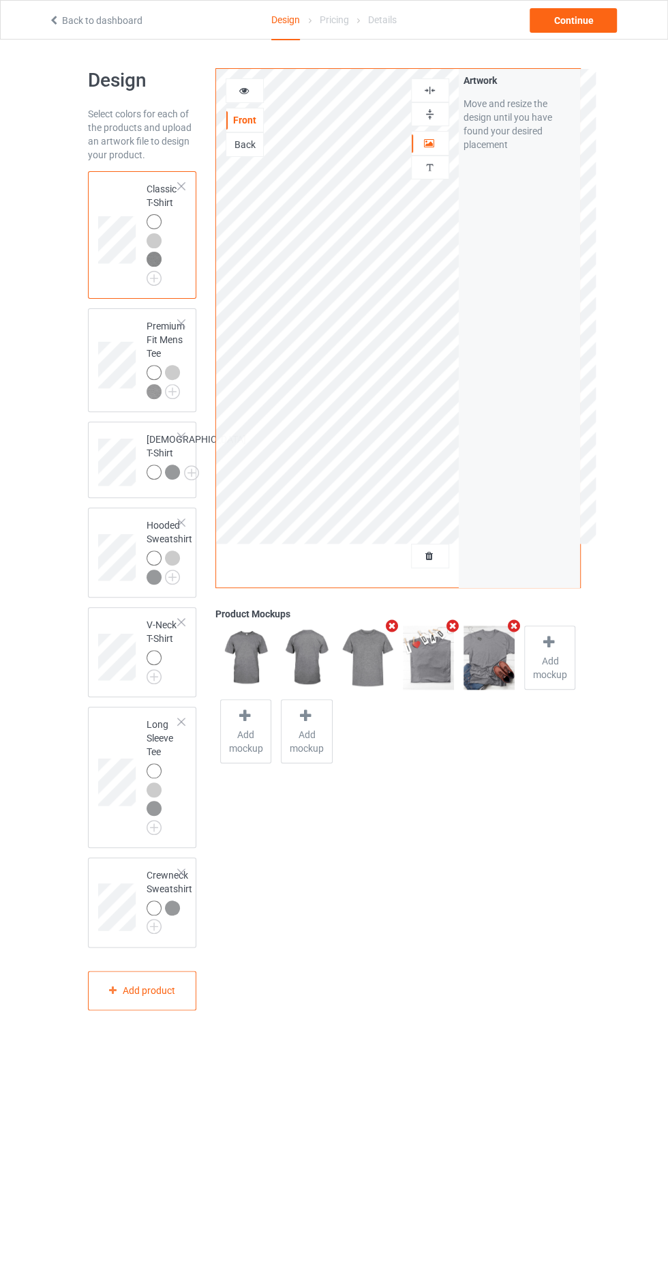
click at [0, 0] on img at bounding box center [0, 0] width 0 height 0
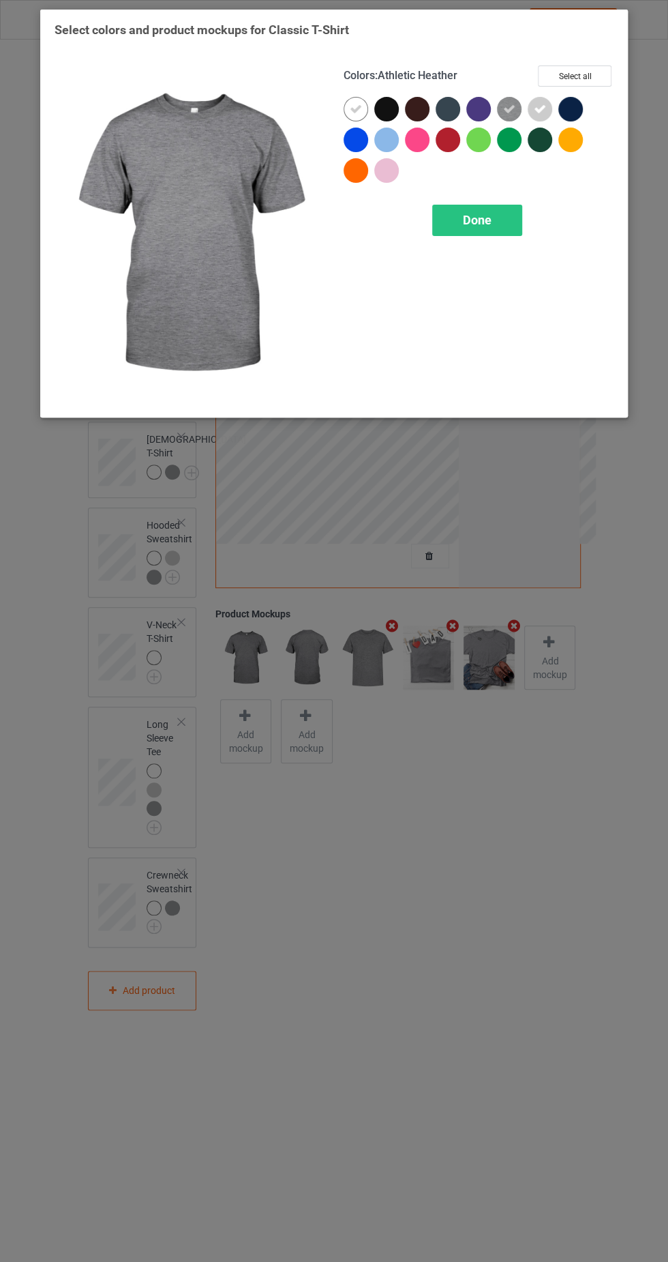
click at [449, 115] on div at bounding box center [448, 109] width 25 height 25
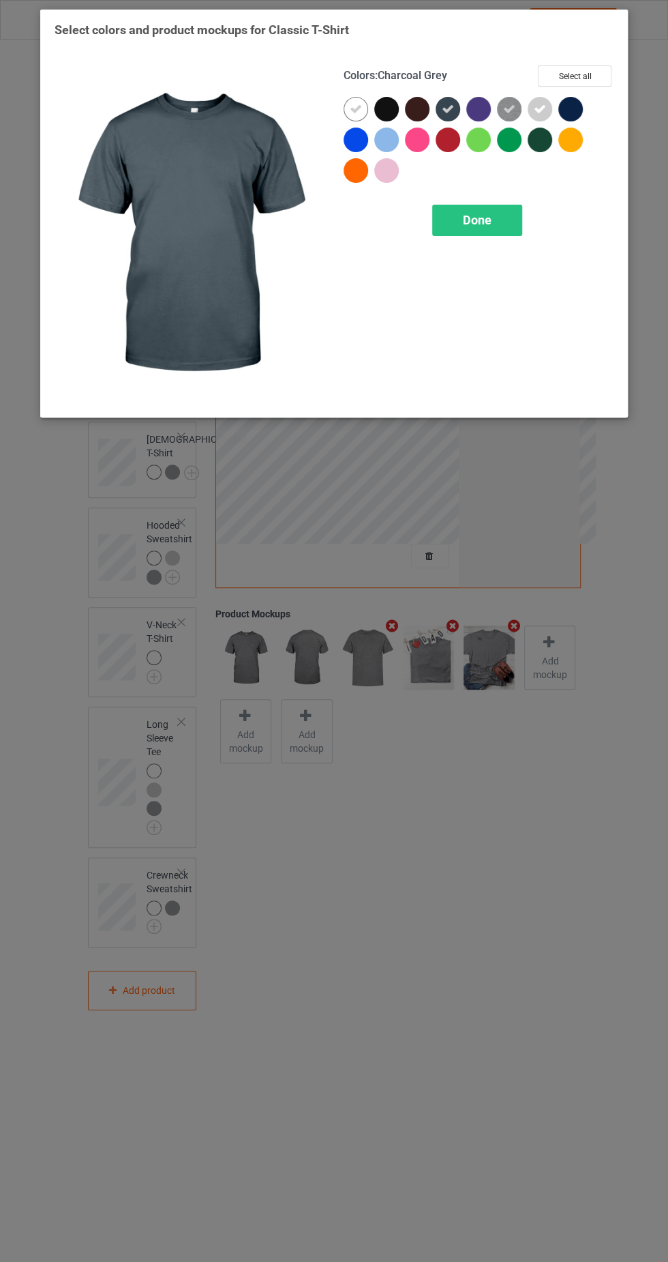
click at [574, 110] on div at bounding box center [571, 109] width 25 height 25
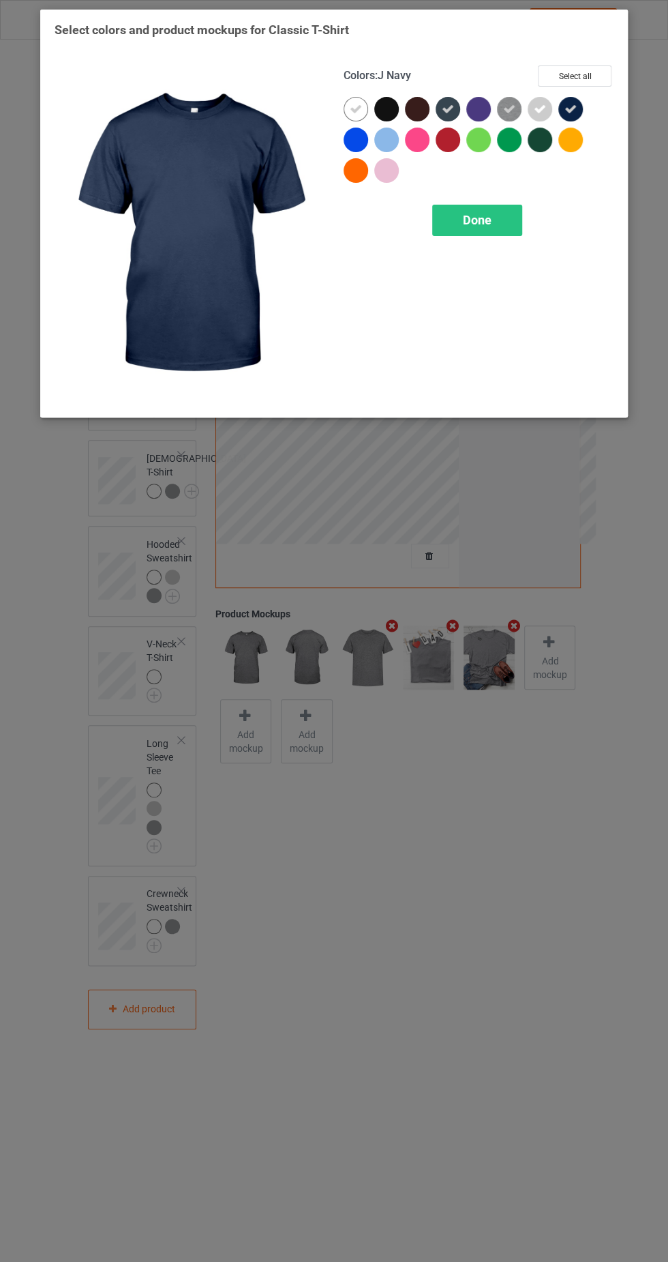
click at [391, 120] on div at bounding box center [389, 112] width 31 height 31
click at [456, 205] on div "Done" at bounding box center [477, 220] width 90 height 31
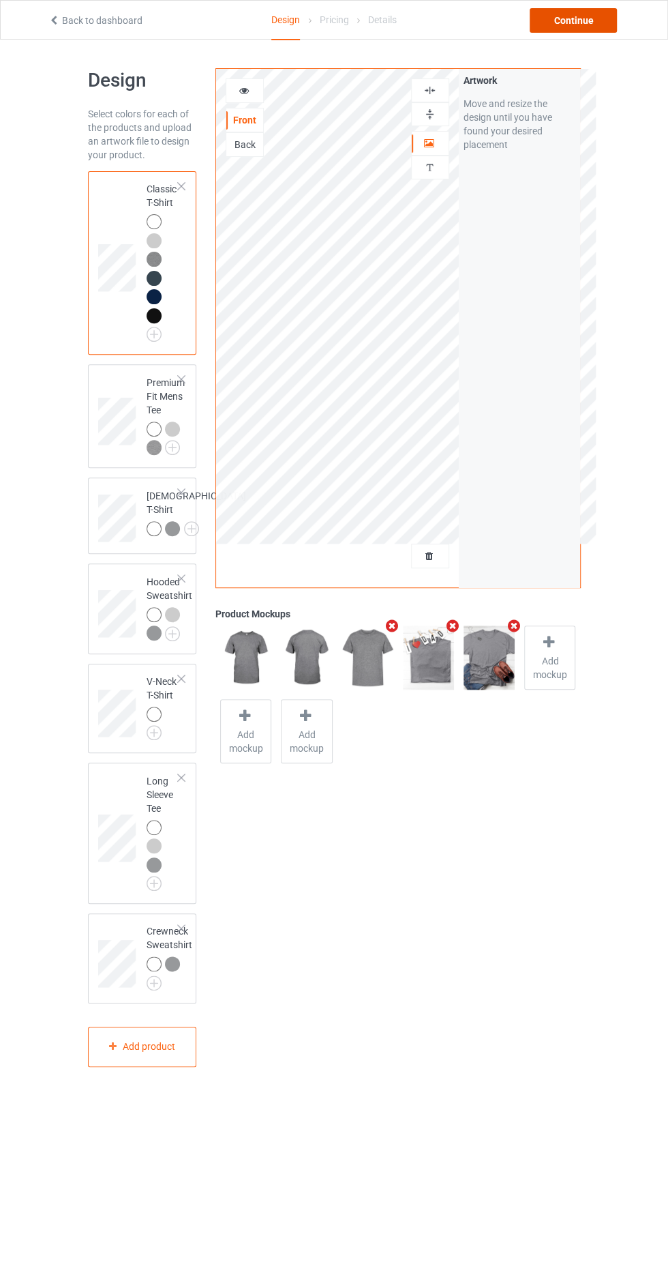
click at [577, 25] on div "Continue" at bounding box center [573, 20] width 87 height 25
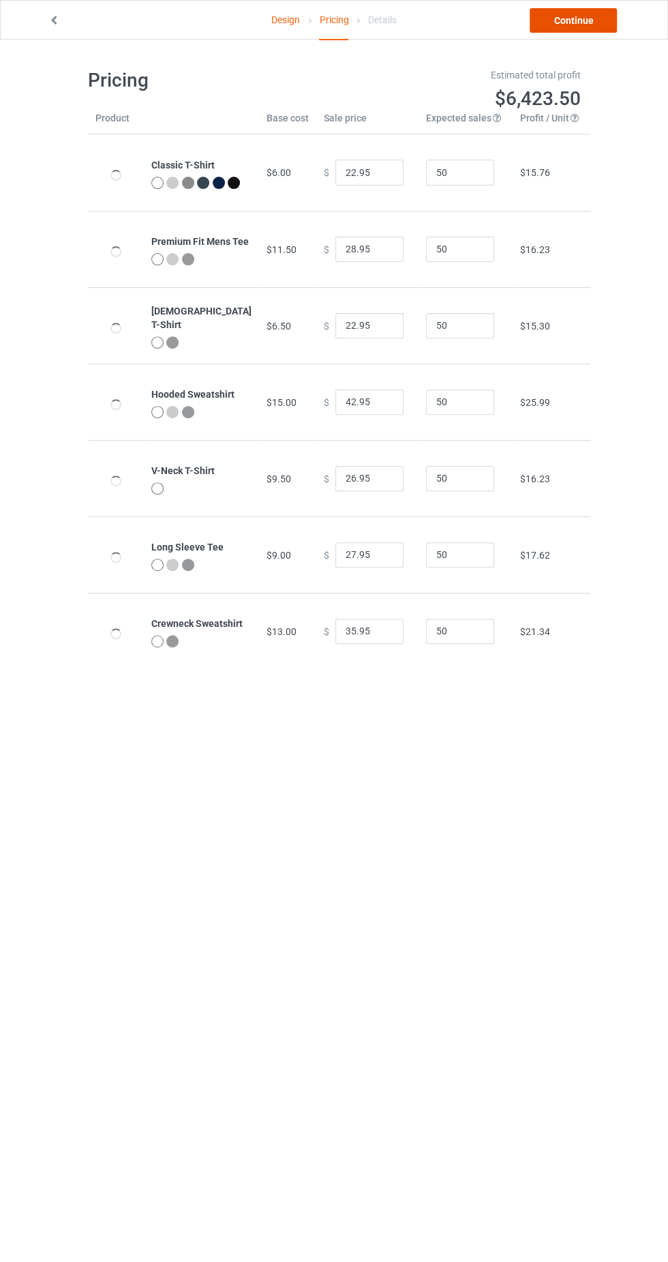
click at [576, 25] on font "Continue" at bounding box center [574, 20] width 40 height 11
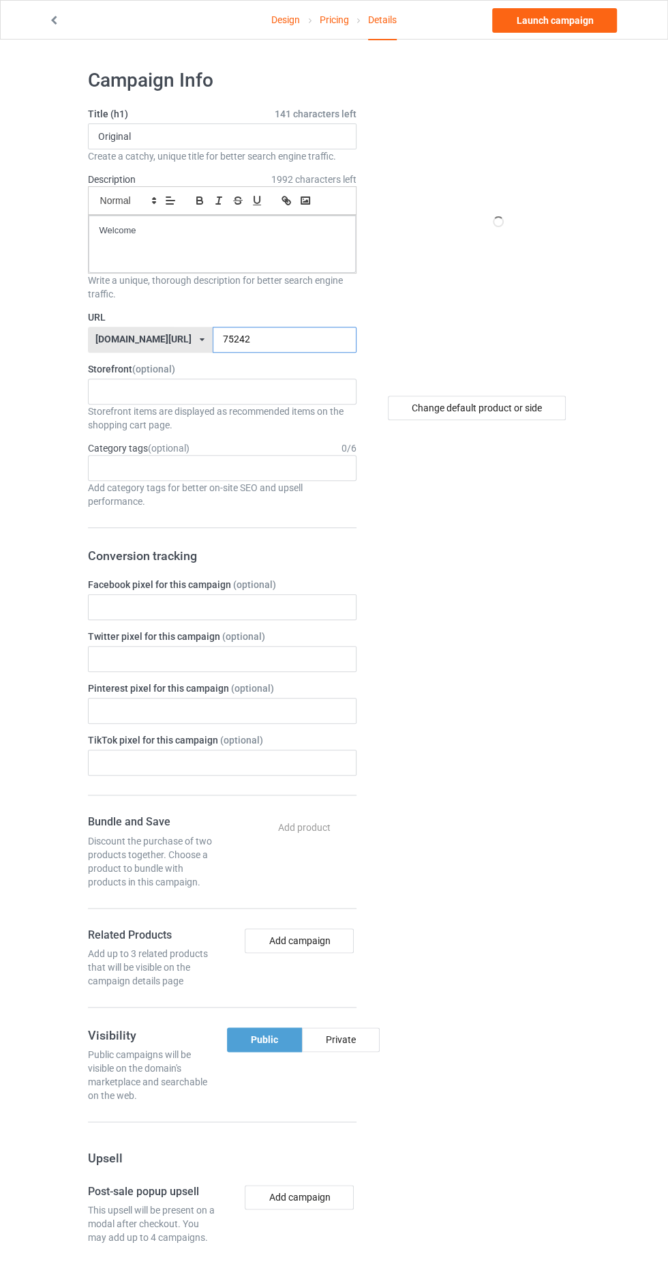
click at [273, 334] on input "75242" at bounding box center [285, 340] width 144 height 26
click at [231, 336] on input "75242" at bounding box center [285, 340] width 144 height 26
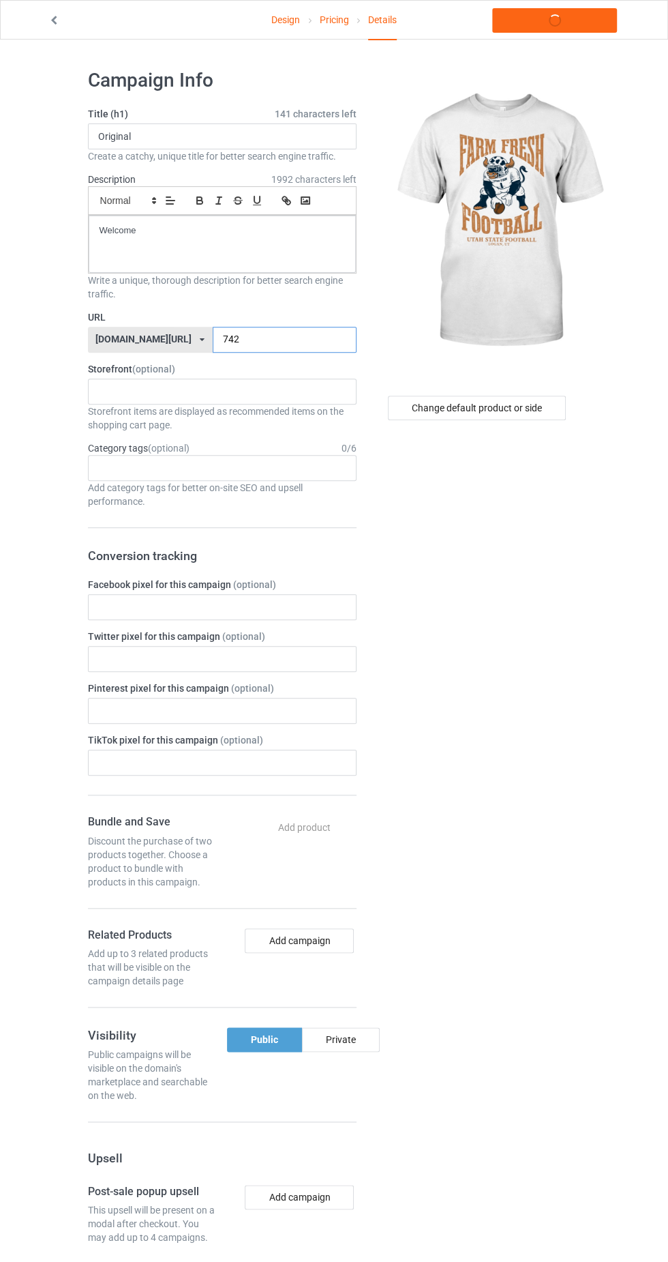
type input "42"
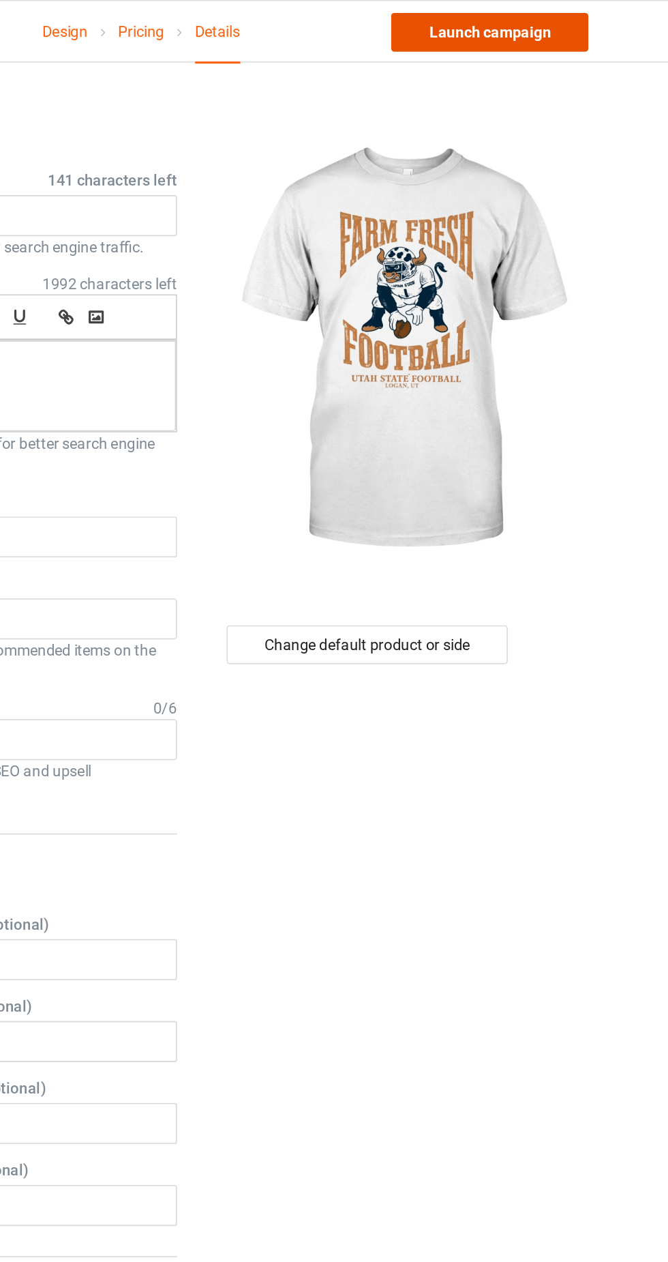
click at [562, 20] on font "Launch campaign" at bounding box center [554, 20] width 77 height 11
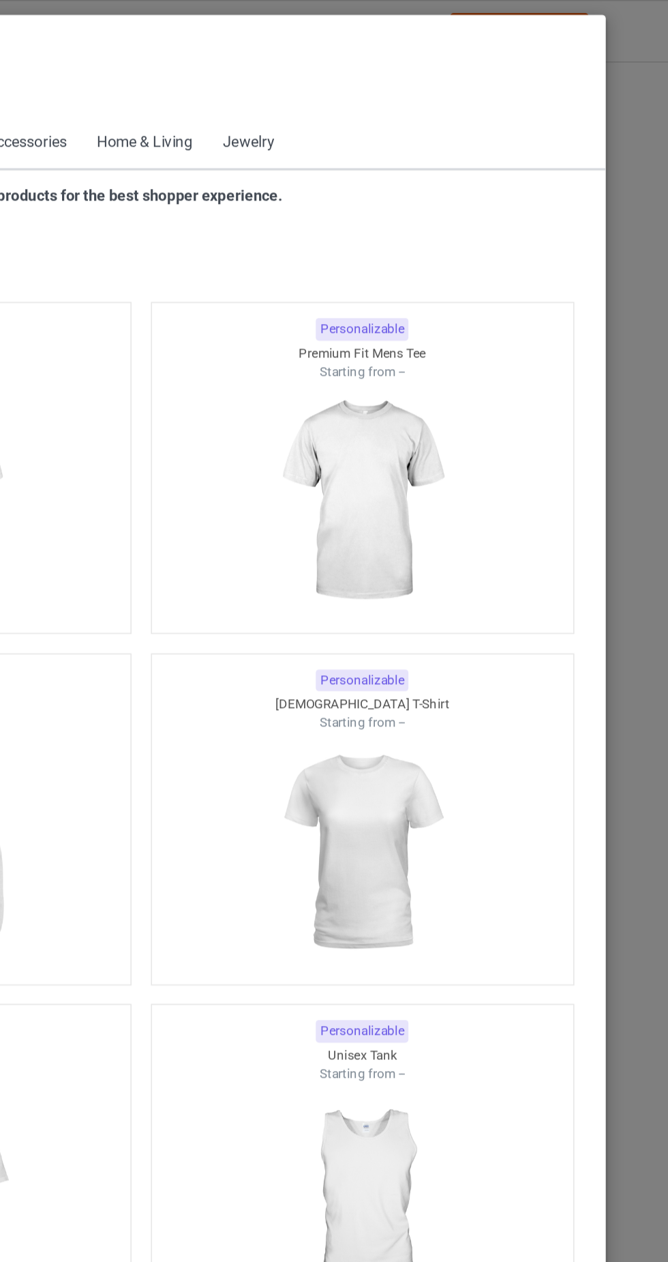
click at [72, 64] on icon at bounding box center [69, 62] width 12 height 10
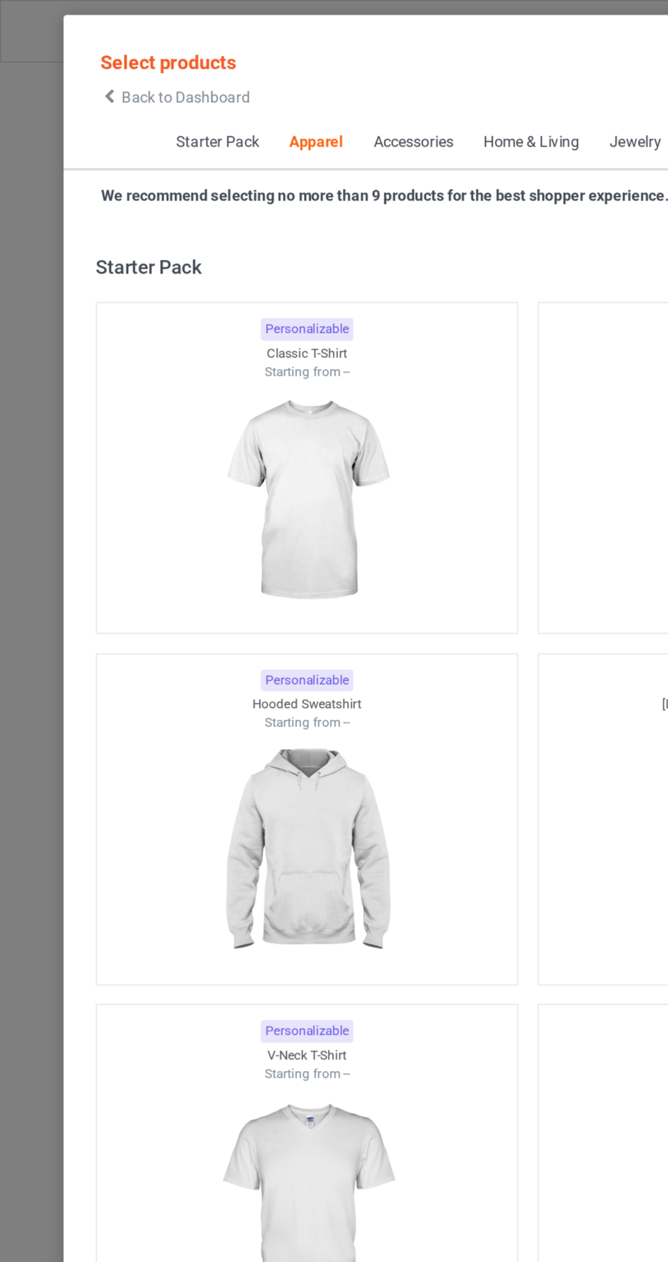
scroll to position [729, 0]
